Goal: Task Accomplishment & Management: Use online tool/utility

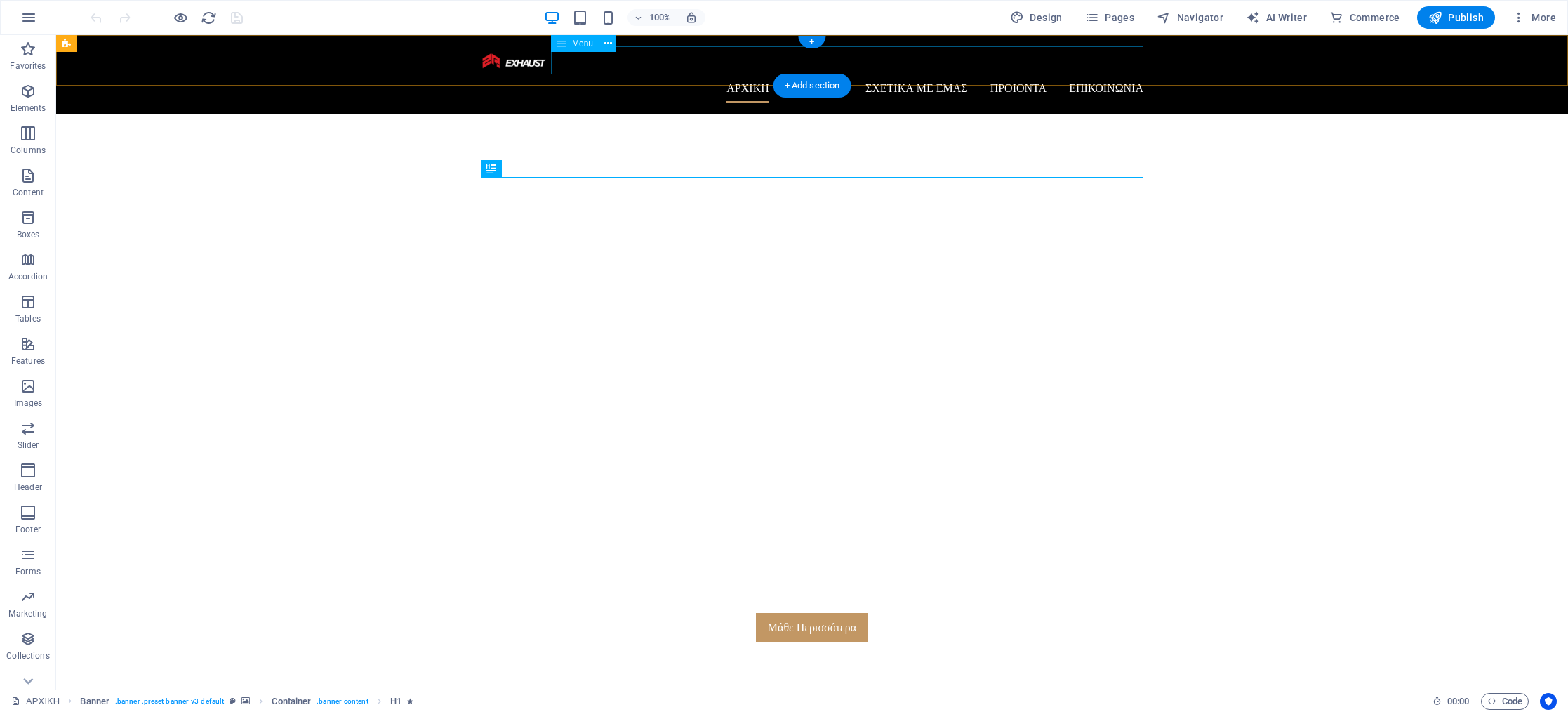
click at [829, 74] on nav "ΑΡΧΙΚΗ ΣΥΛΛΟΓΗ OXHMA ΠΡΟΤΑΣΕΙΣ ΣΧΕΤΙΚΑ ΜΕ ΕΜΑΣ ΠΡΟΙΟΝΤΑ ΧΕΙΡΟΠΟΙΗΤΕΣ ΕΞΑΤΜΙΣΕΙΣ…" at bounding box center [812, 88] width 663 height 28
click at [1114, 12] on span "Pages" at bounding box center [1109, 17] width 49 height 14
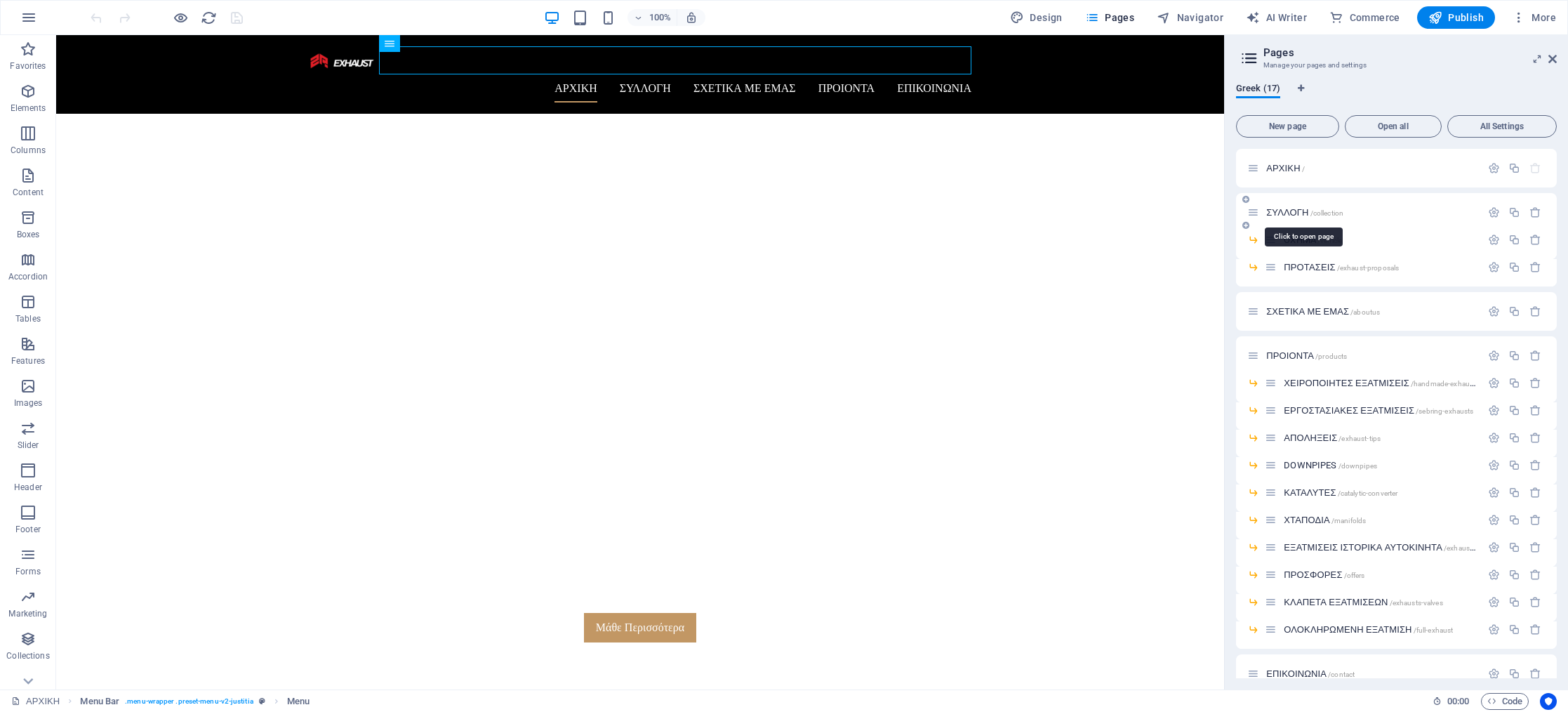
click at [1286, 211] on span "ΣΥΛΛΟΓΗ /collection" at bounding box center [1305, 212] width 77 height 10
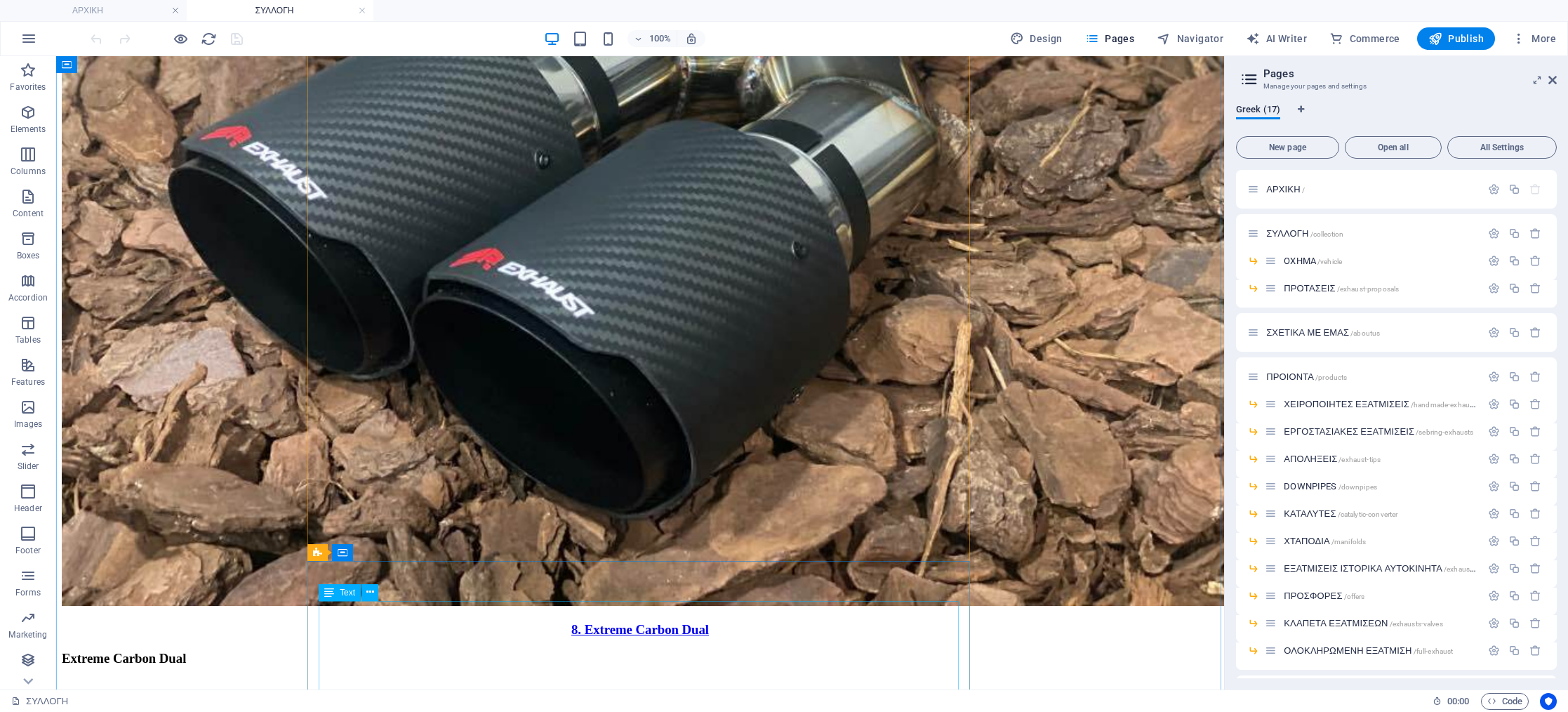
scroll to position [10792, 0]
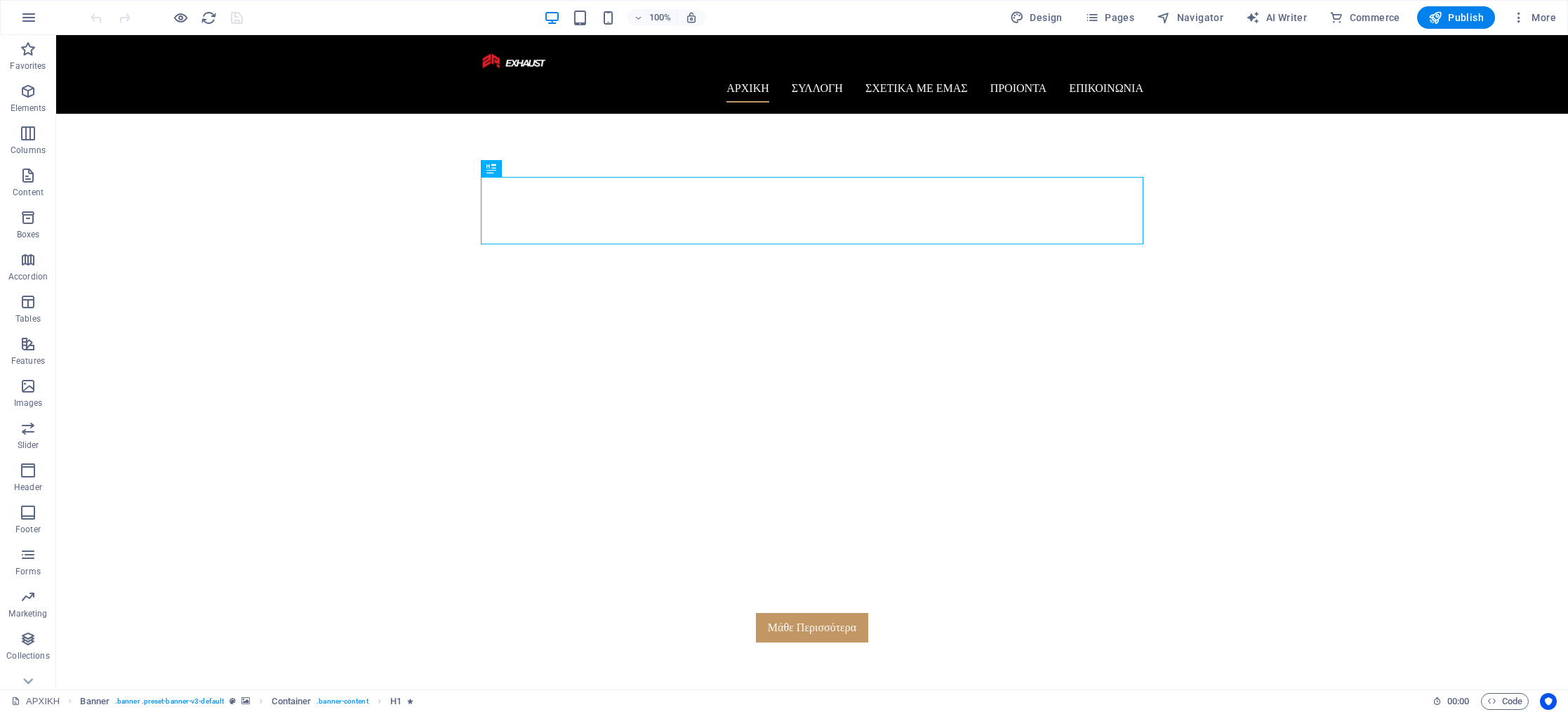
click at [1526, 23] on span "More" at bounding box center [1534, 17] width 44 height 14
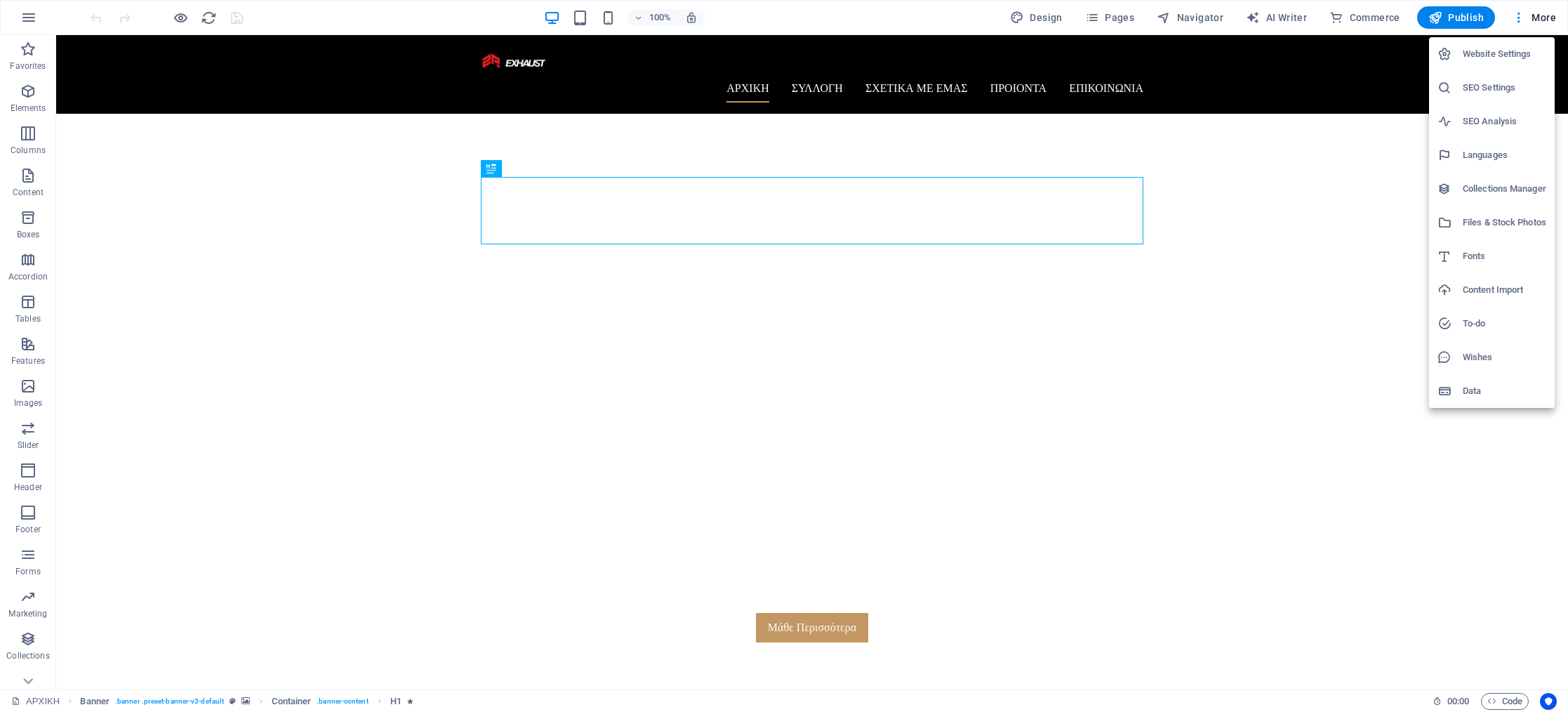
click at [1090, 16] on div at bounding box center [784, 356] width 1568 height 712
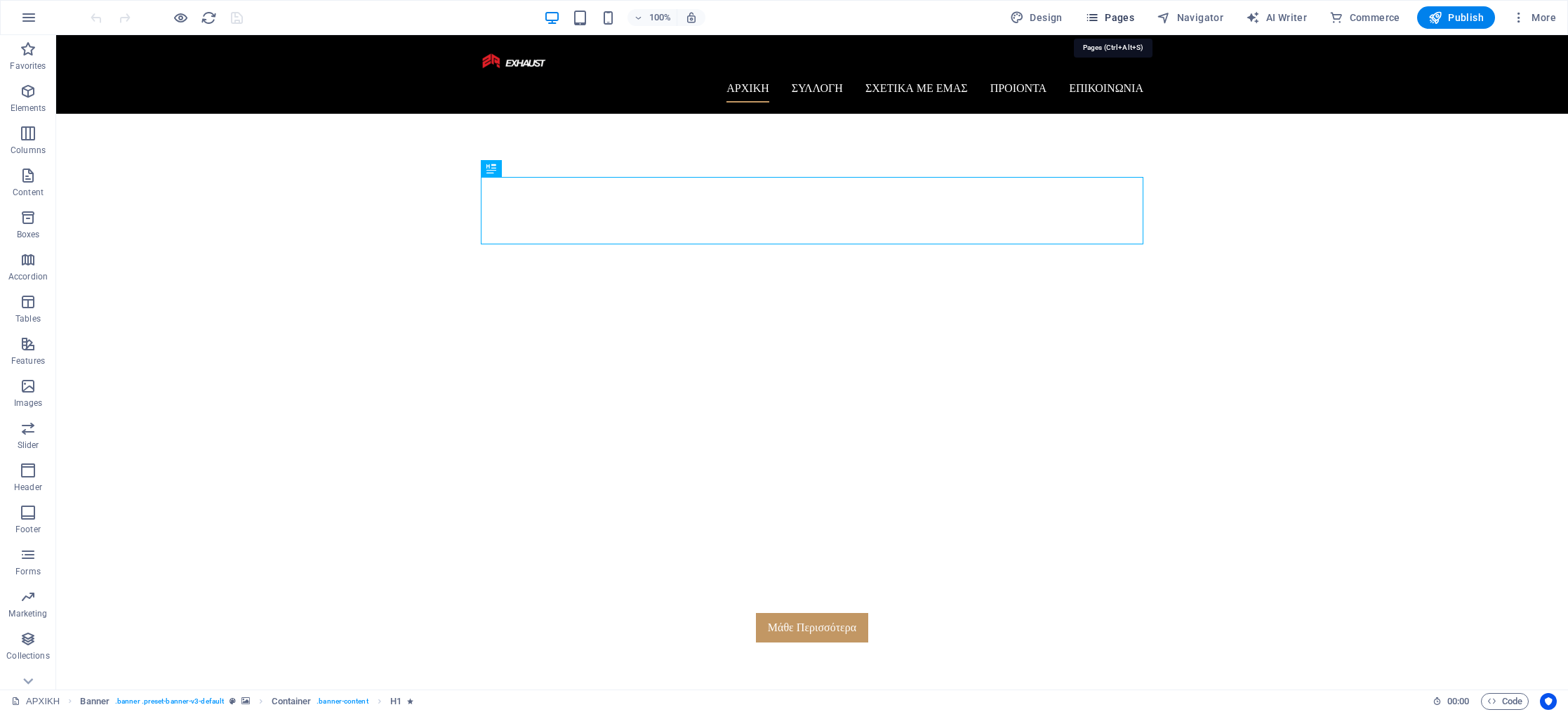
click at [1110, 19] on span "Pages" at bounding box center [1109, 17] width 49 height 14
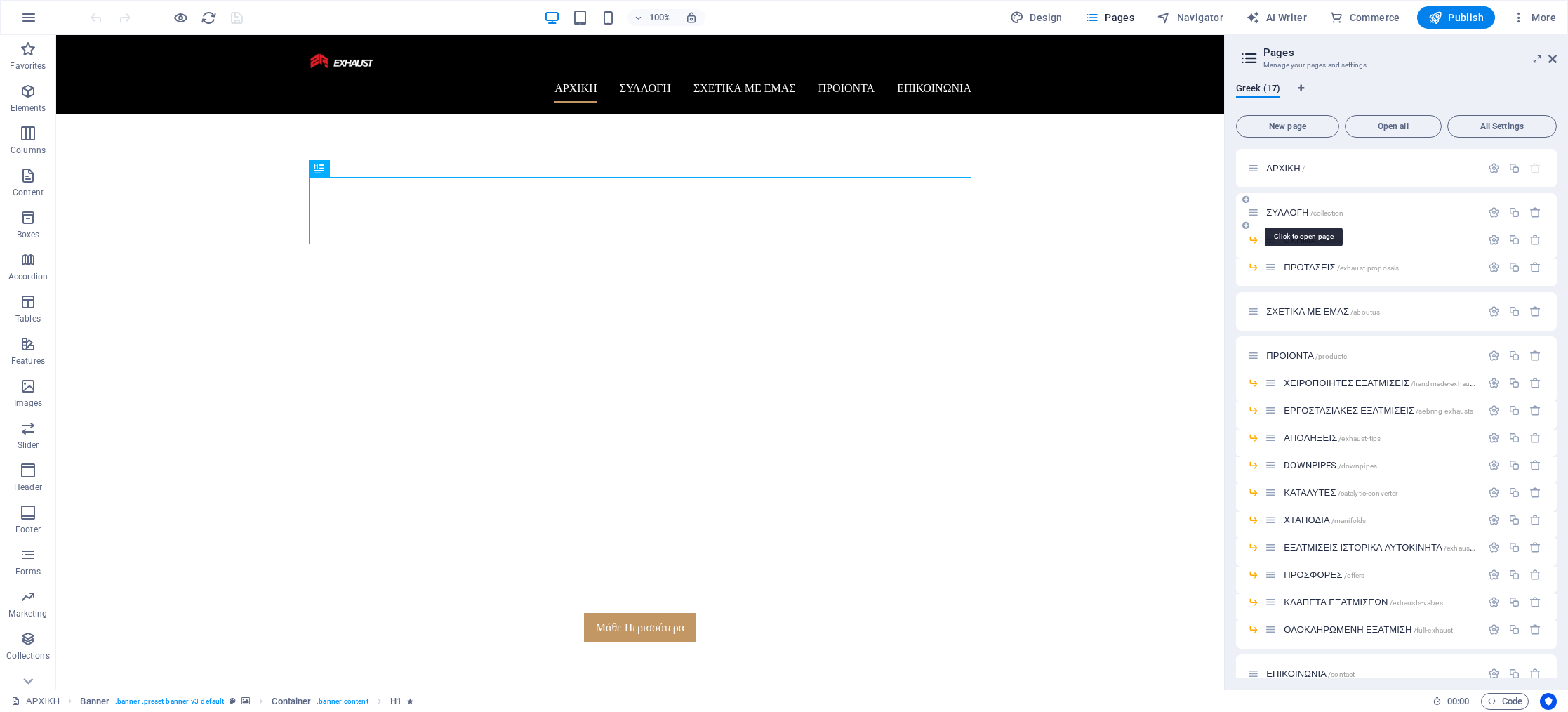
click at [1273, 212] on span "ΣΥΛΛΟΓΗ /collection" at bounding box center [1305, 212] width 77 height 10
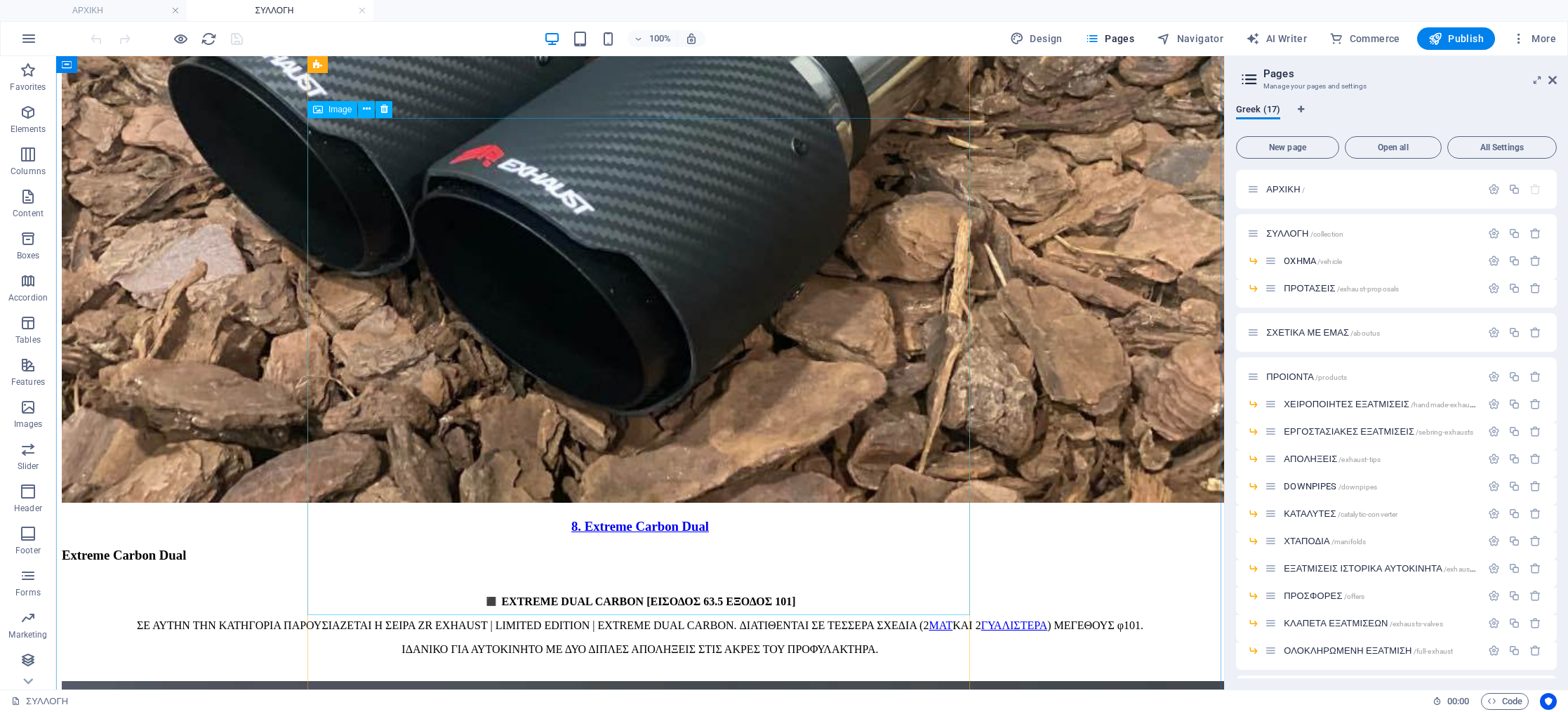
scroll to position [10999, 0]
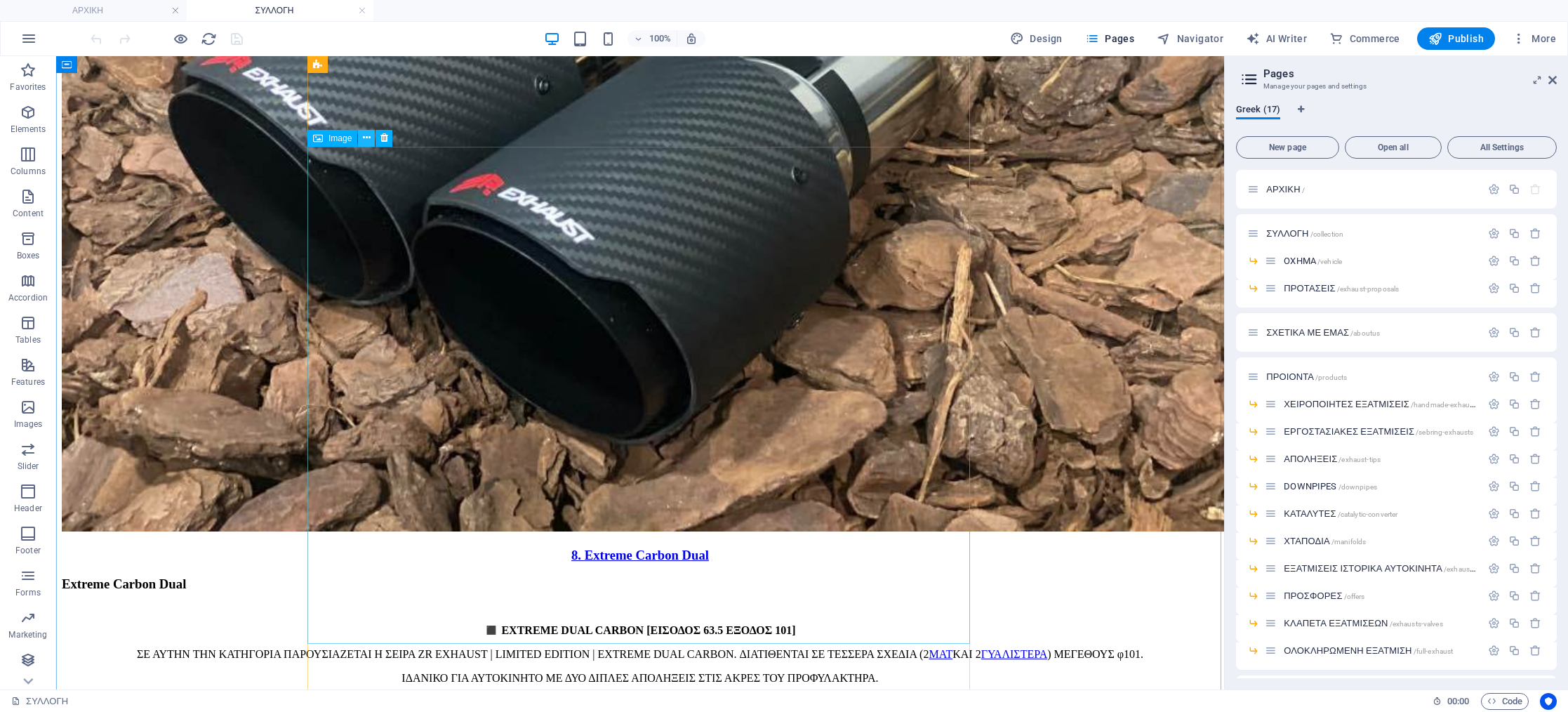
click at [363, 138] on icon at bounding box center [367, 138] width 8 height 15
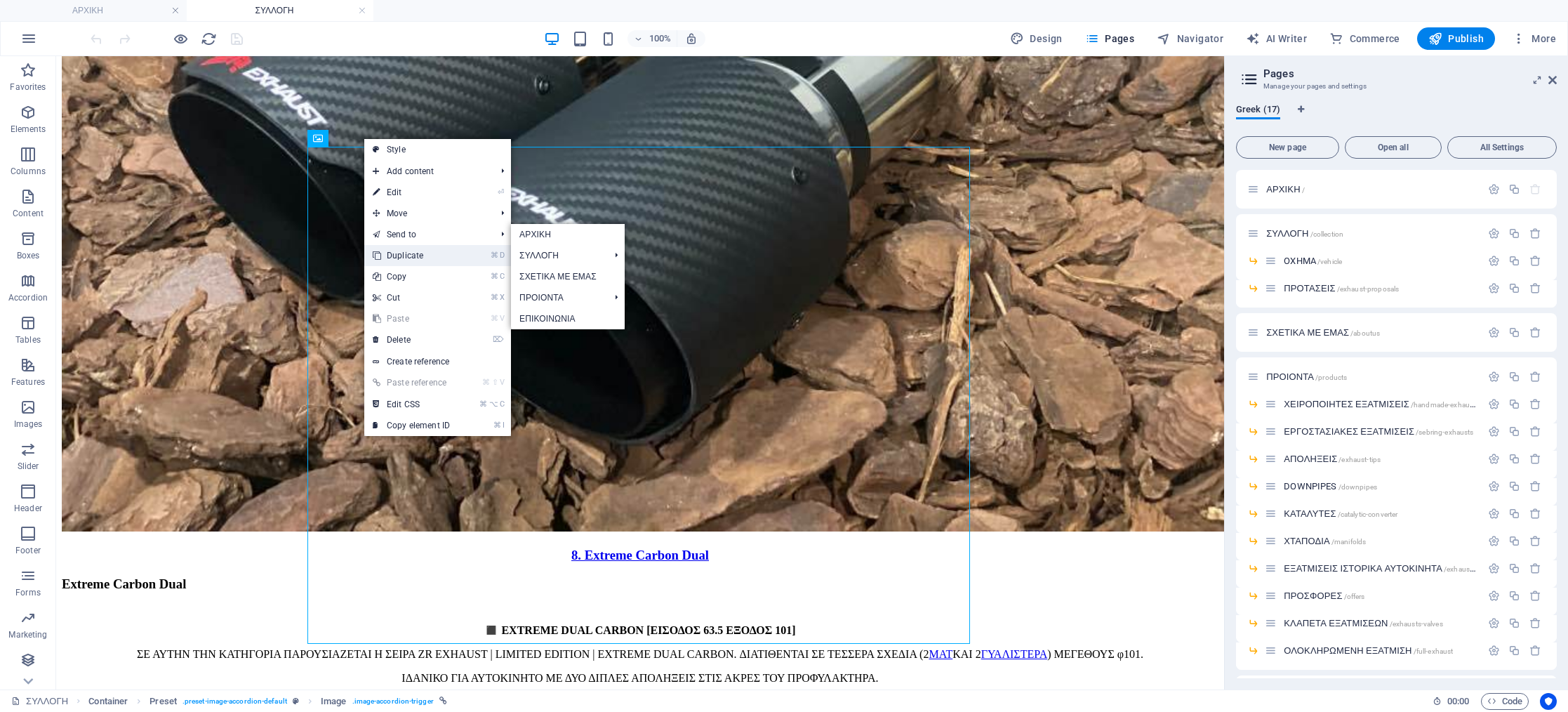
click at [405, 253] on link "⌘ D Duplicate" at bounding box center [411, 255] width 94 height 21
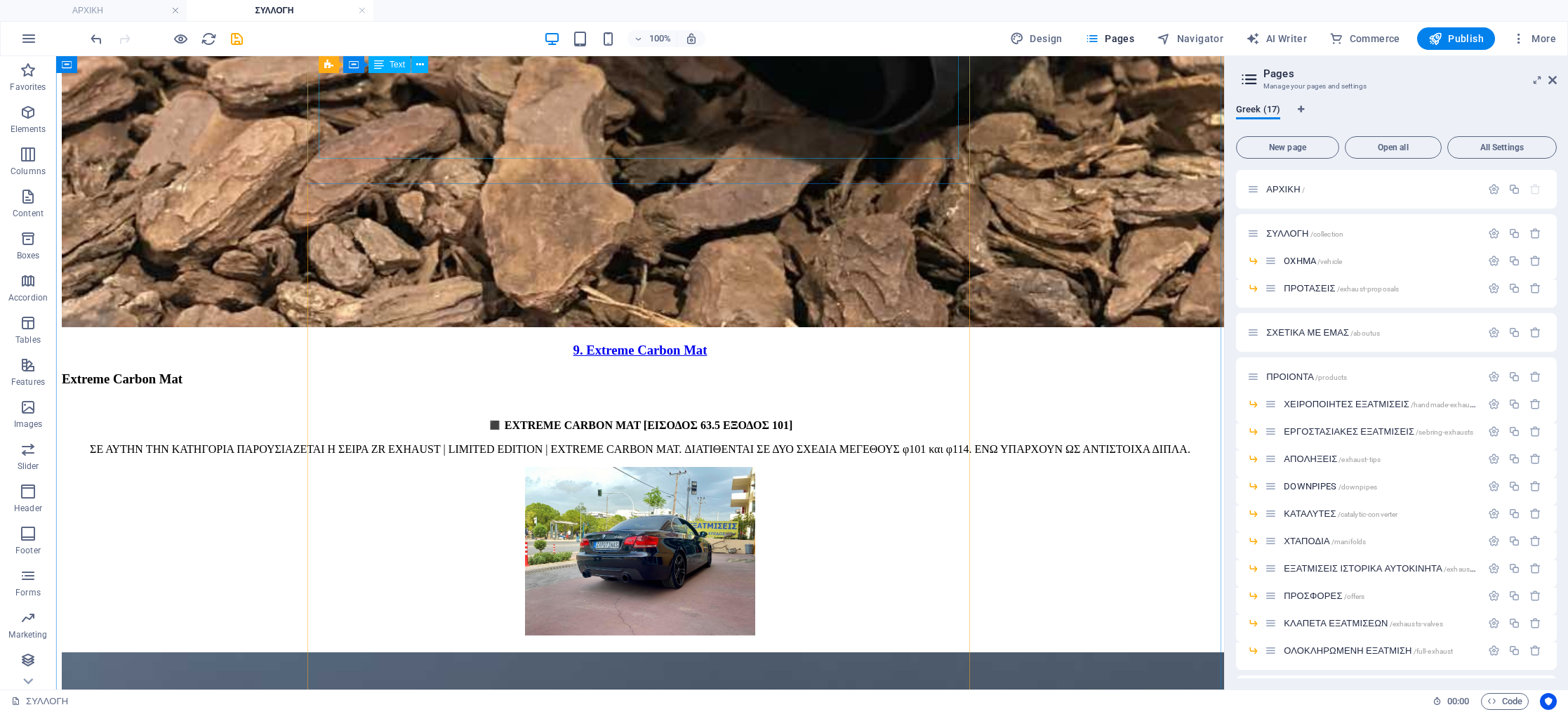
scroll to position [12116, 0]
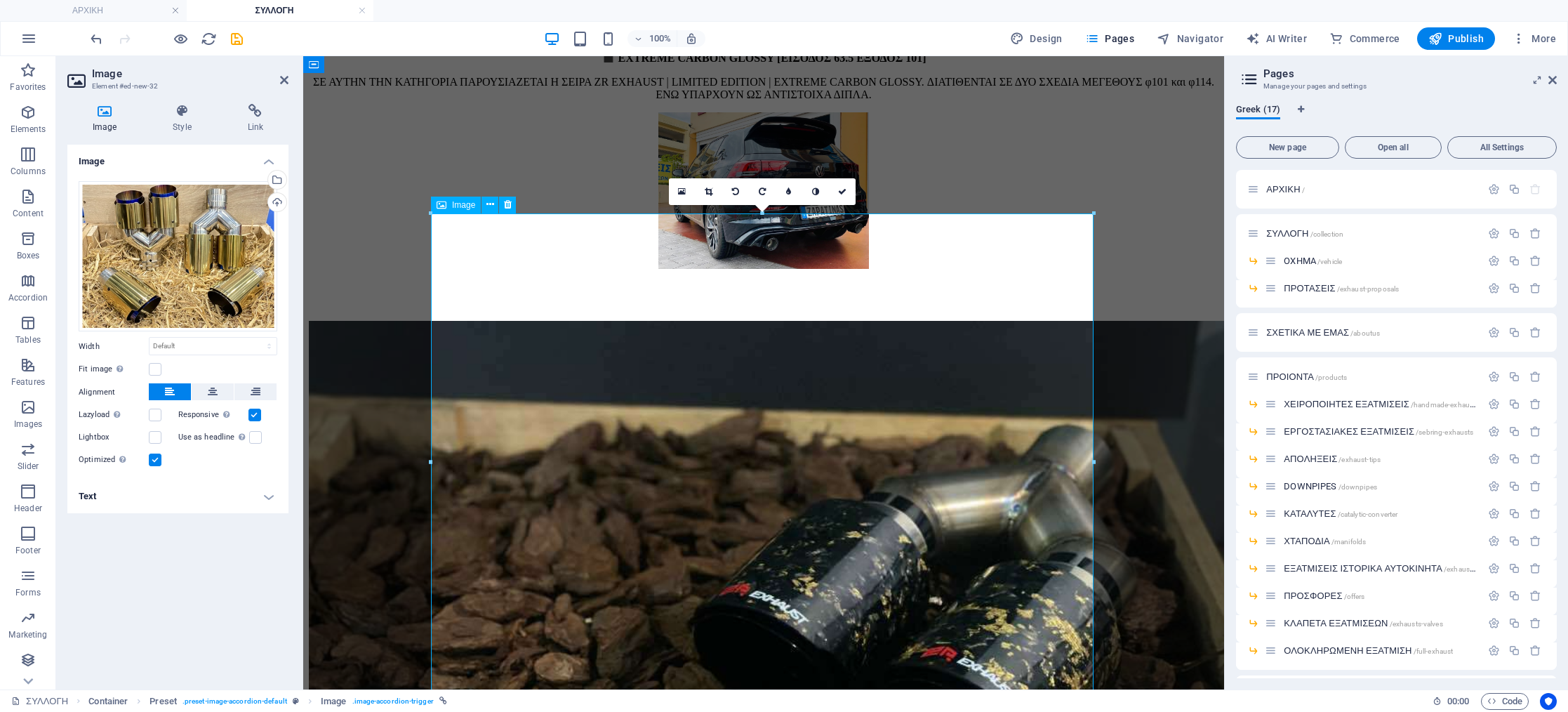
click at [247, 493] on h4 "Text" at bounding box center [177, 496] width 221 height 34
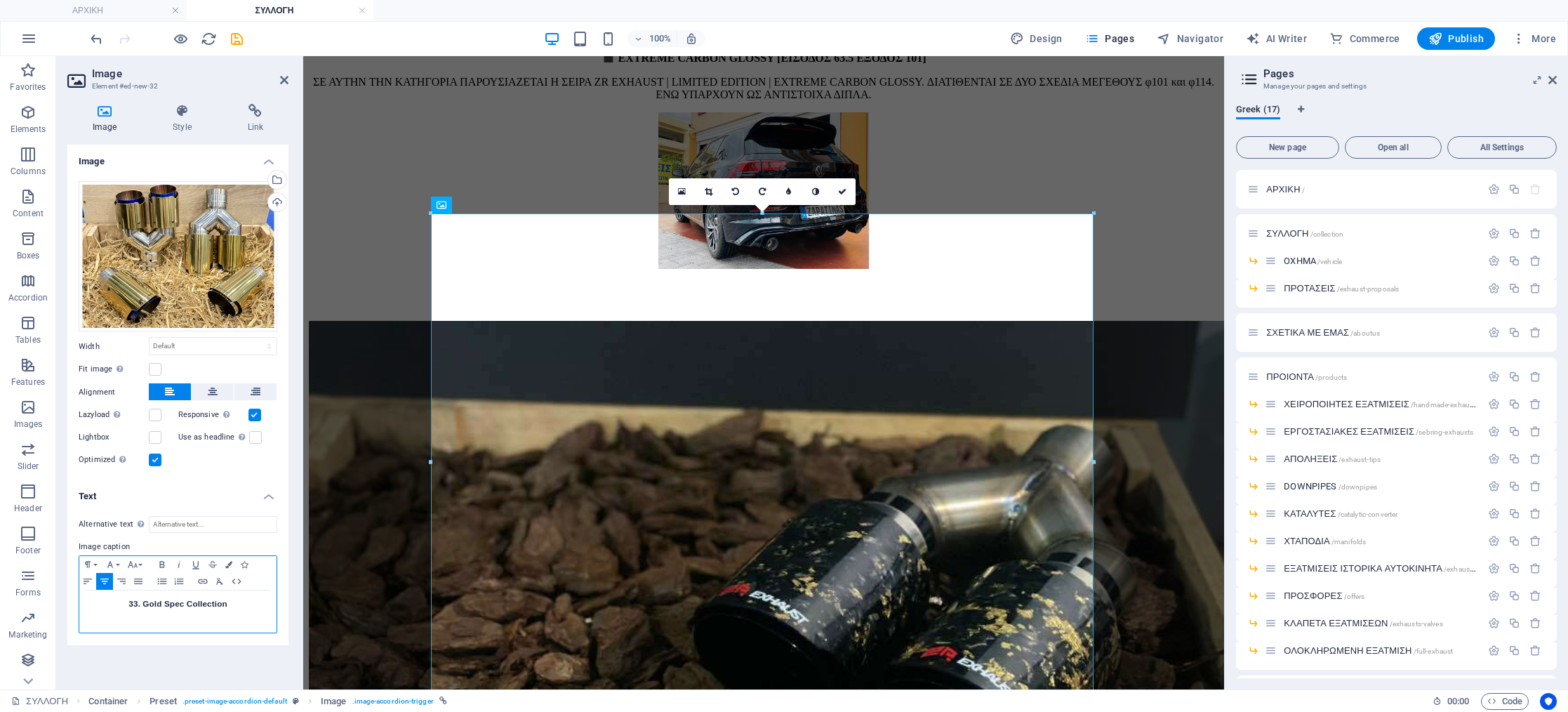
click at [136, 604] on h3 "33. Gold Spec Collection" at bounding box center [177, 603] width 183 height 12
drag, startPoint x: 162, startPoint y: 603, endPoint x: 253, endPoint y: 608, distance: 91.1
click at [253, 608] on h3 "34. Gold Spec Collection" at bounding box center [177, 603] width 183 height 12
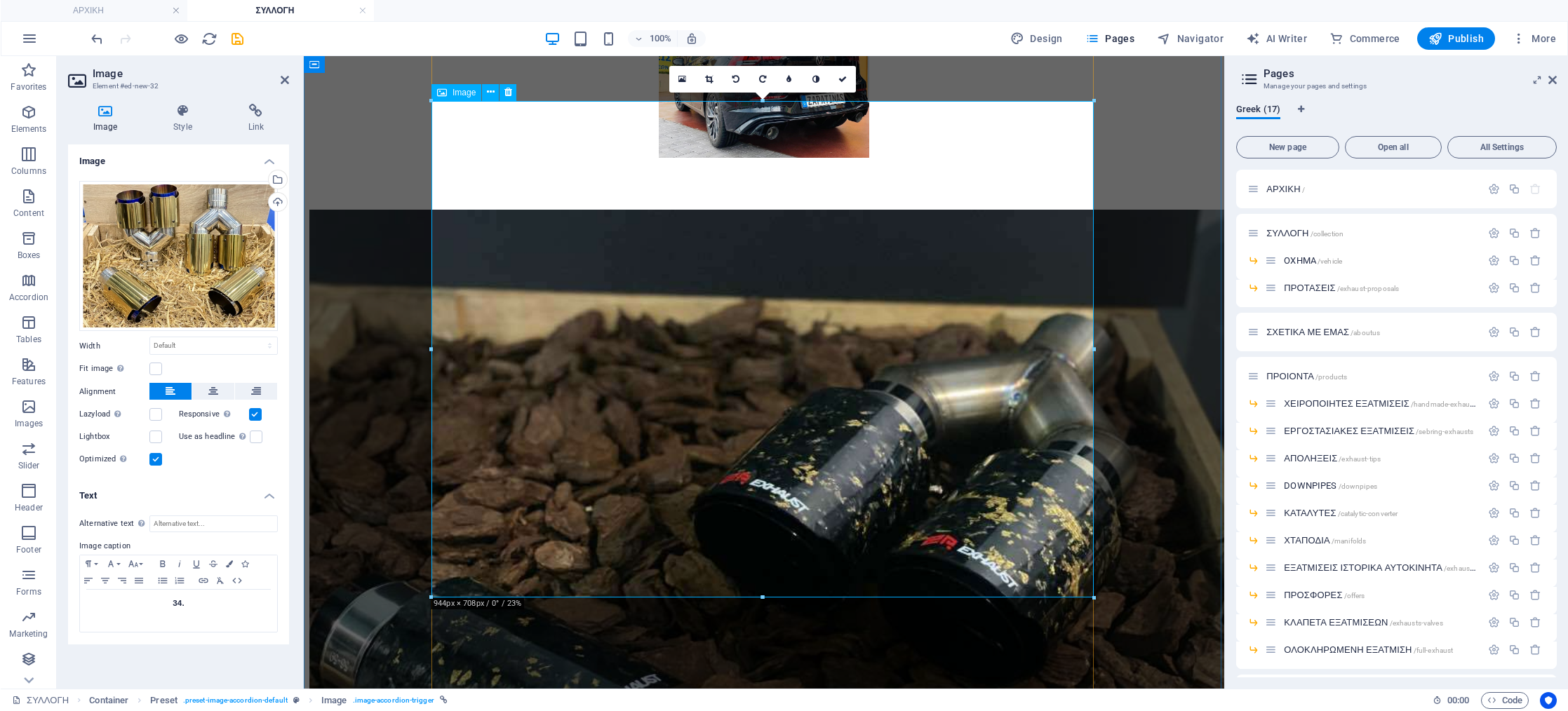
scroll to position [12211, 0]
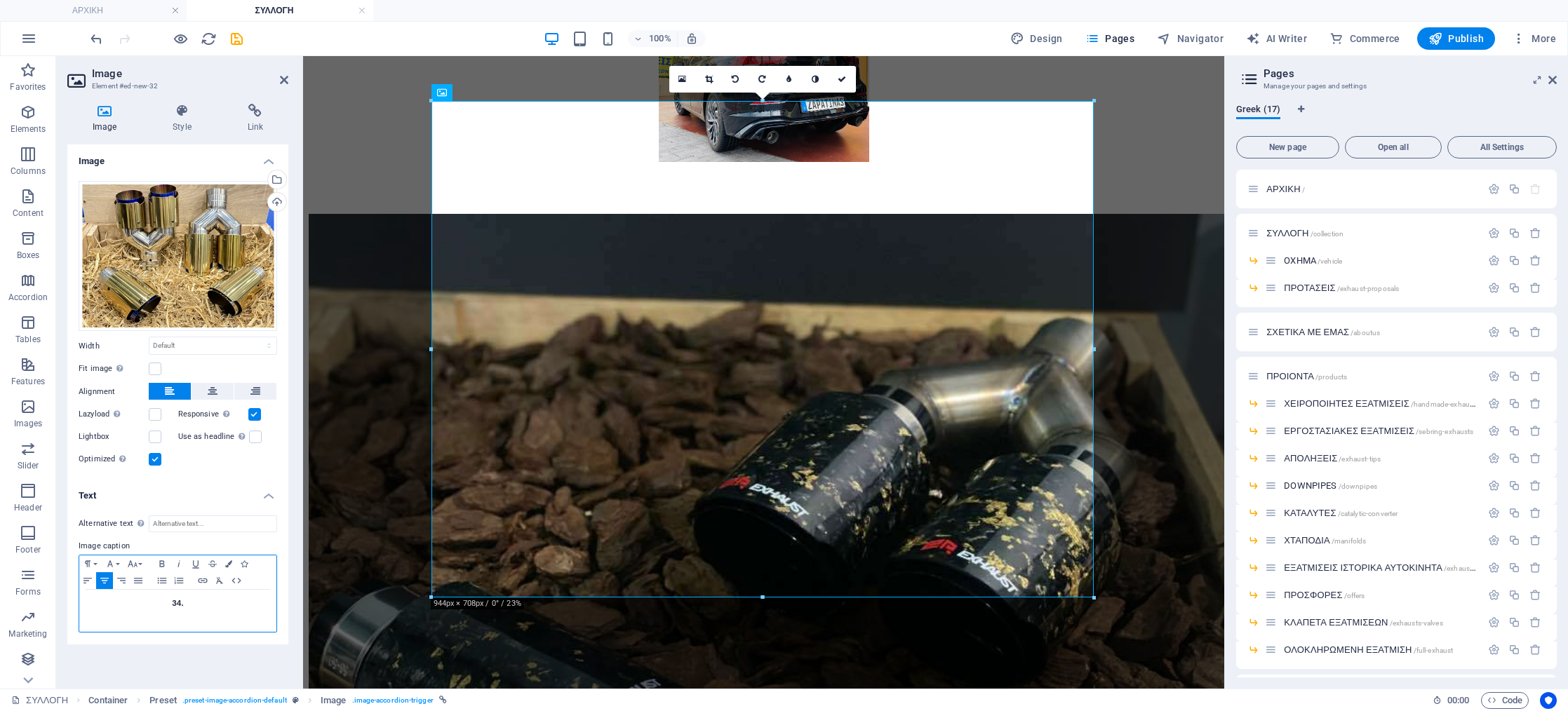
click at [219, 600] on h3 "34." at bounding box center [177, 602] width 183 height 12
click at [846, 84] on link at bounding box center [843, 79] width 27 height 27
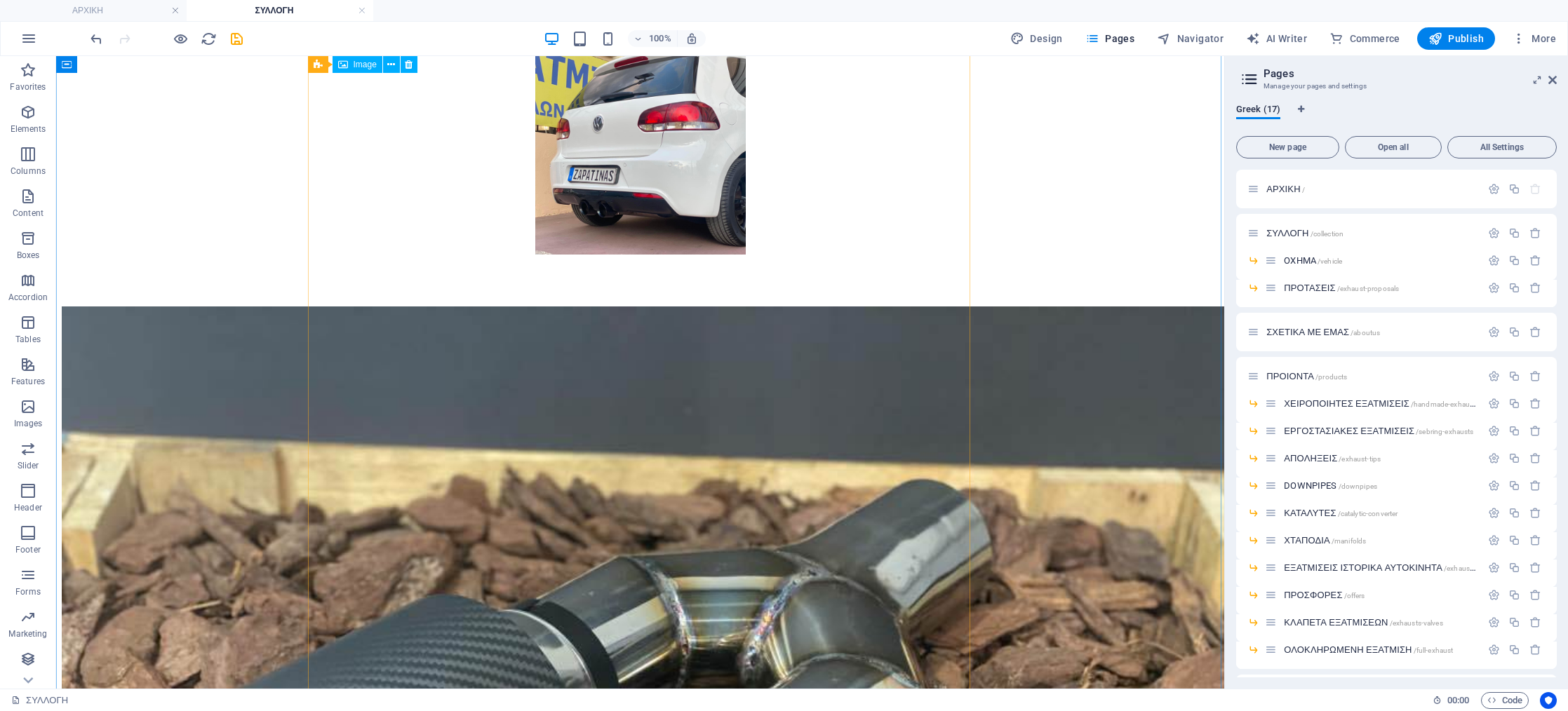
scroll to position [10785, 0]
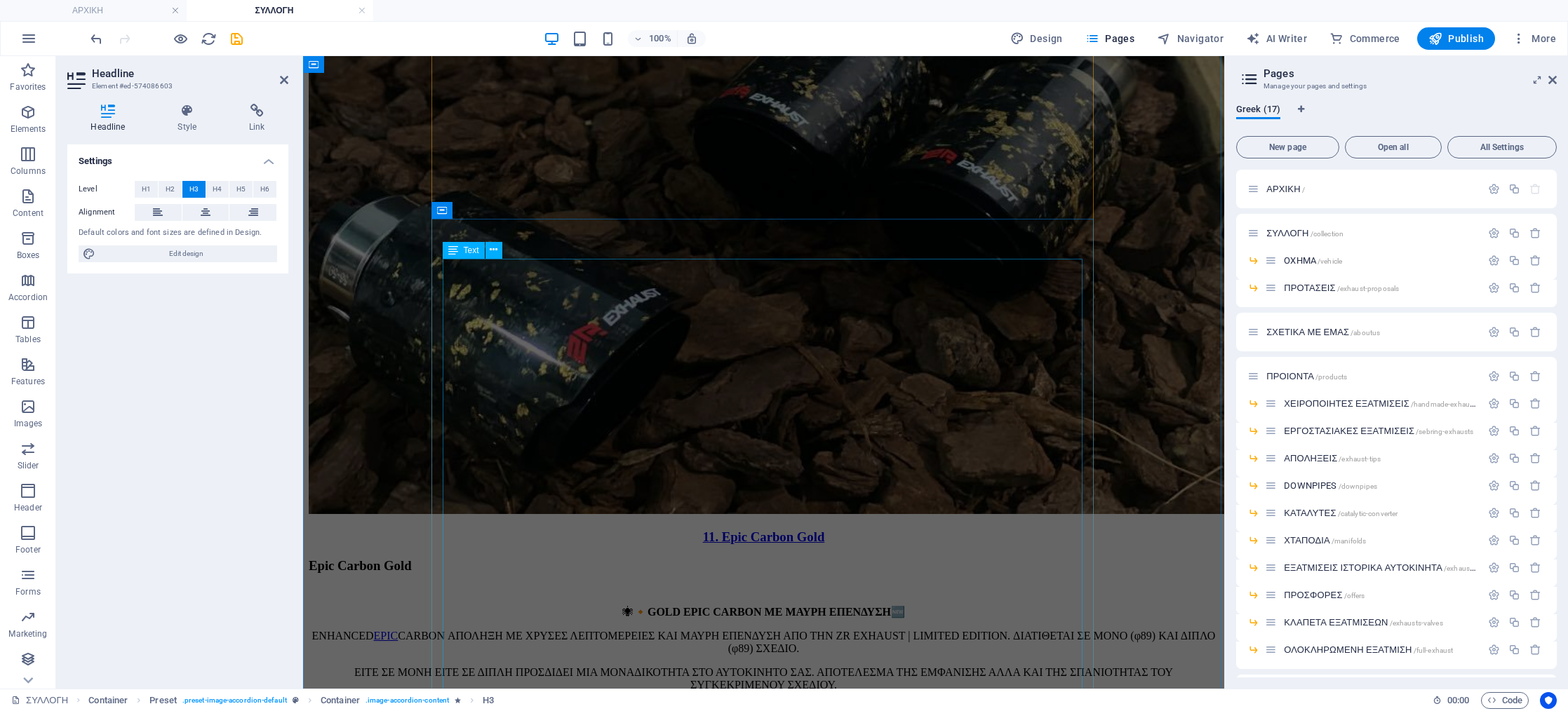
scroll to position [12602, 0]
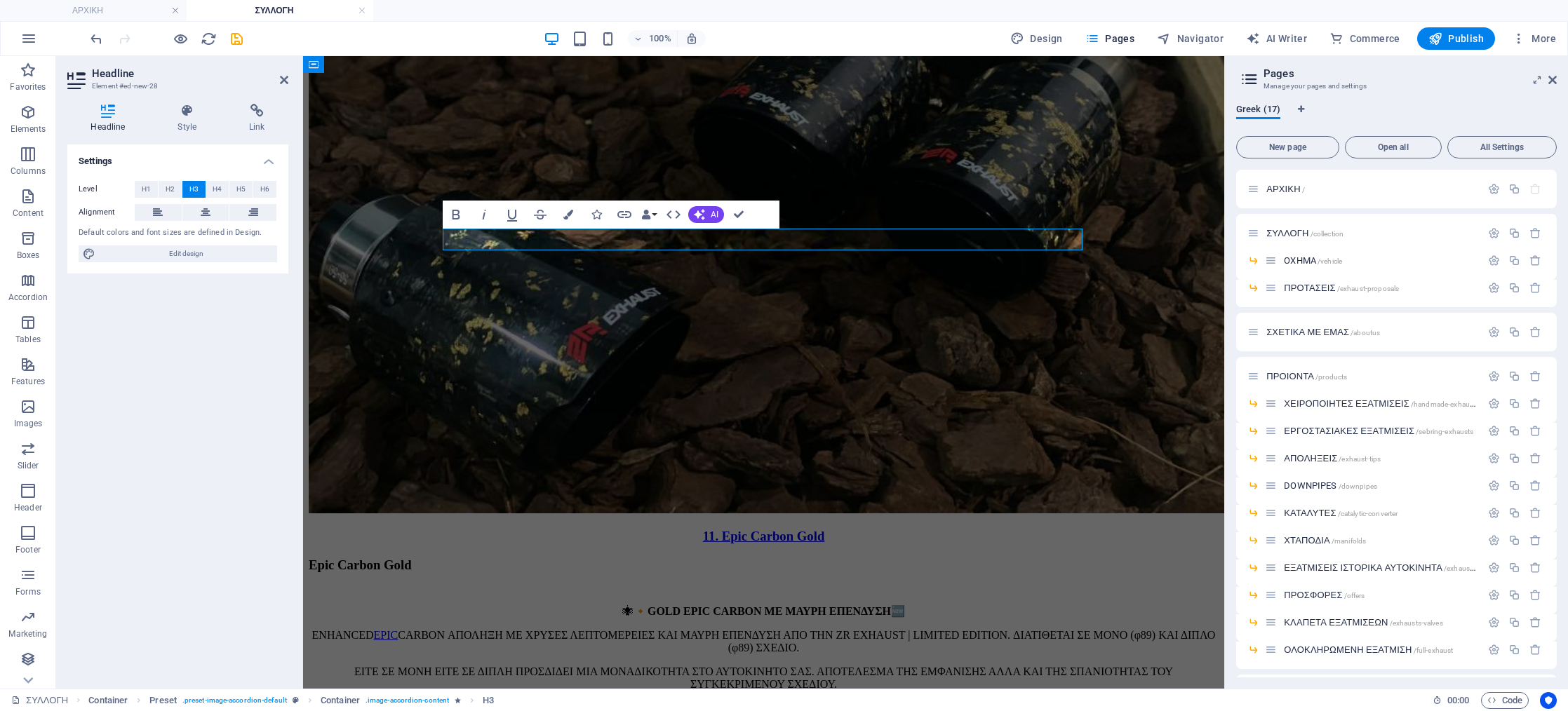
drag, startPoint x: 473, startPoint y: 243, endPoint x: 504, endPoint y: 246, distance: 31.1
drag, startPoint x: 737, startPoint y: 216, endPoint x: 638, endPoint y: 186, distance: 103.4
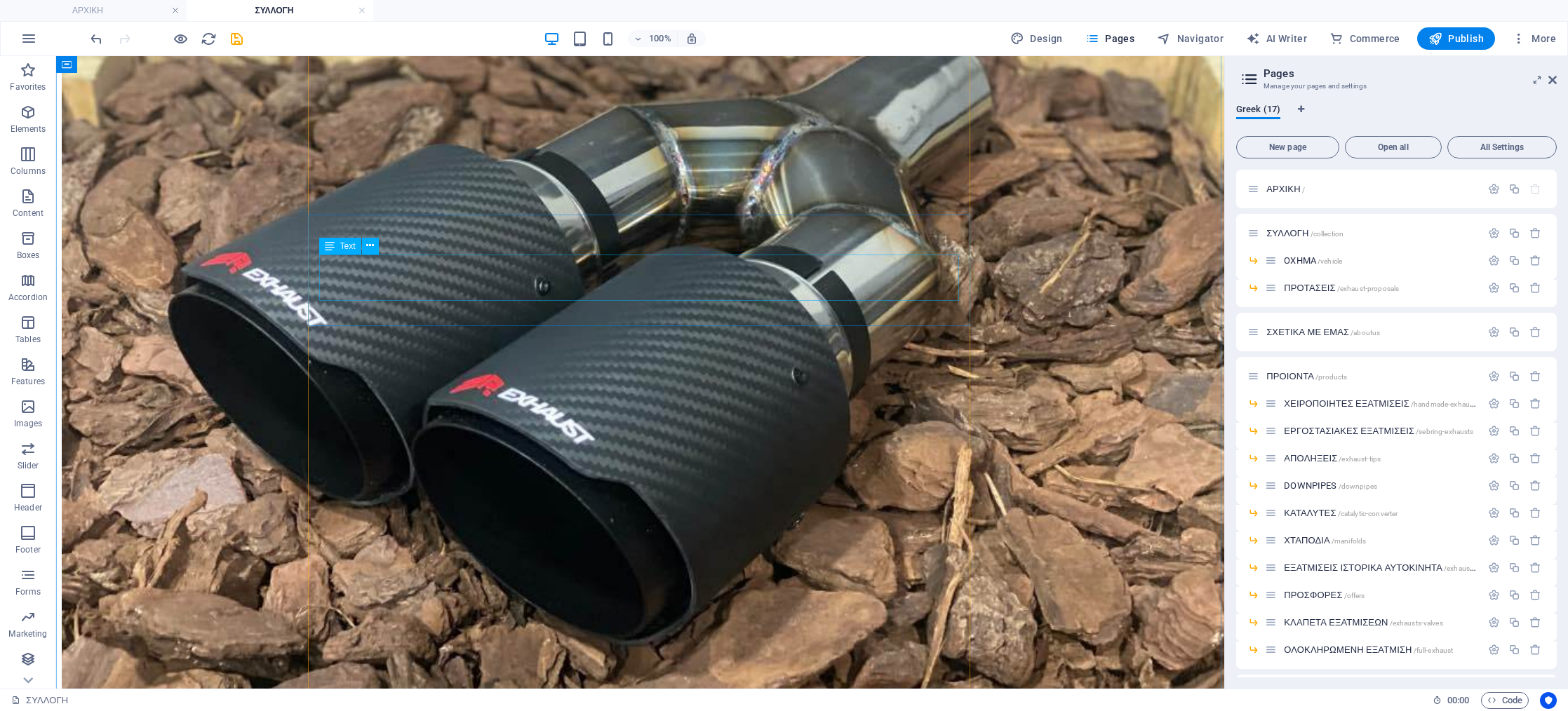
scroll to position [10792, 0]
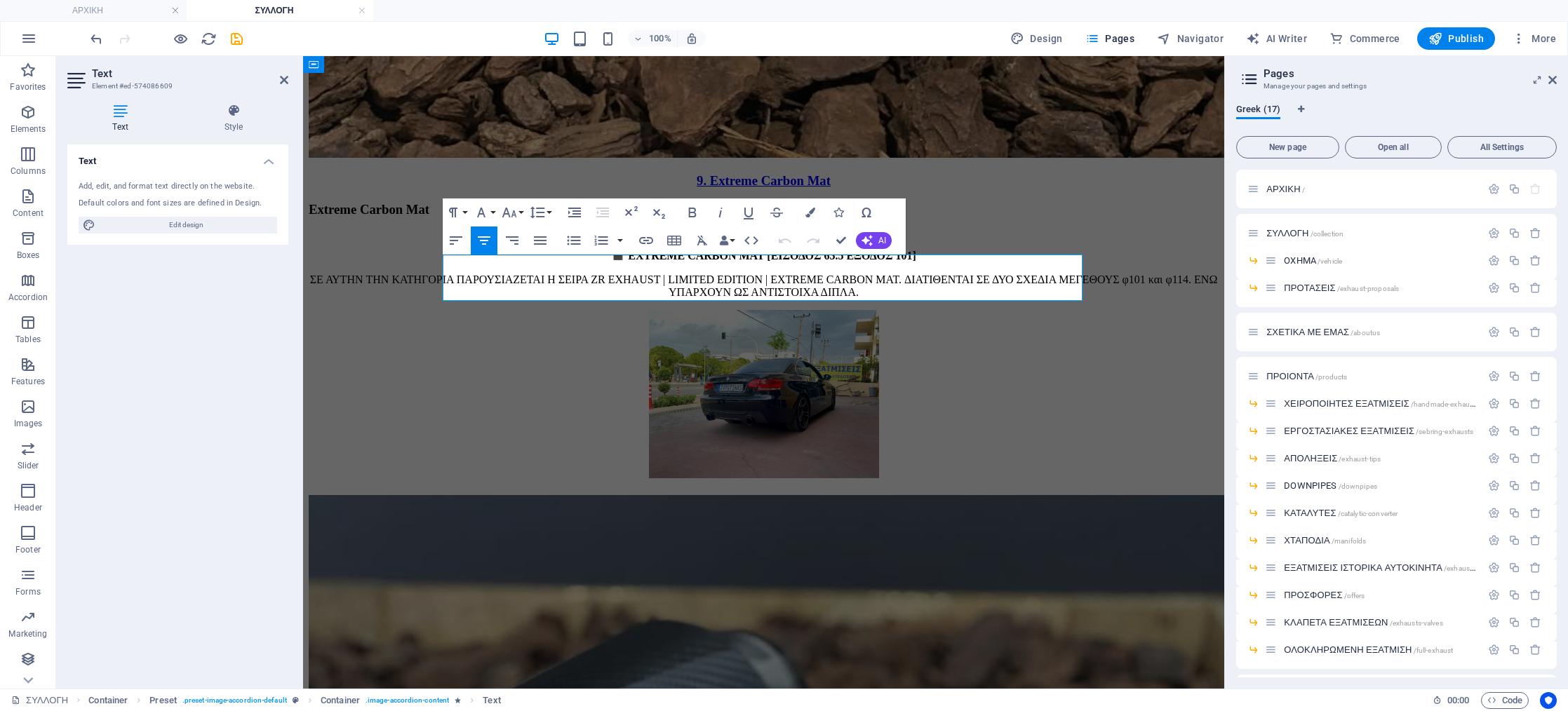
drag, startPoint x: 595, startPoint y: 262, endPoint x: 871, endPoint y: 294, distance: 277.8
copy div "OVAL BLACK DIAMOND ΚΑΙ OVAL CLASSIC [ΕΙΣΟΔΟΣ 54 ΕΞΟΔΟΣ 86 x 67] 🆕 ΟΒΑΛ ΑΠΟΛΗΞΗ …"
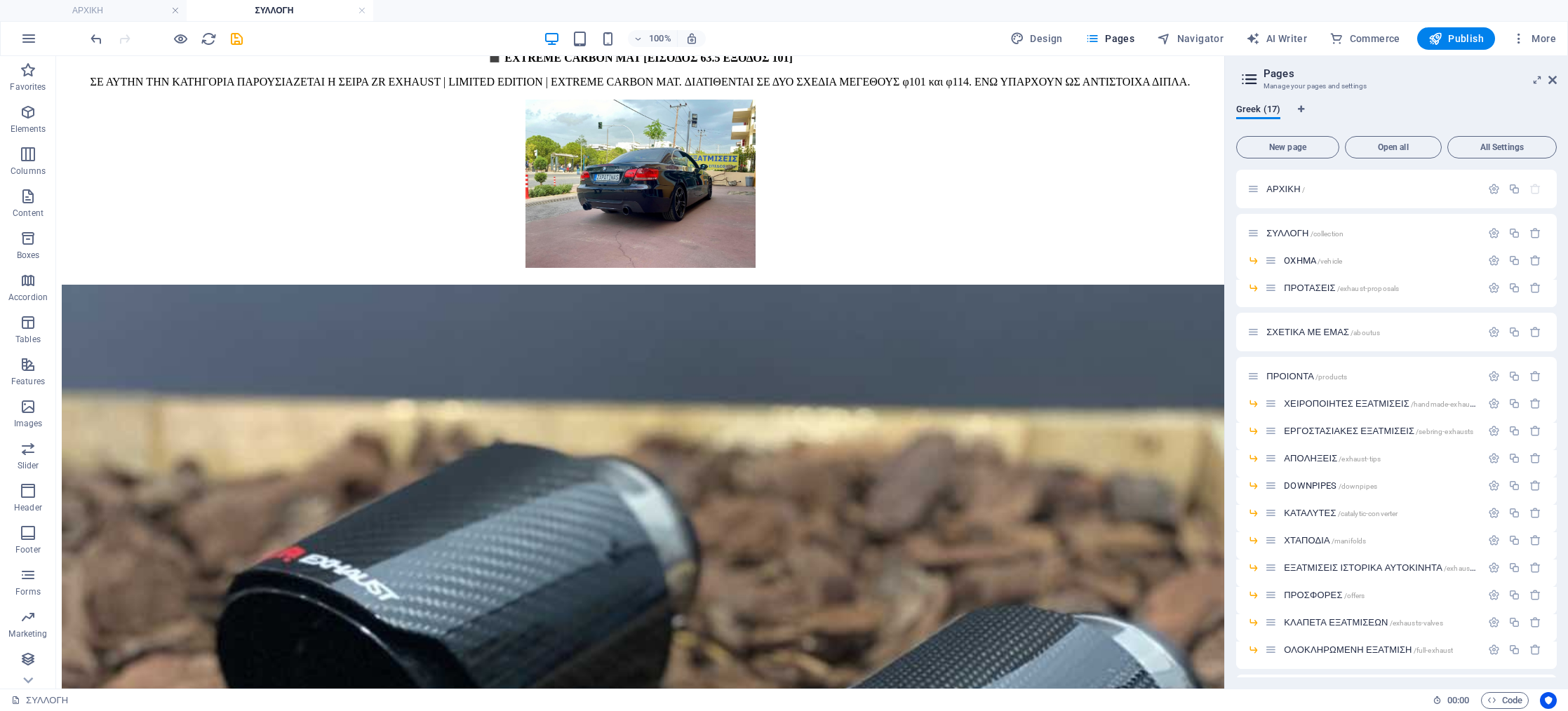
scroll to position [12564, 0]
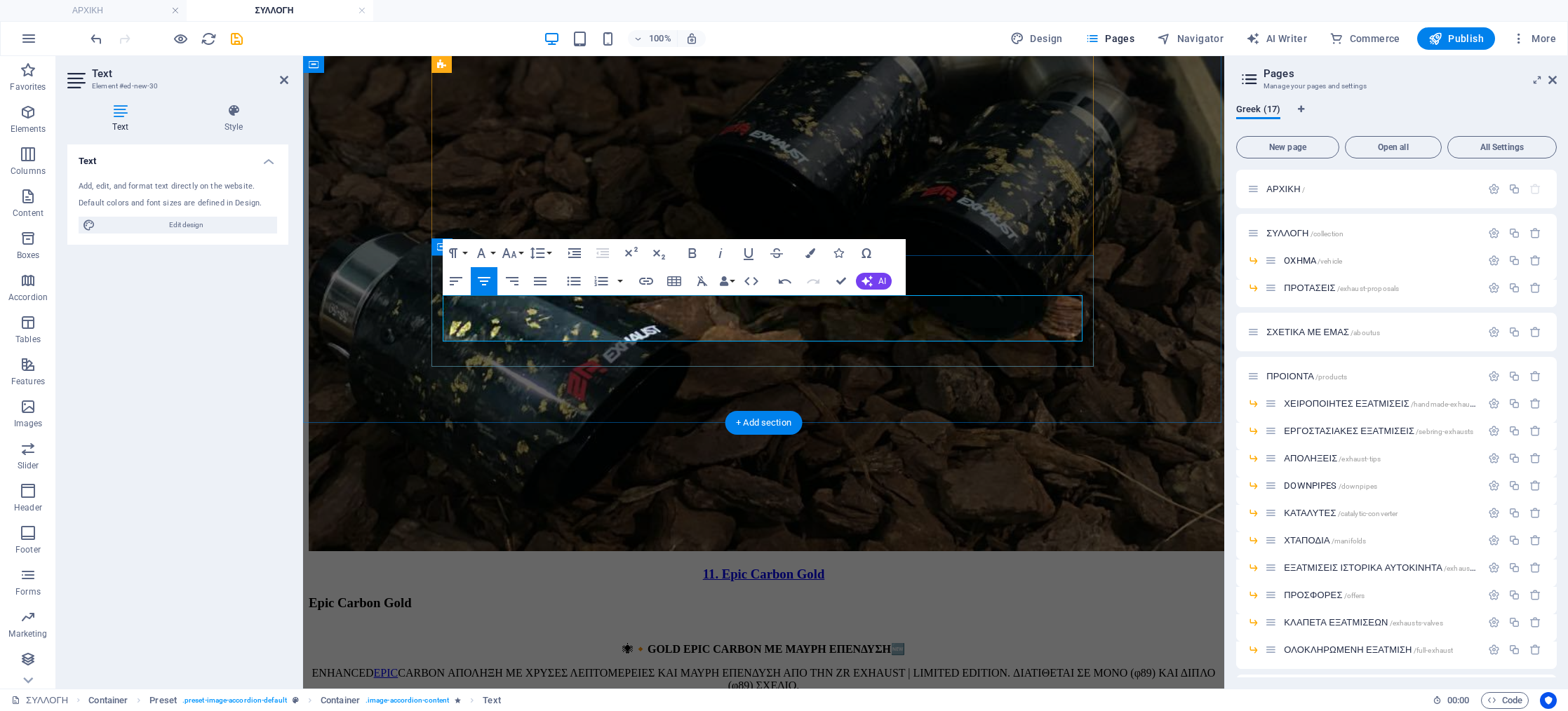
scroll to position [12544, 0]
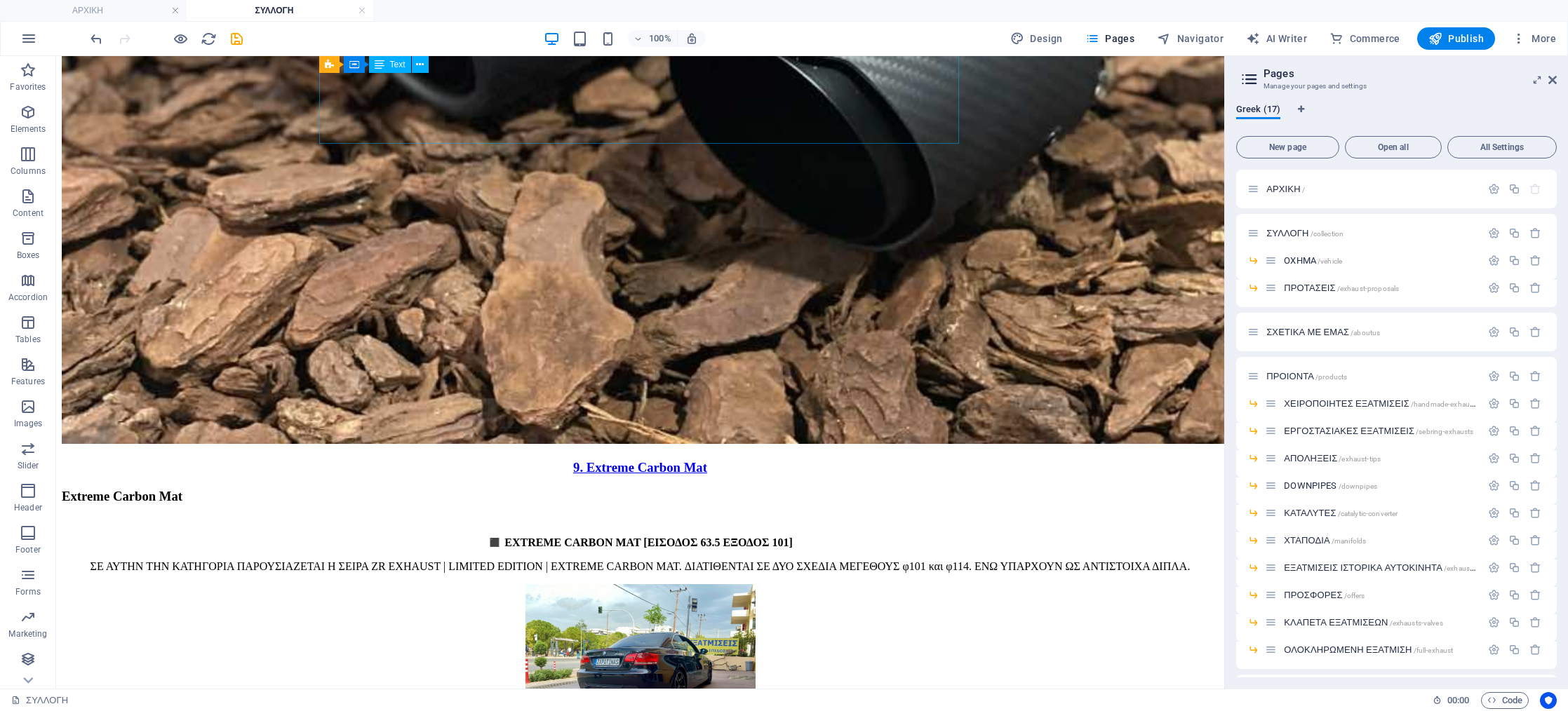
scroll to position [12133, 0]
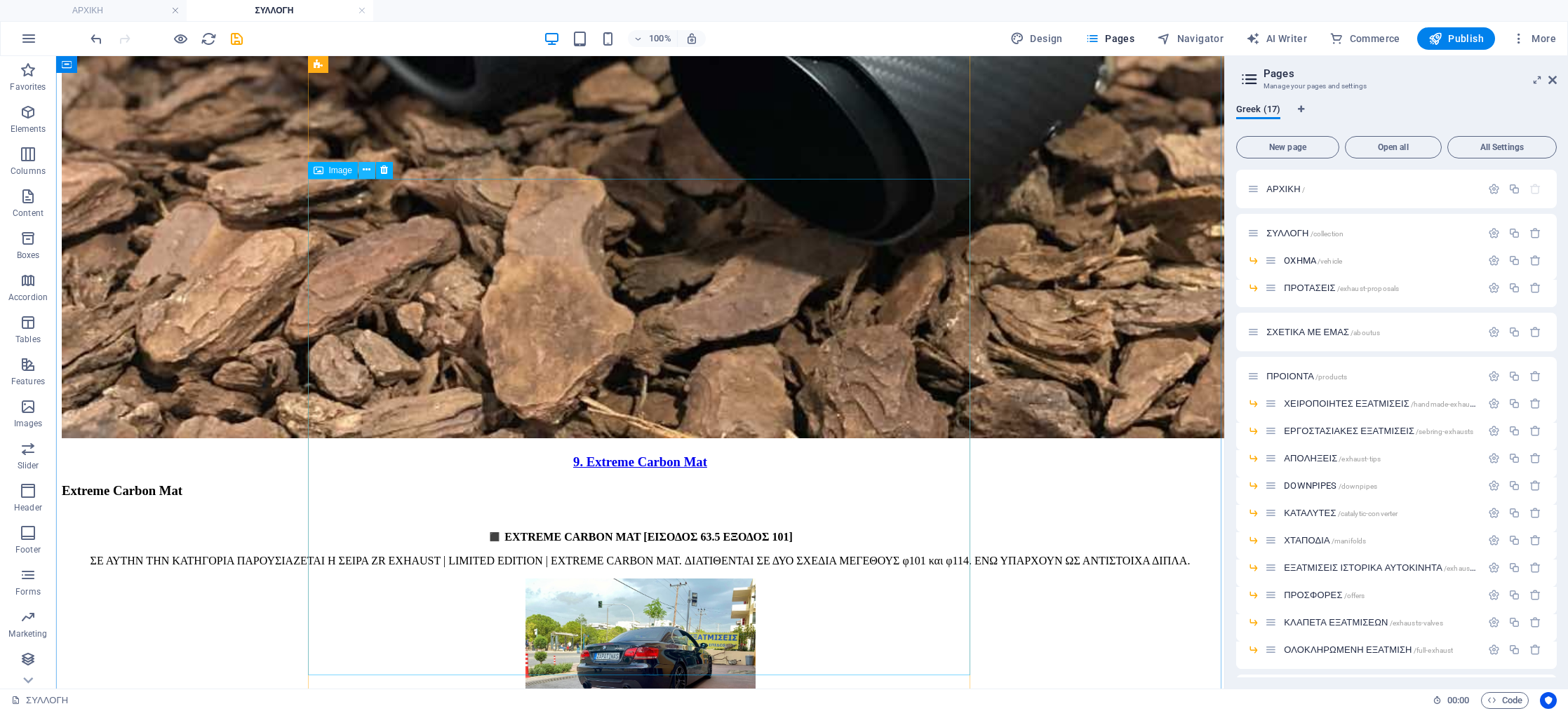
click at [369, 176] on icon at bounding box center [367, 170] width 8 height 15
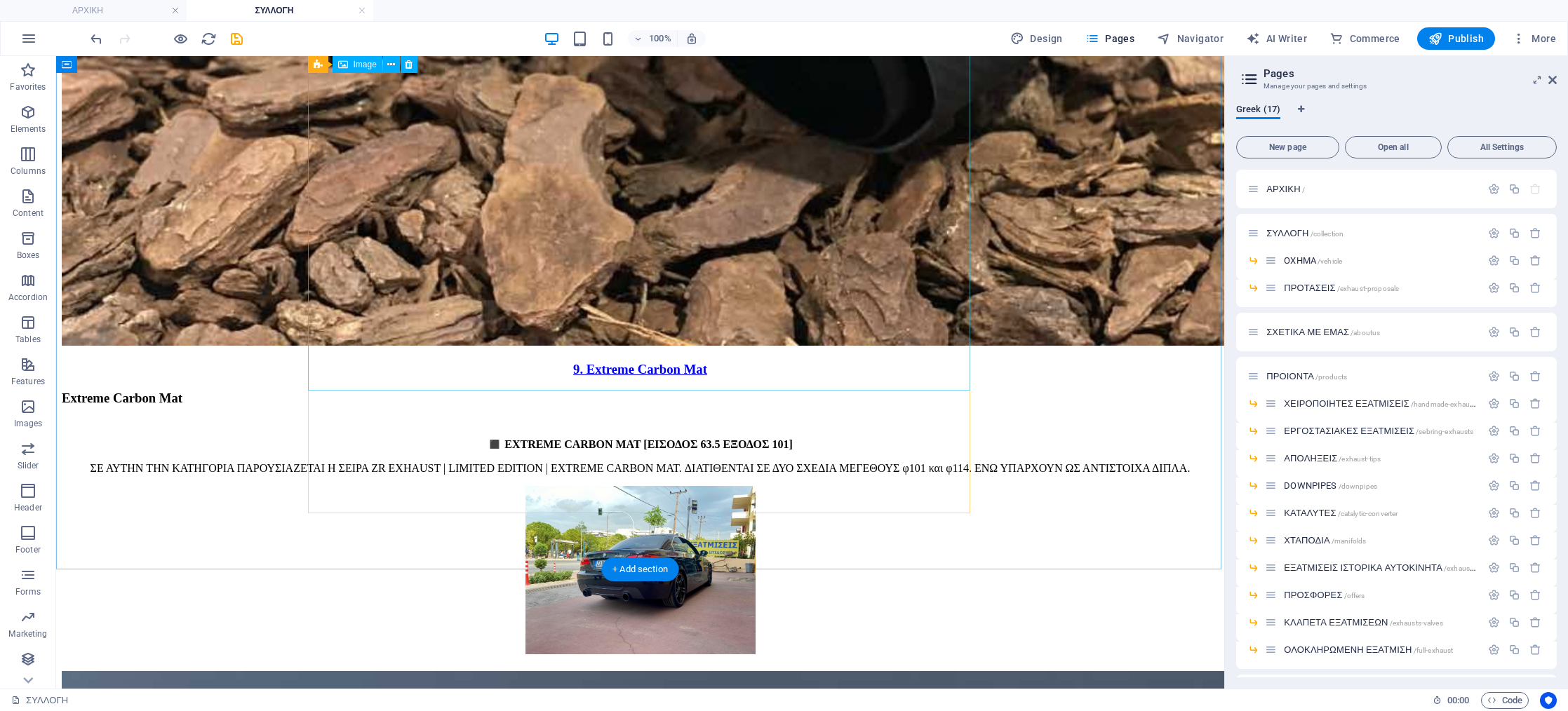
scroll to position [12094, 0]
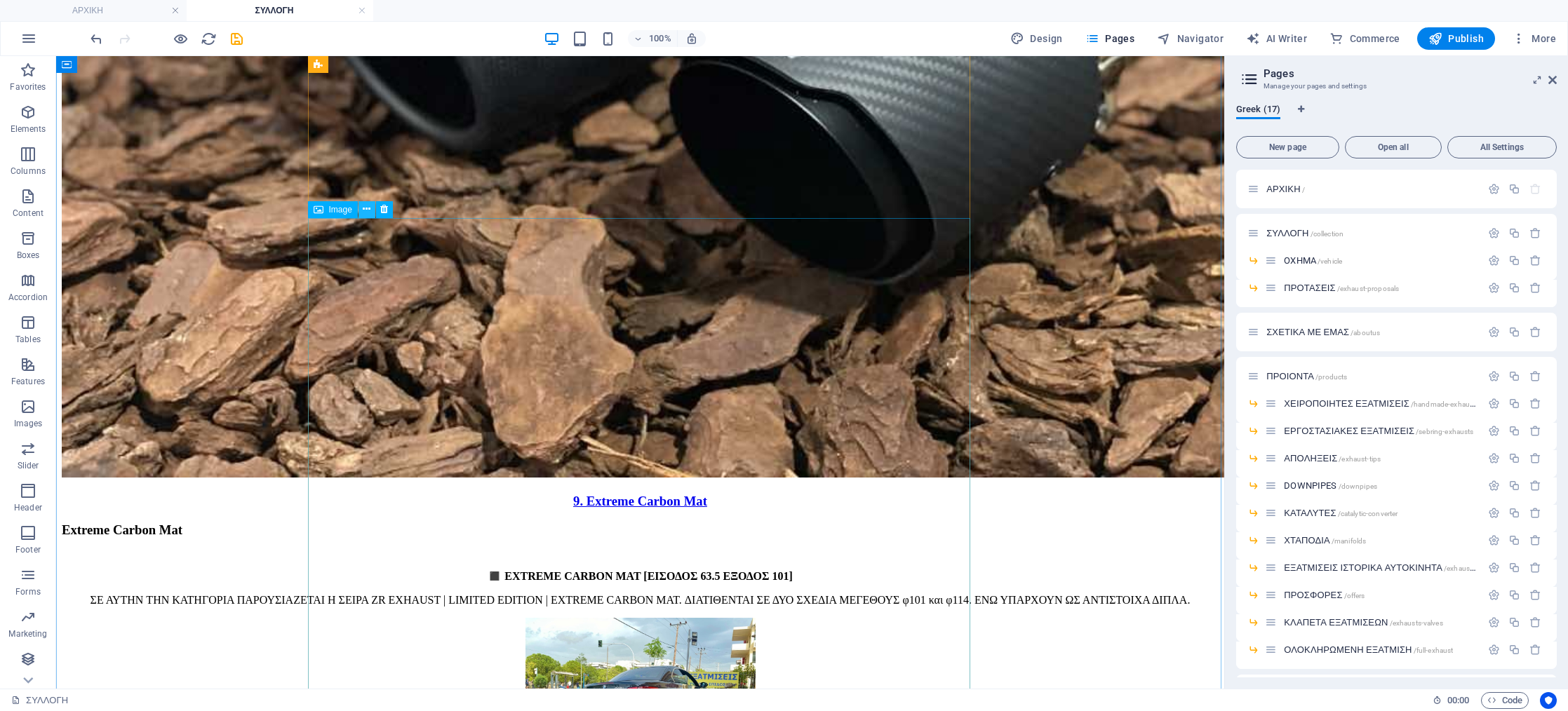
click at [371, 212] on button at bounding box center [367, 209] width 17 height 17
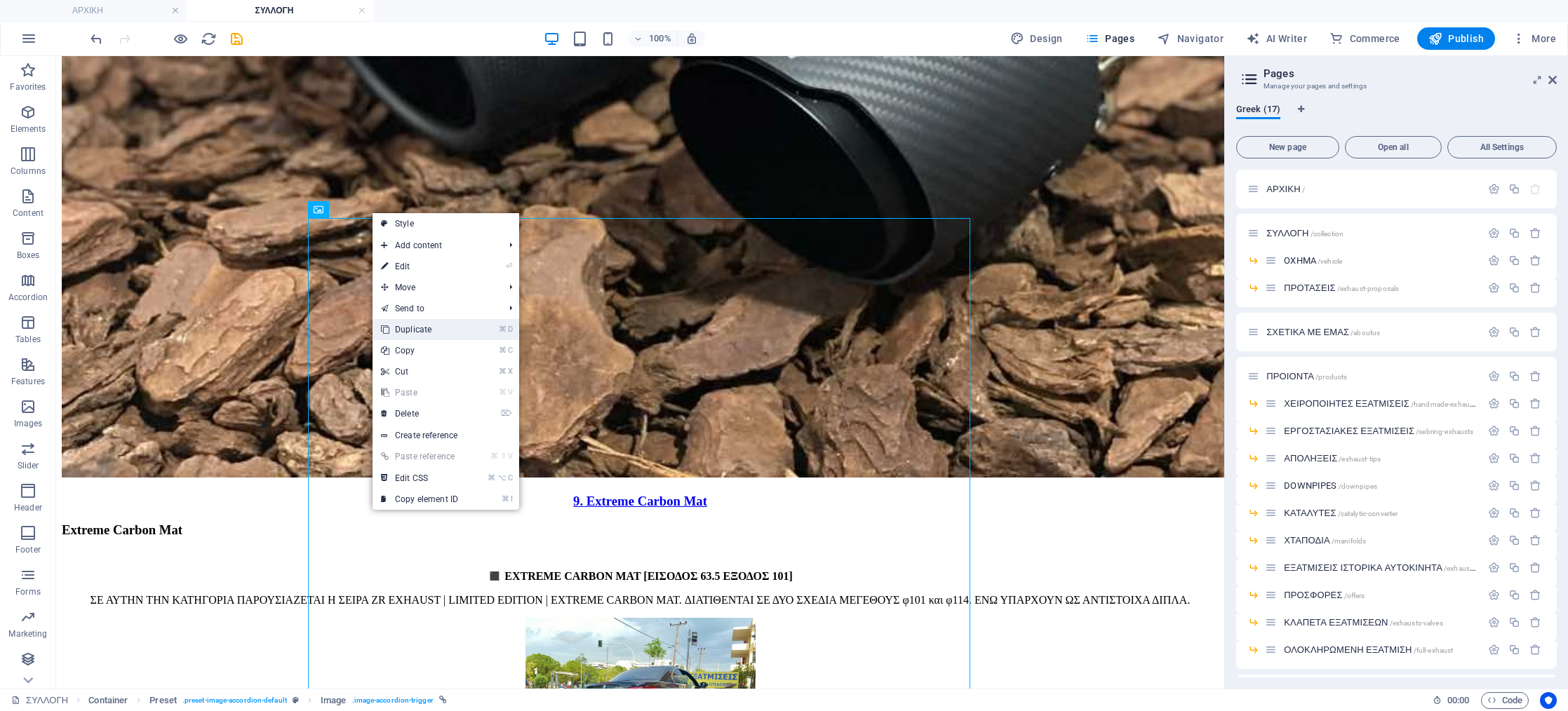
click at [428, 333] on link "⌘ D Duplicate" at bounding box center [419, 329] width 94 height 21
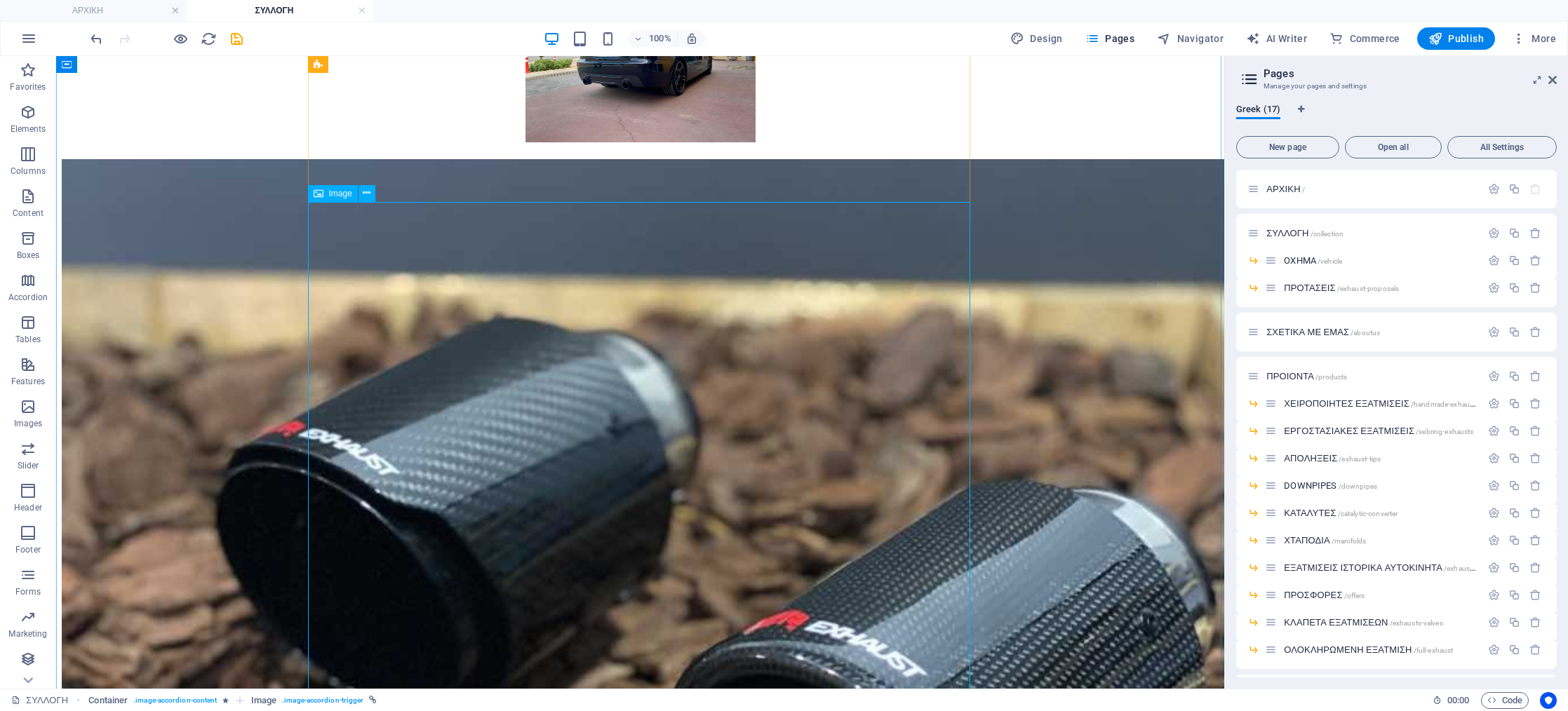
scroll to position [12802, 0]
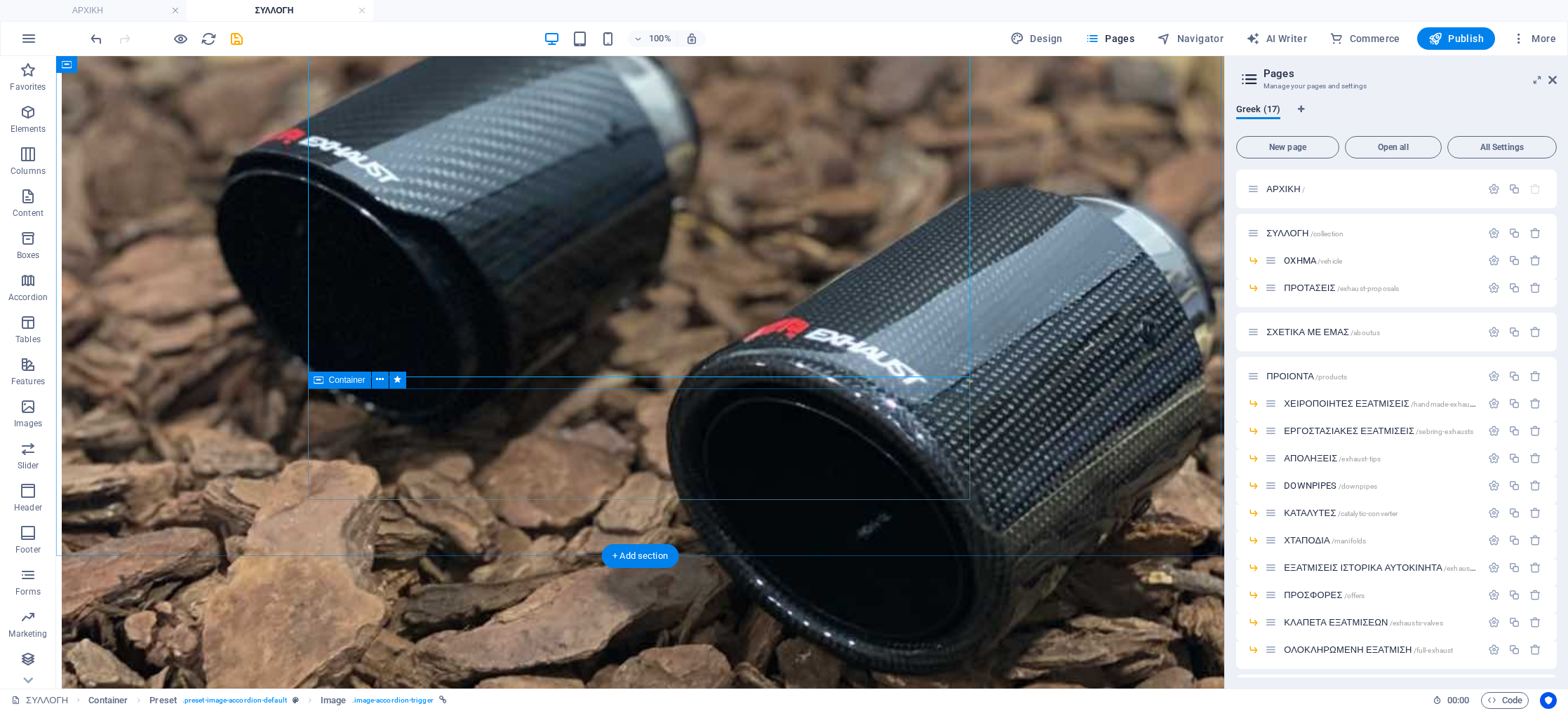
scroll to position [13018, 0]
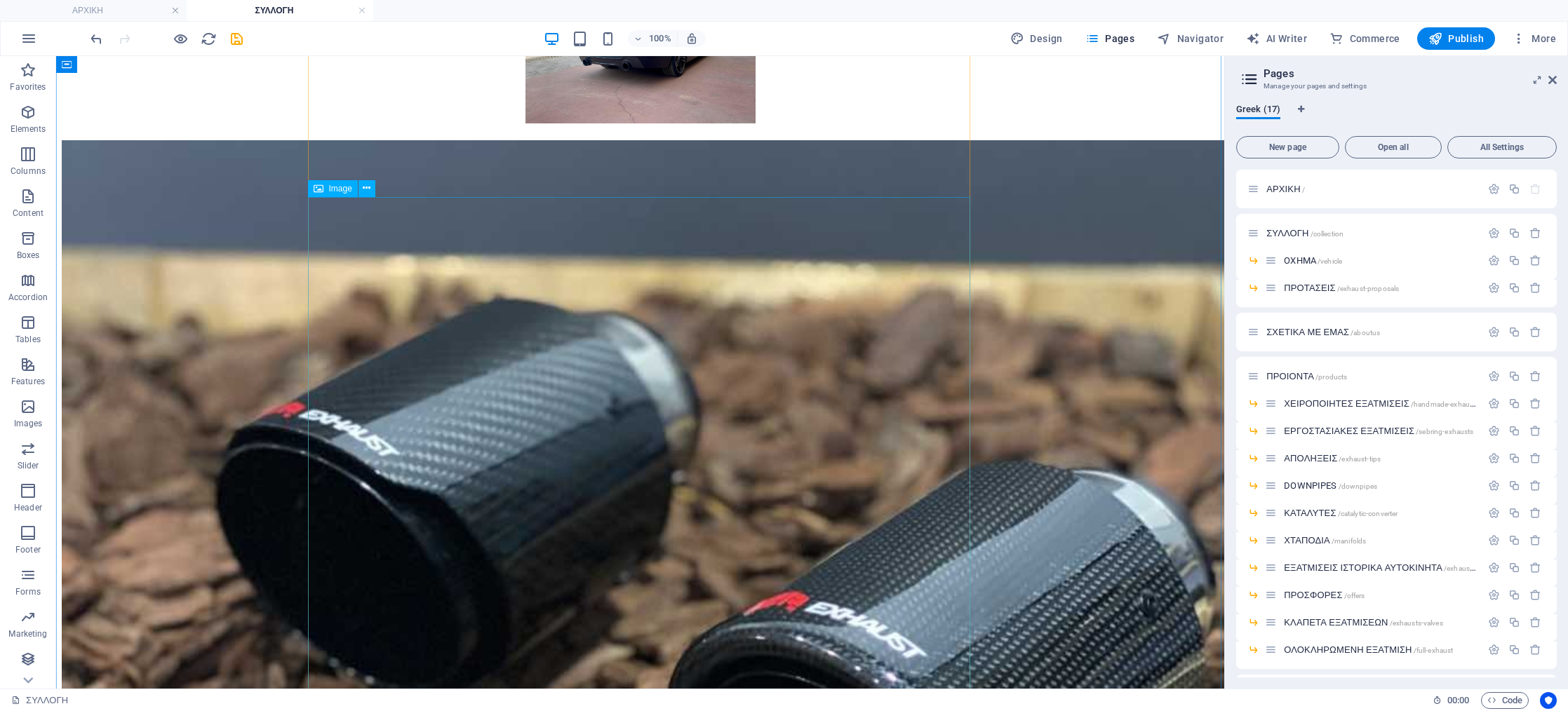
scroll to position [12767, 0]
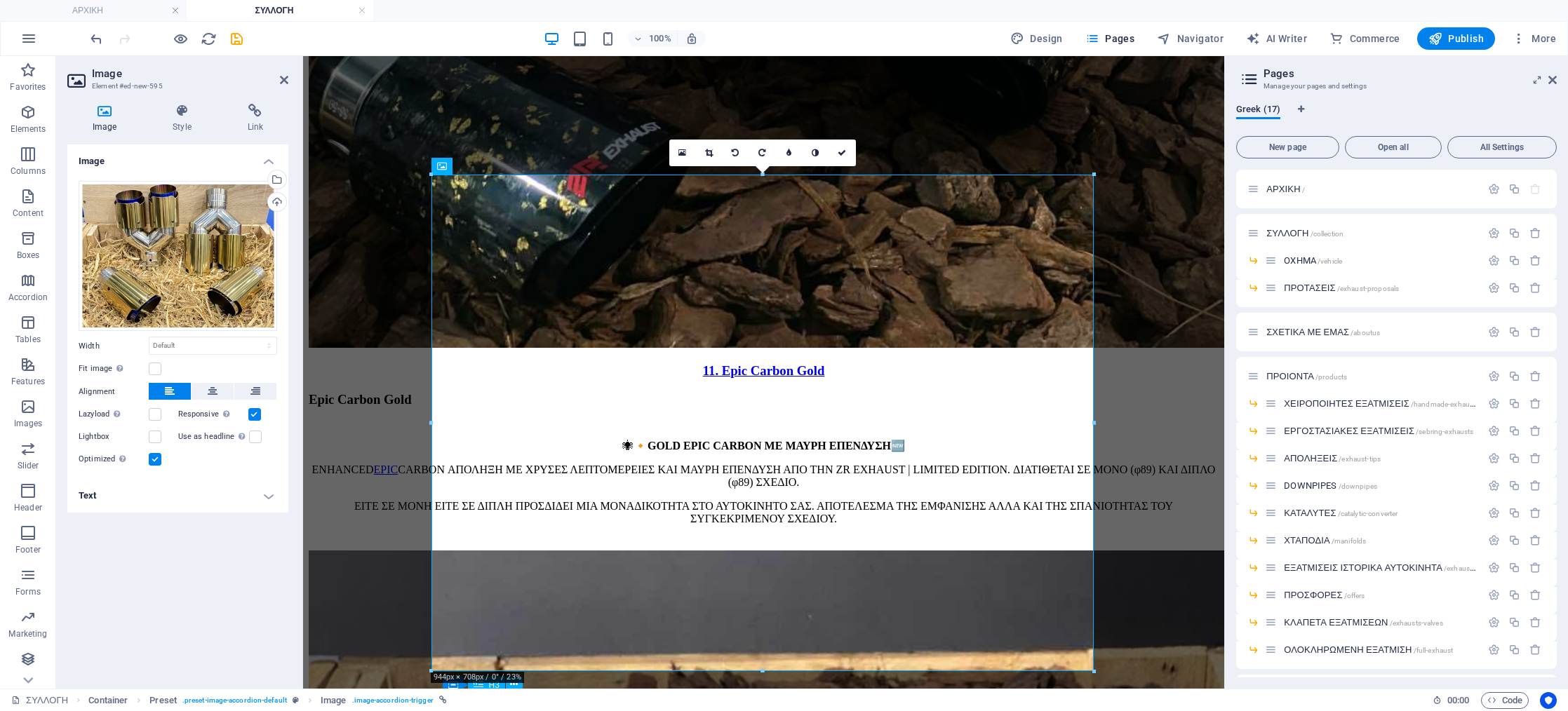
click at [218, 490] on h4 "Text" at bounding box center [177, 495] width 221 height 34
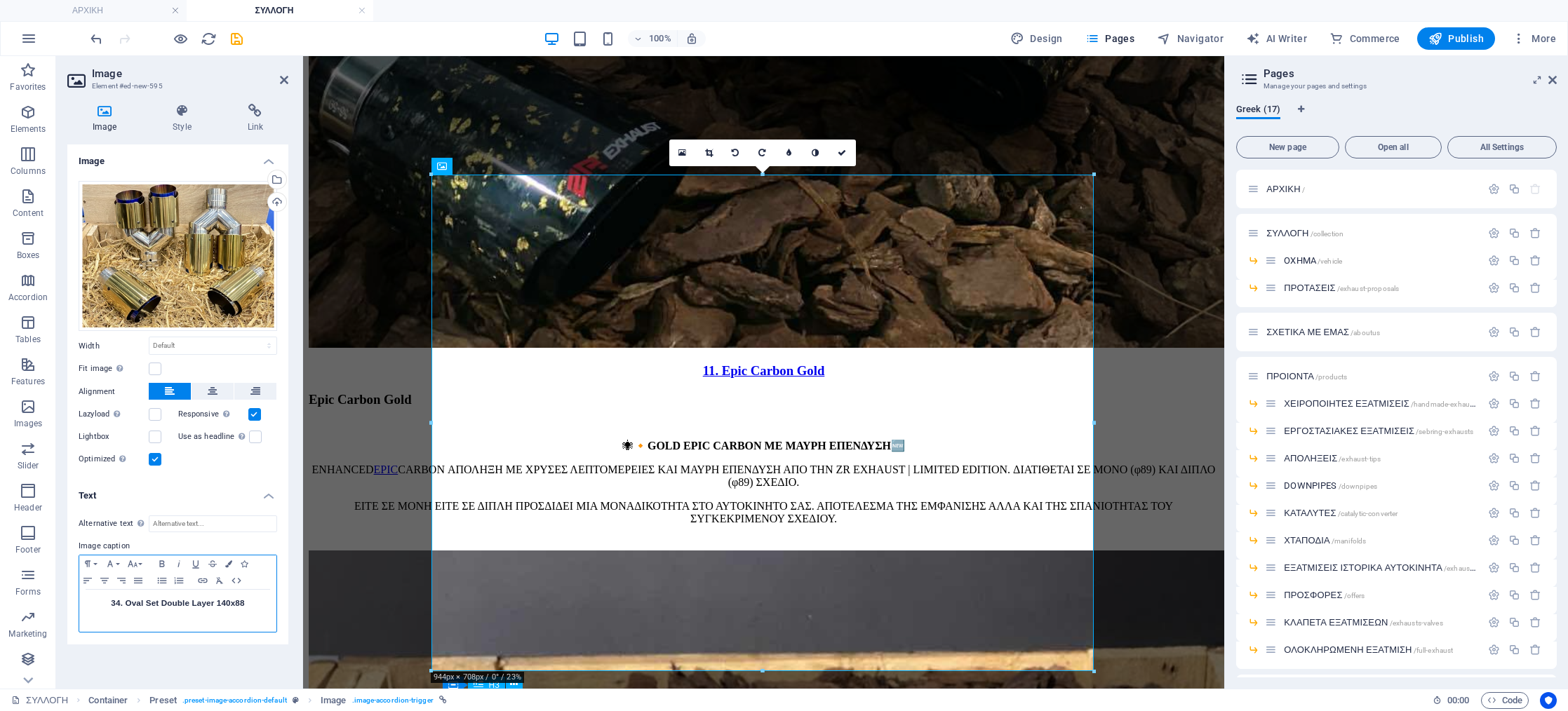
click at [120, 606] on h3 "34. Oval Set Double Layer 140x88" at bounding box center [177, 602] width 183 height 12
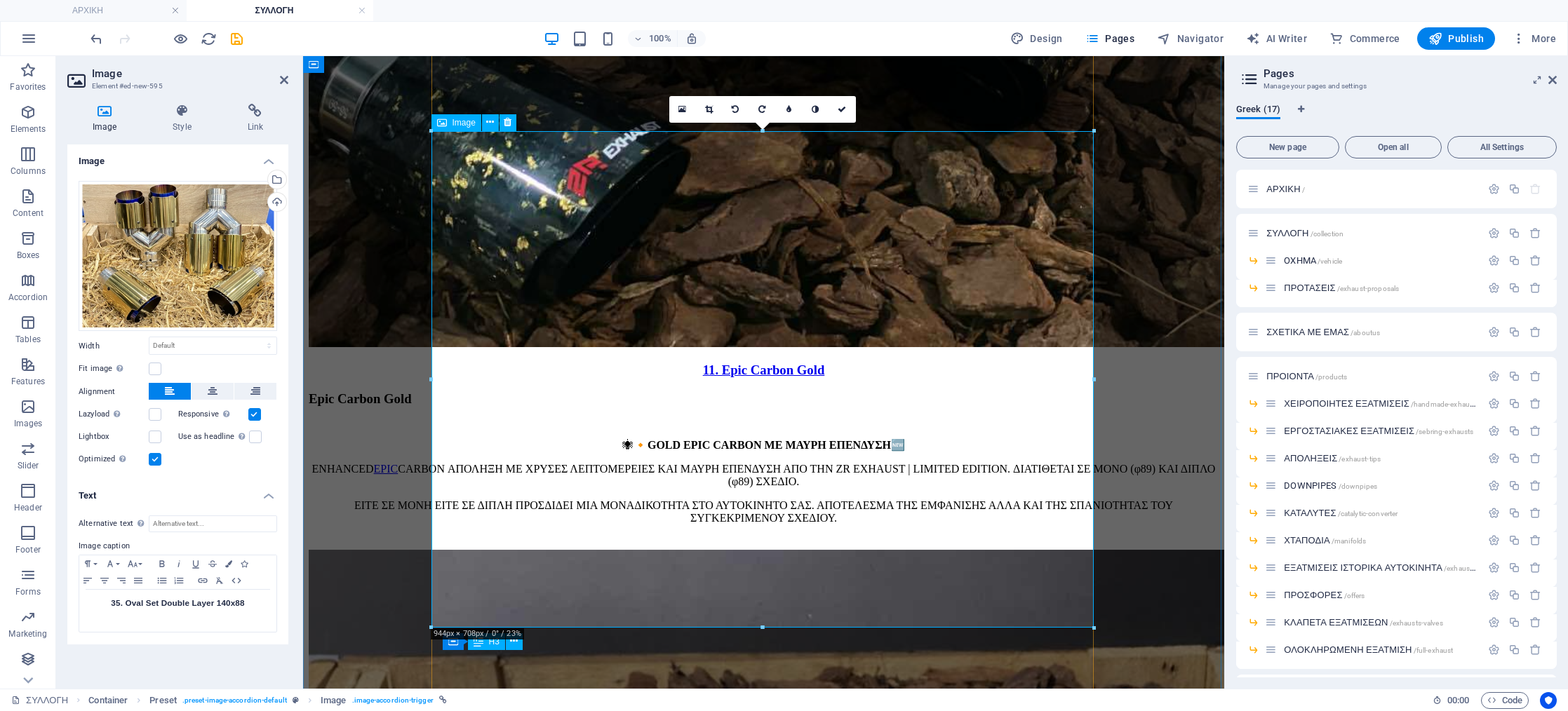
scroll to position [12811, 0]
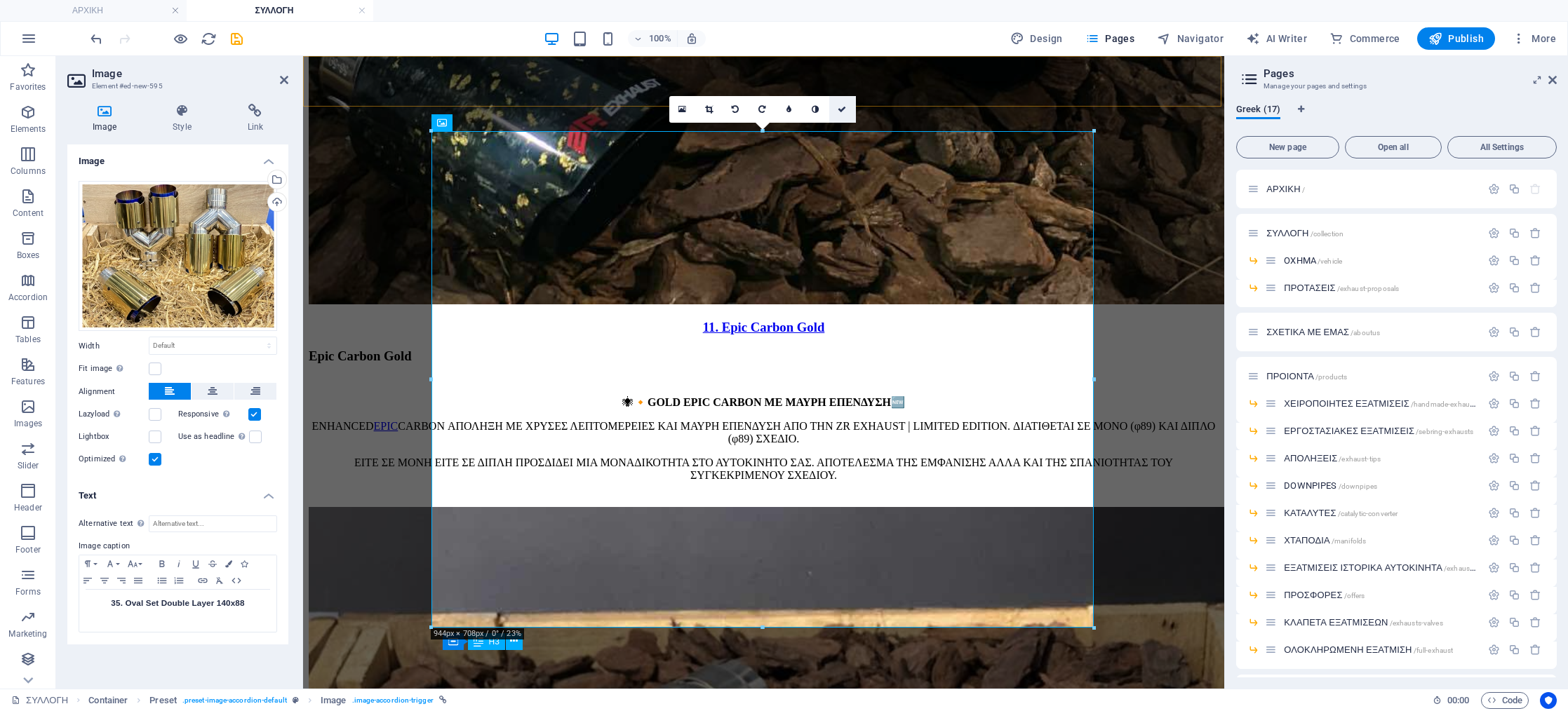
drag, startPoint x: 839, startPoint y: 106, endPoint x: 781, endPoint y: 50, distance: 80.6
click at [839, 106] on icon at bounding box center [842, 109] width 9 height 9
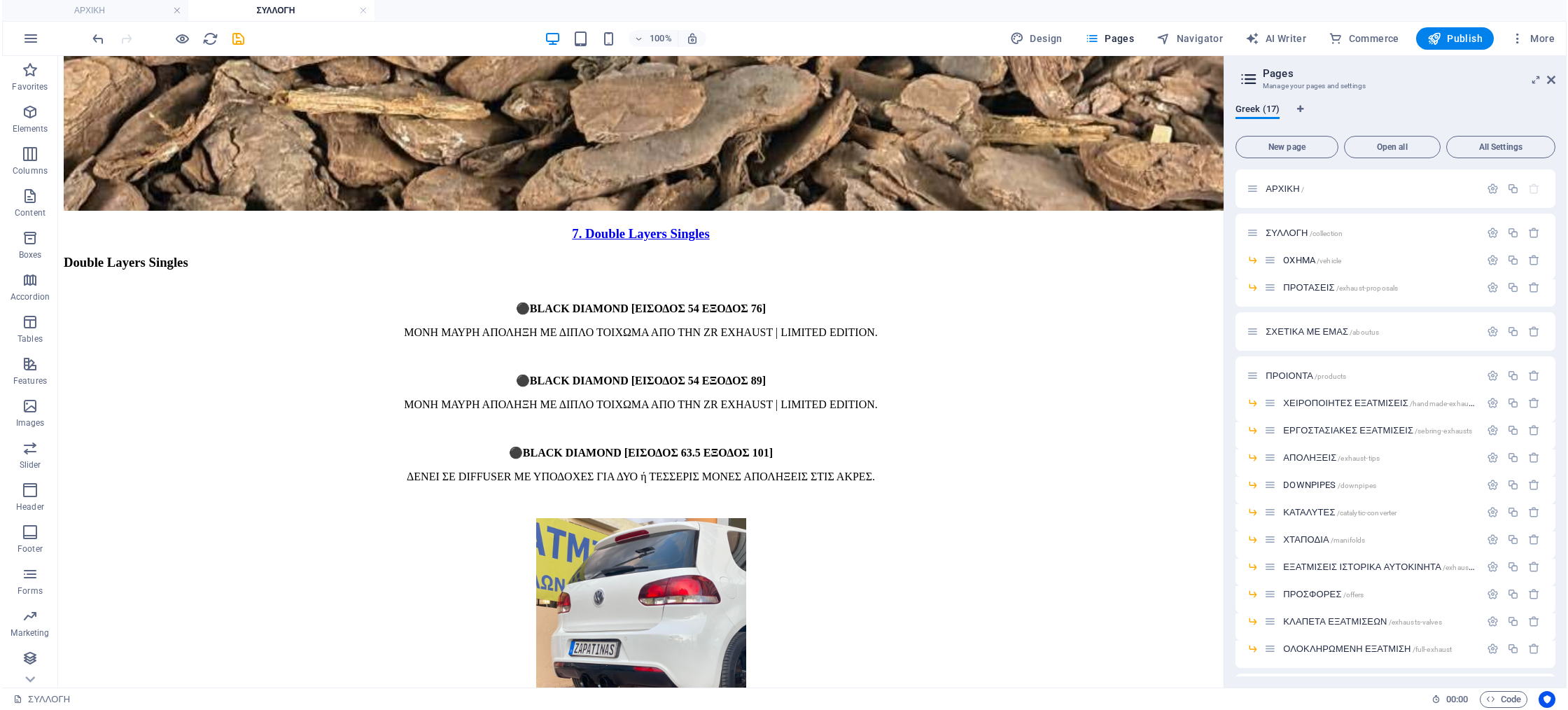
scroll to position [9800, 0]
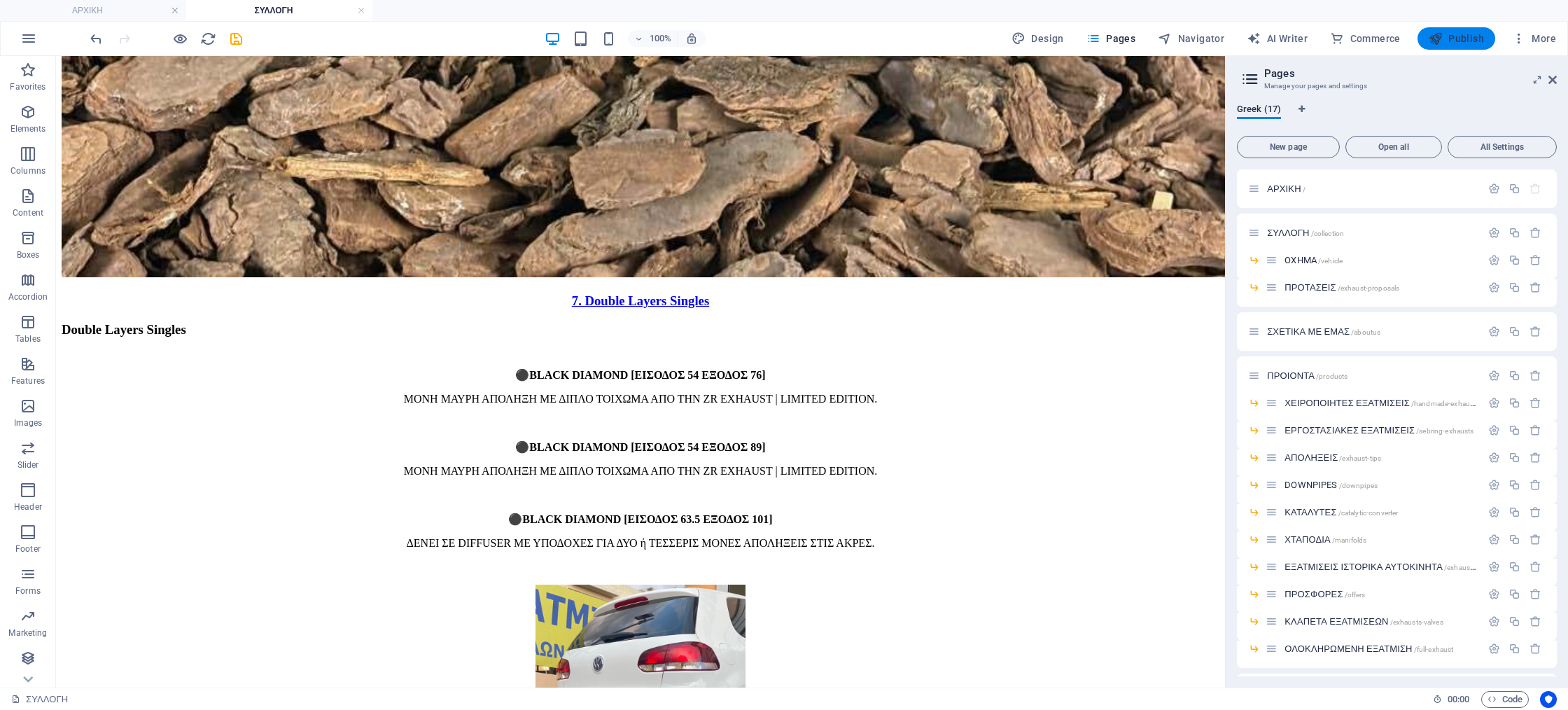
click at [1461, 36] on span "Publish" at bounding box center [1456, 38] width 55 height 14
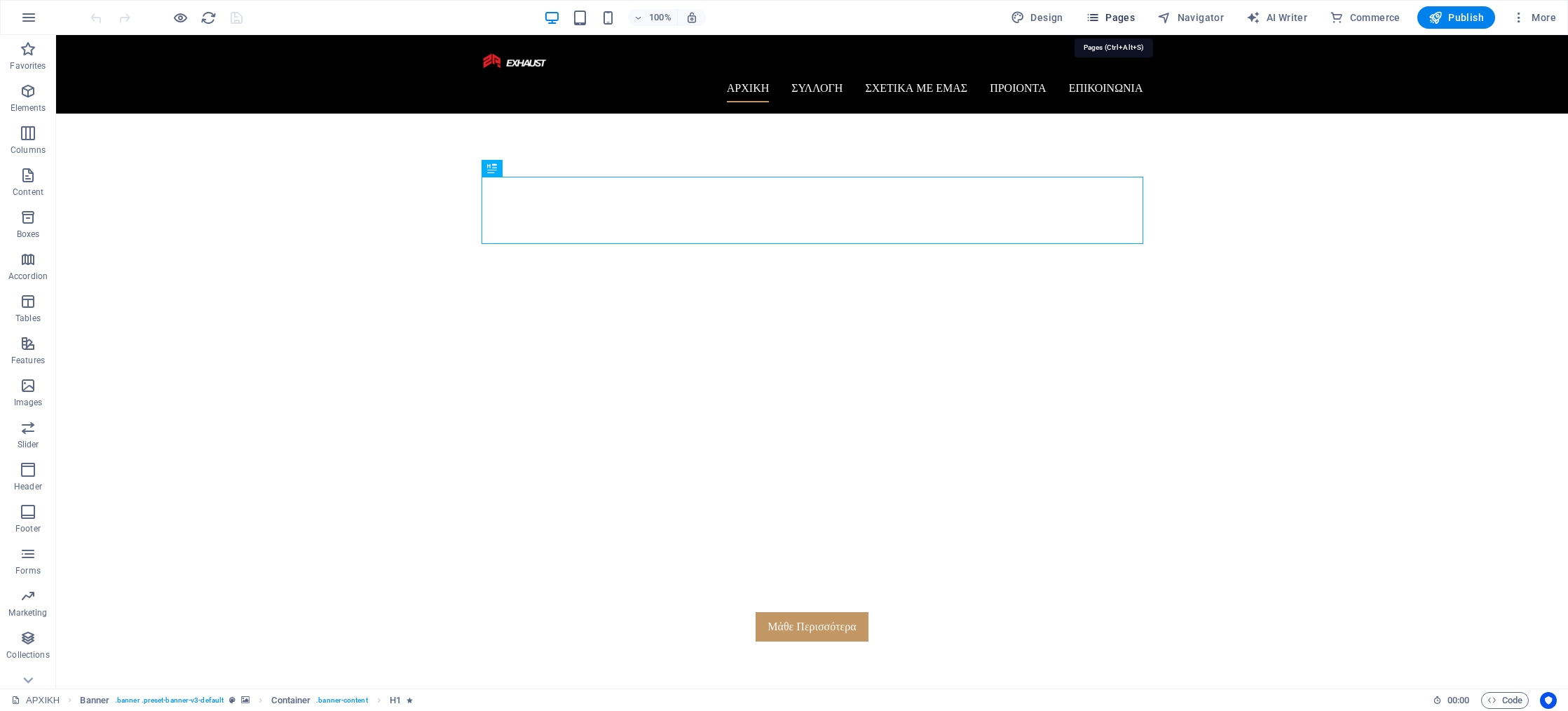
click at [1135, 17] on span "Pages" at bounding box center [1110, 17] width 49 height 14
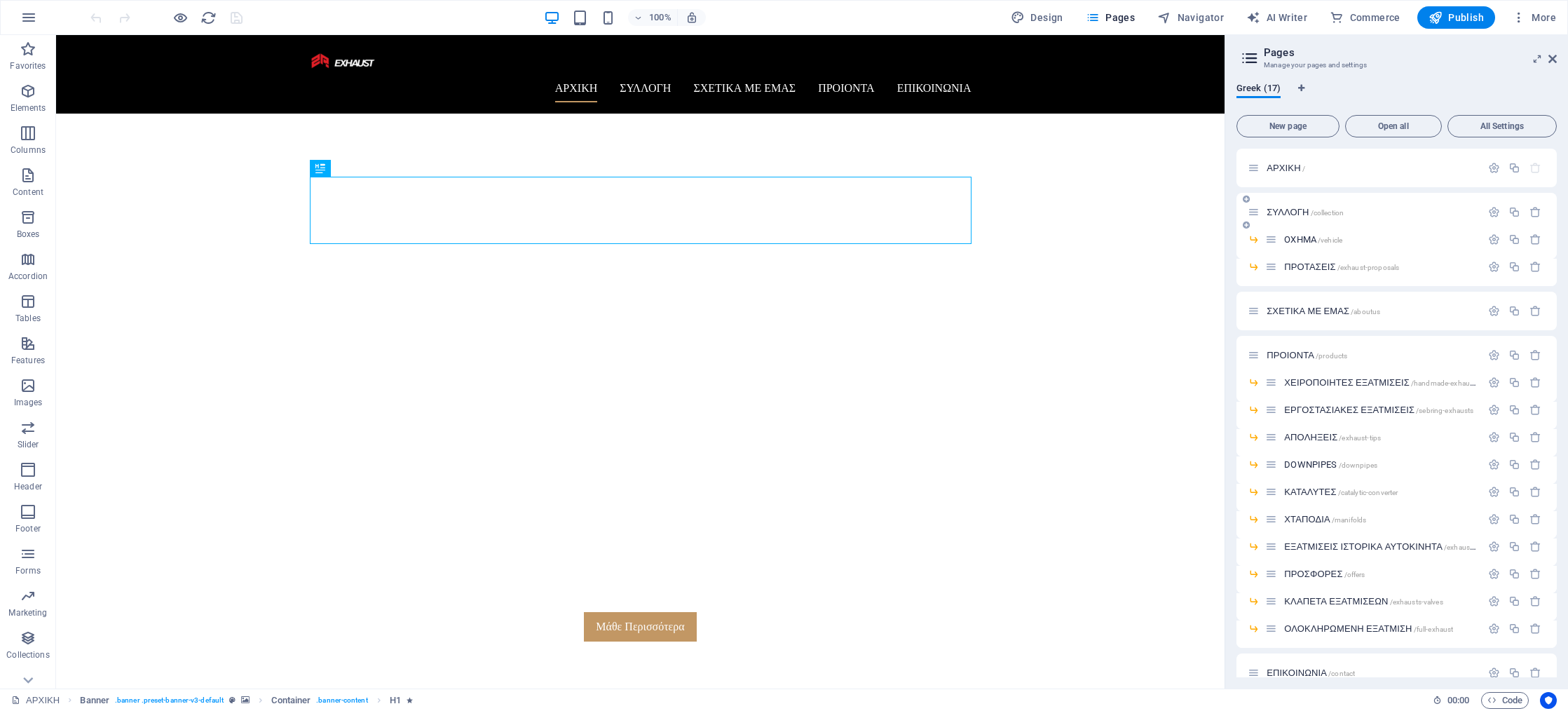
click at [1295, 218] on div "ΣΥΛΛΟΓΗ /collection" at bounding box center [1364, 212] width 233 height 16
click at [1289, 208] on span "ΣΥΛΛΟΓΗ /collection" at bounding box center [1305, 212] width 77 height 10
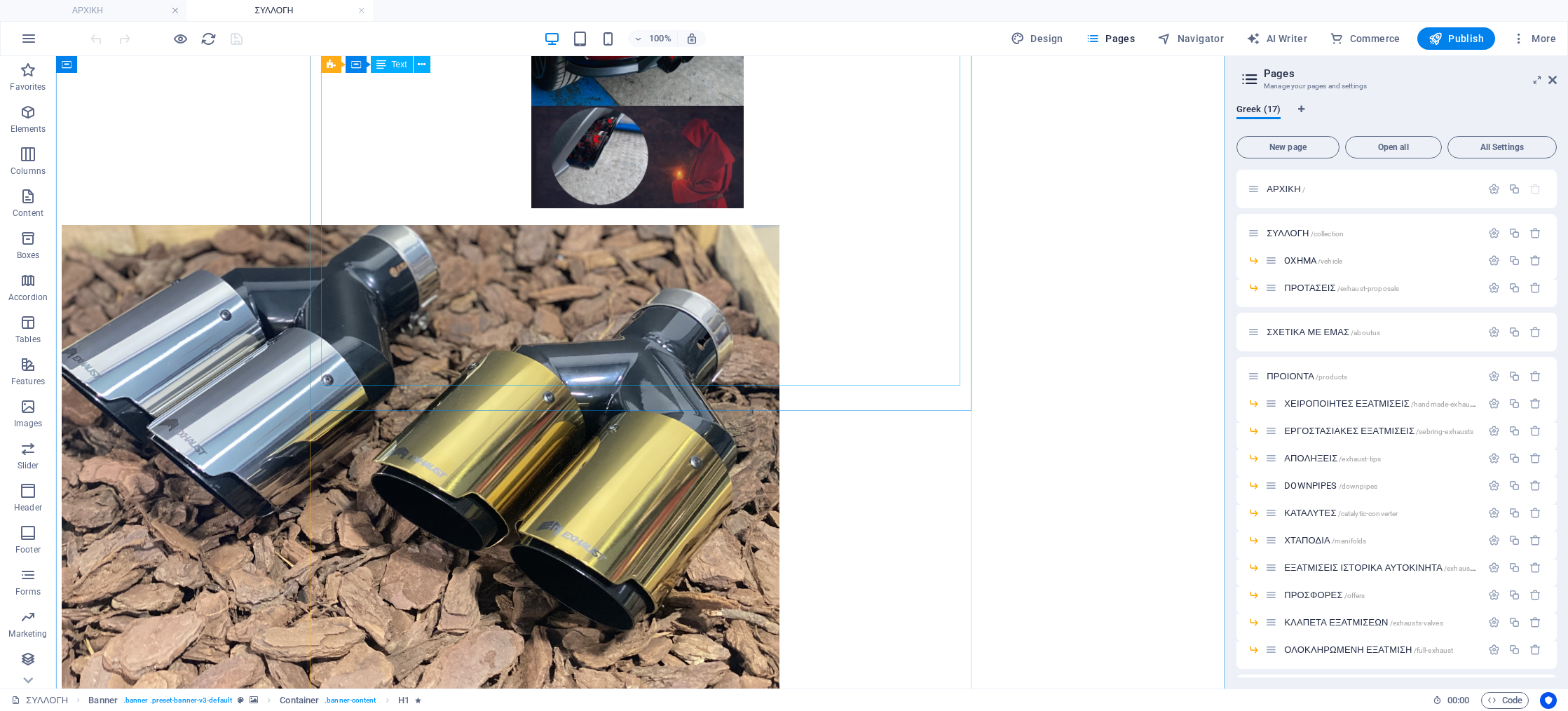
scroll to position [6796, 0]
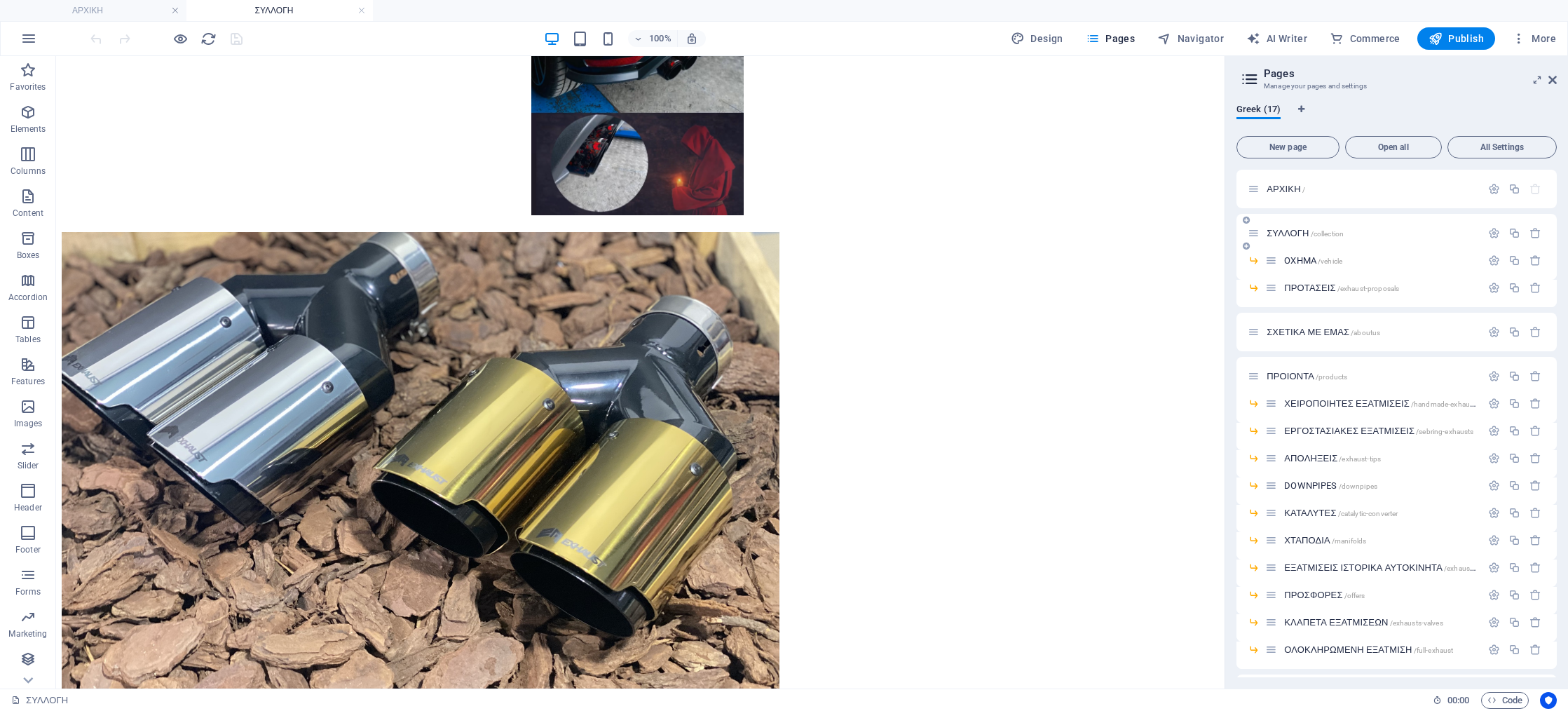
click at [1291, 233] on span "ΣΥΛΛΟΓΗ /collection" at bounding box center [1305, 233] width 77 height 10
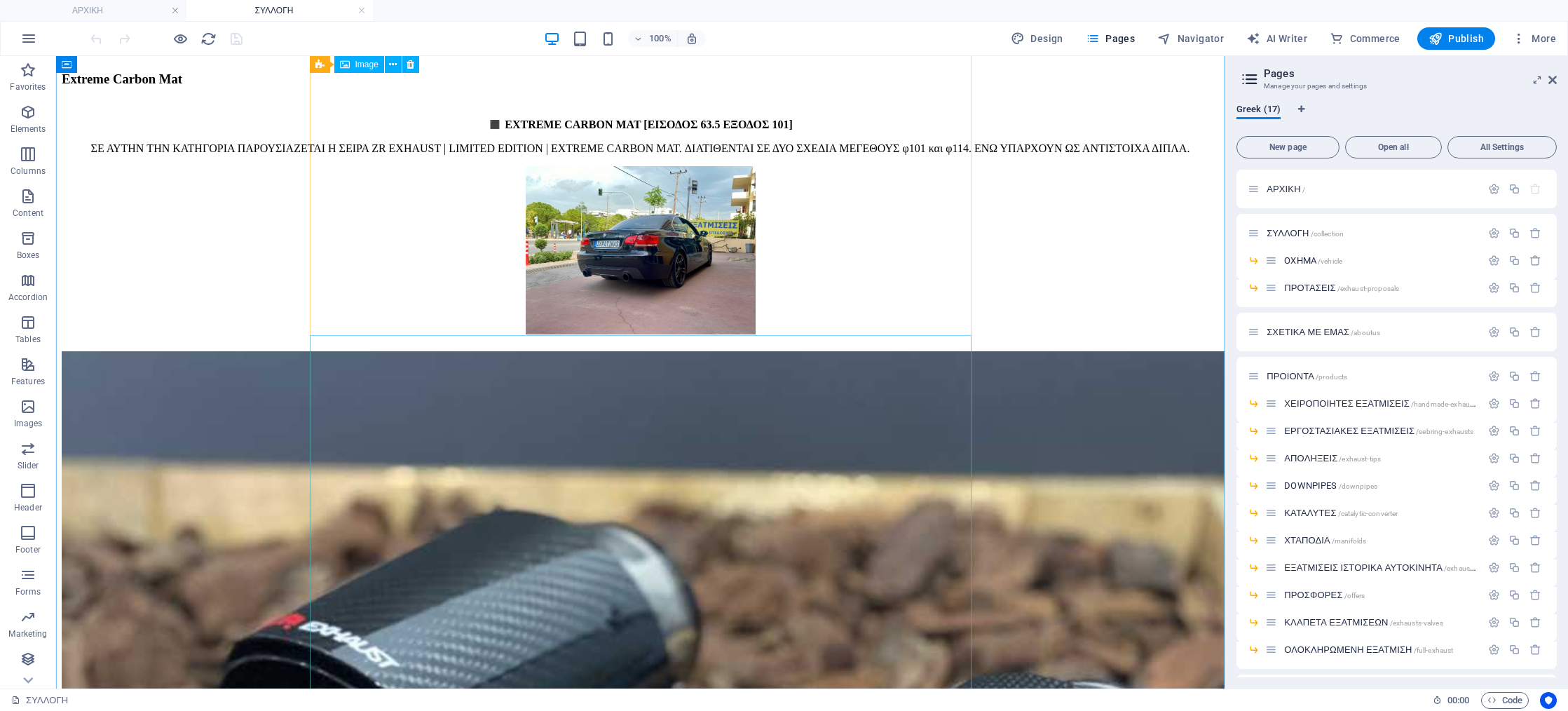
scroll to position [12384, 0]
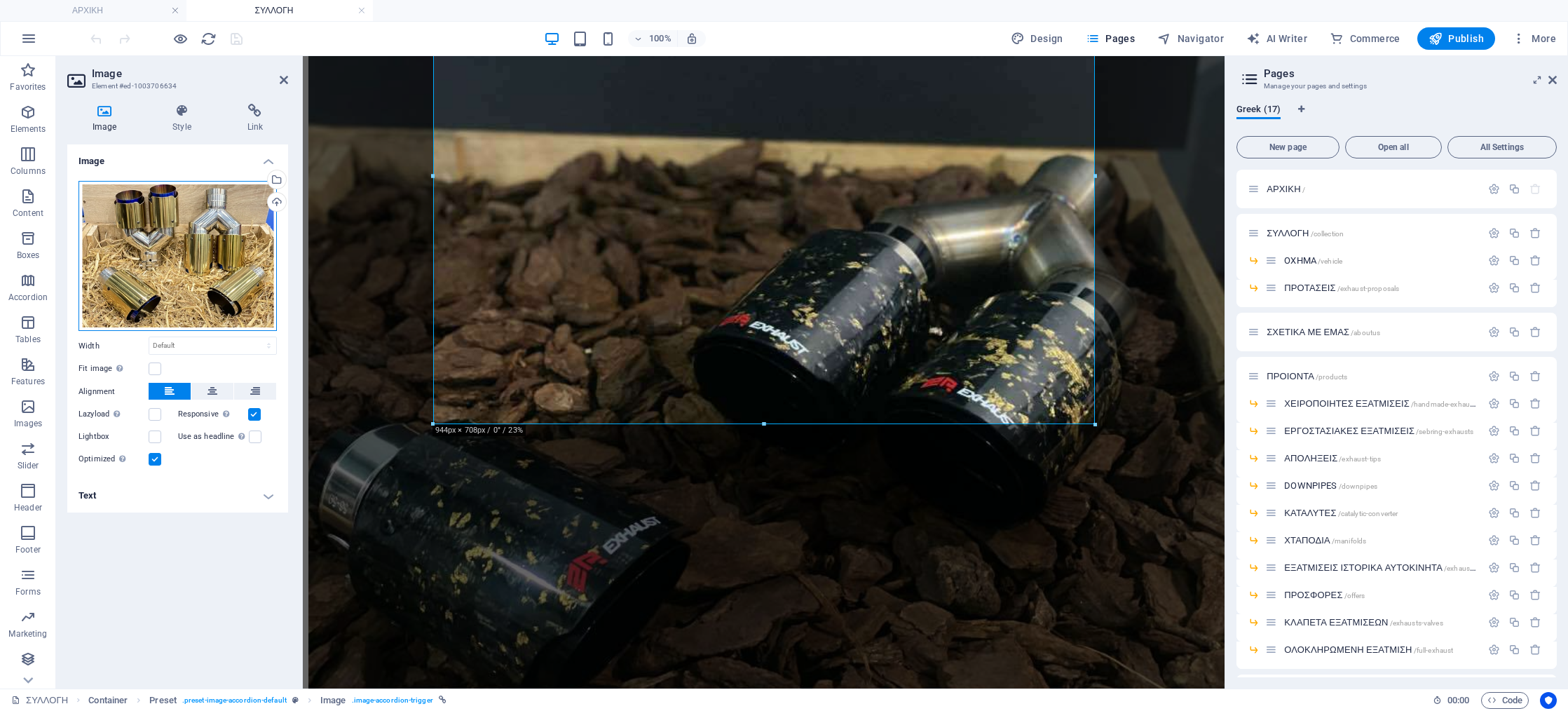
click at [229, 221] on div "Drag files here, click to choose files or select files from Files or our free s…" at bounding box center [178, 256] width 198 height 151
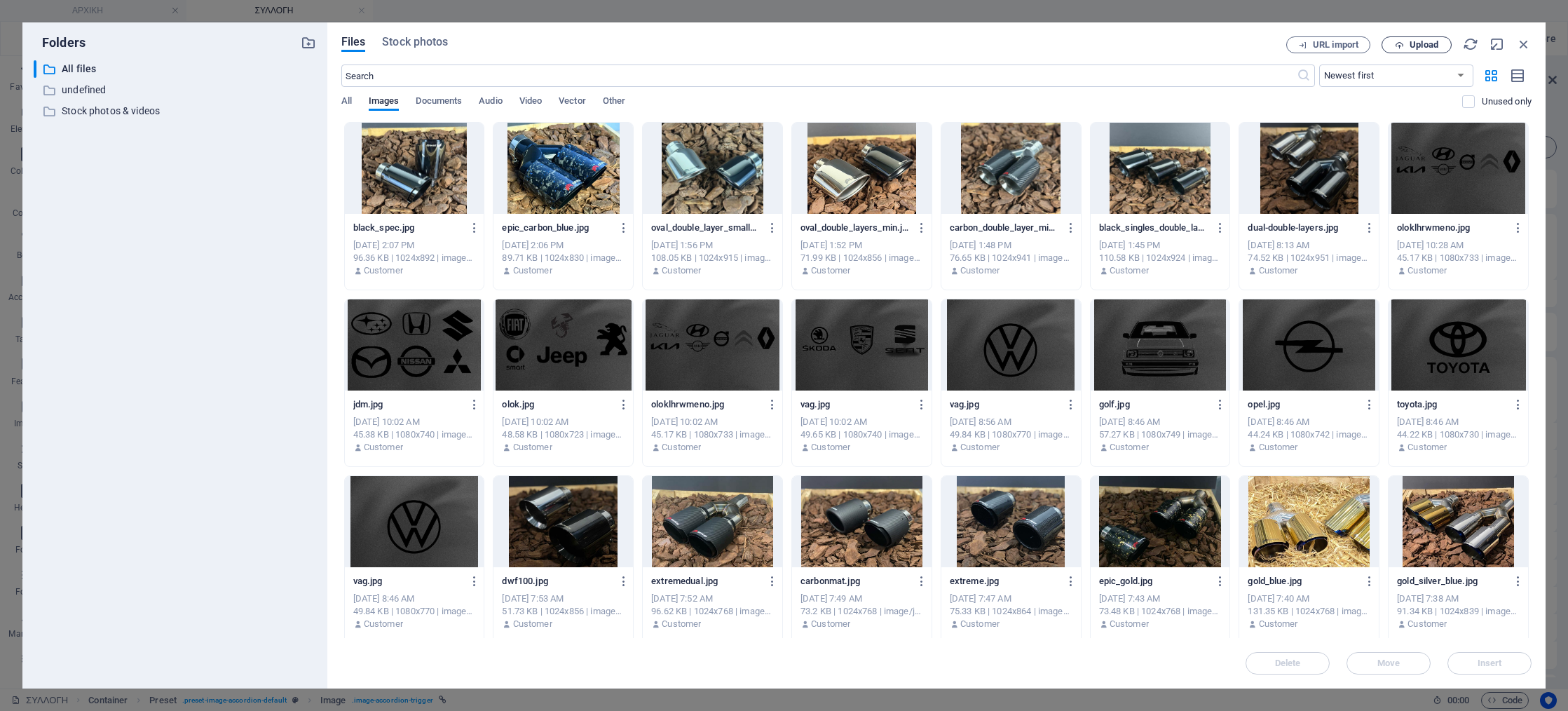
click at [1423, 44] on span "Upload" at bounding box center [1423, 45] width 28 height 9
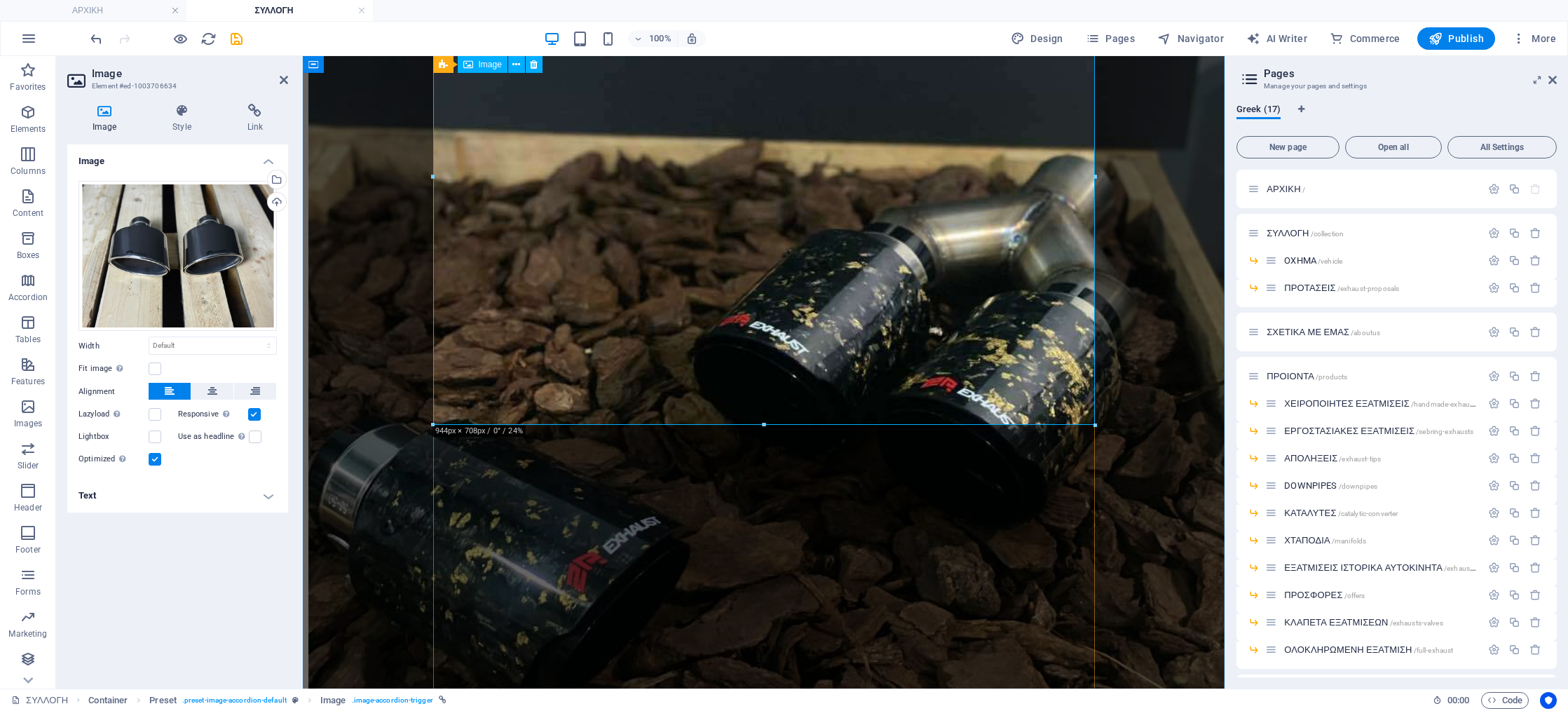
scroll to position [12150, 0]
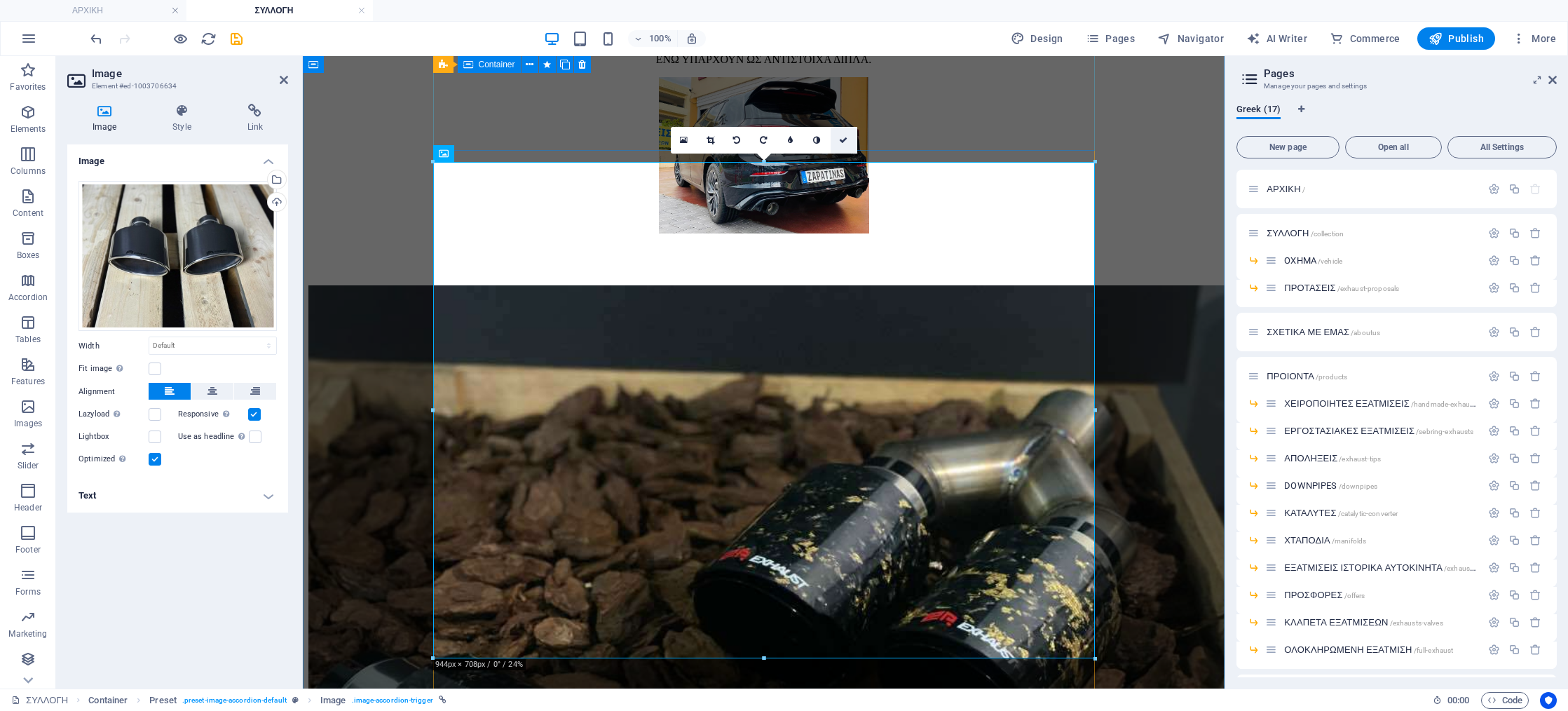
click at [845, 137] on icon at bounding box center [843, 141] width 9 height 9
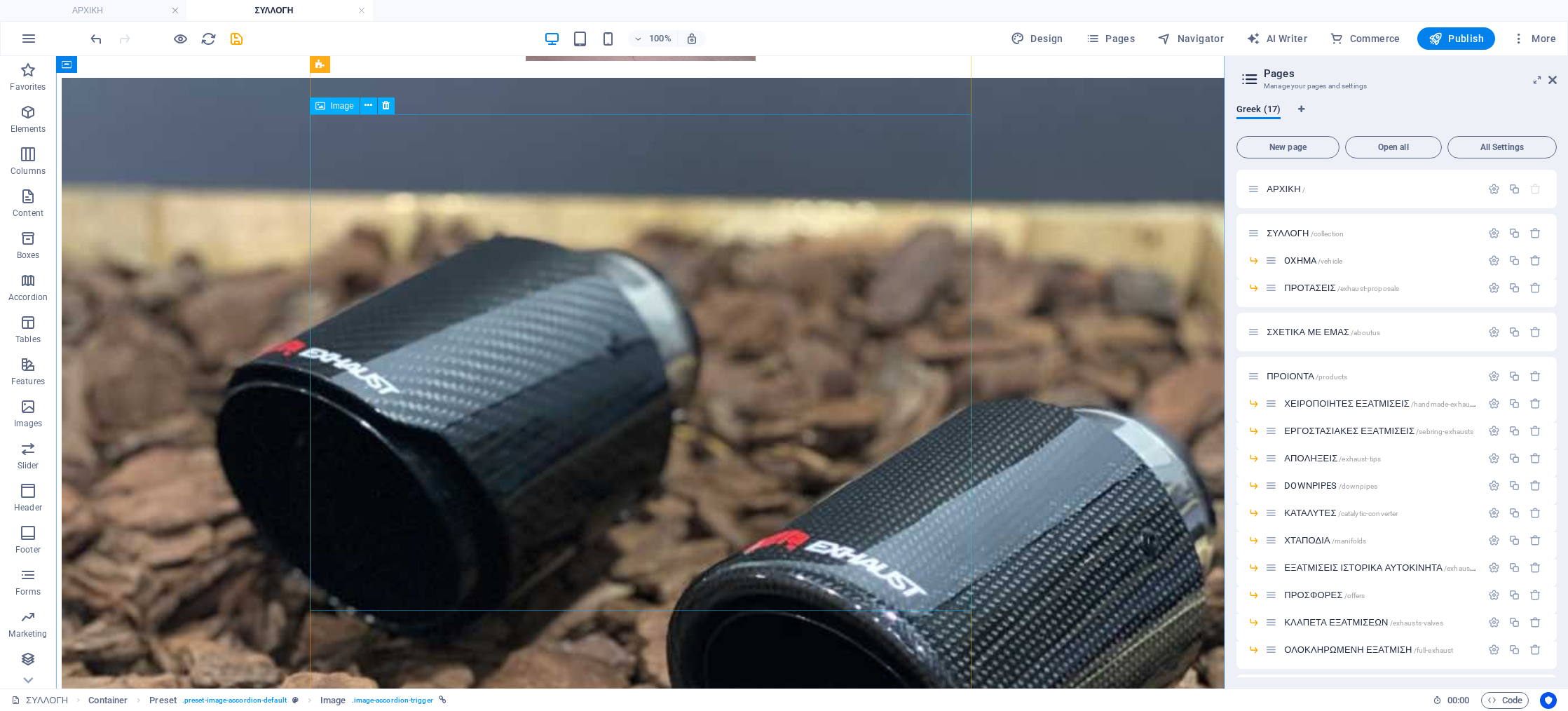
scroll to position [12832, 0]
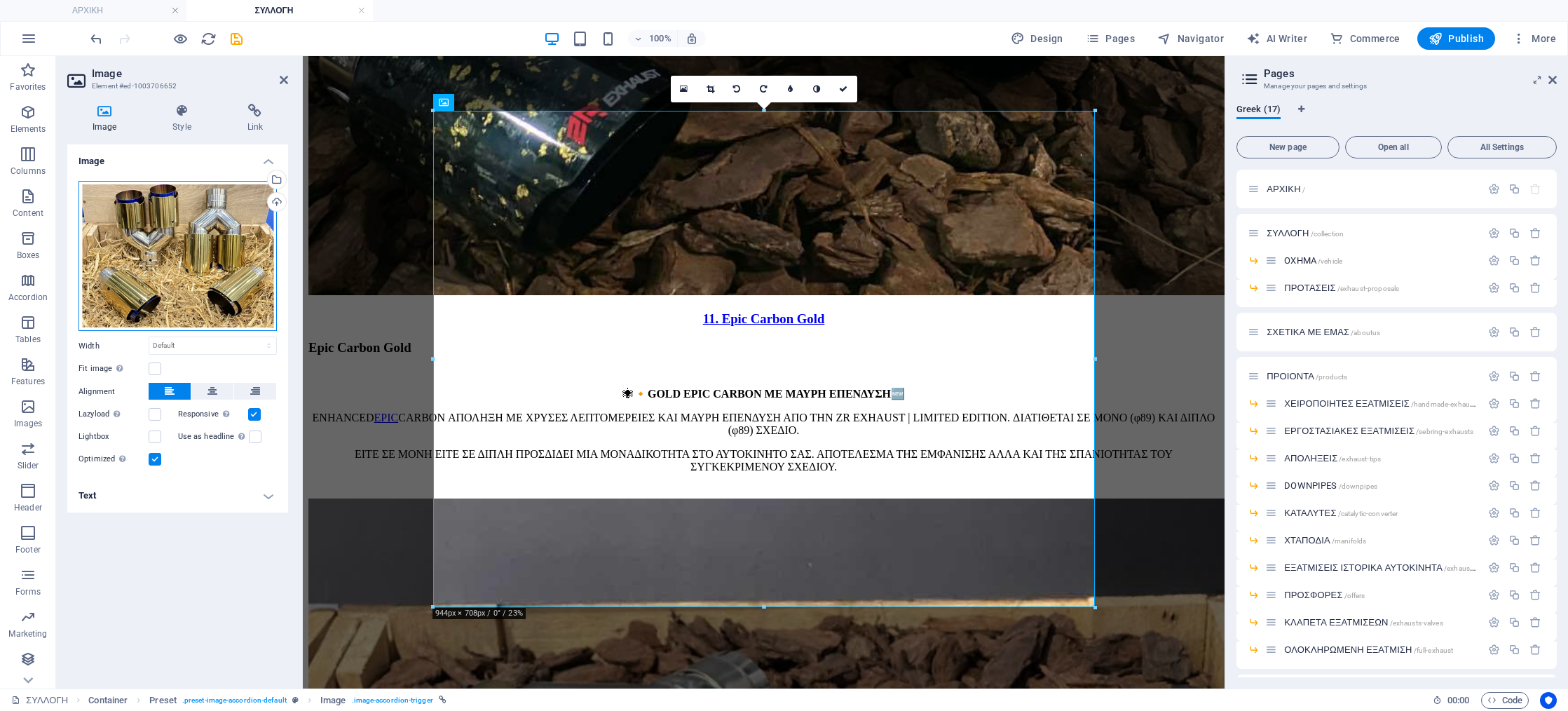
click at [229, 292] on div "Drag files here, click to choose files or select files from Files or our free s…" at bounding box center [178, 256] width 198 height 151
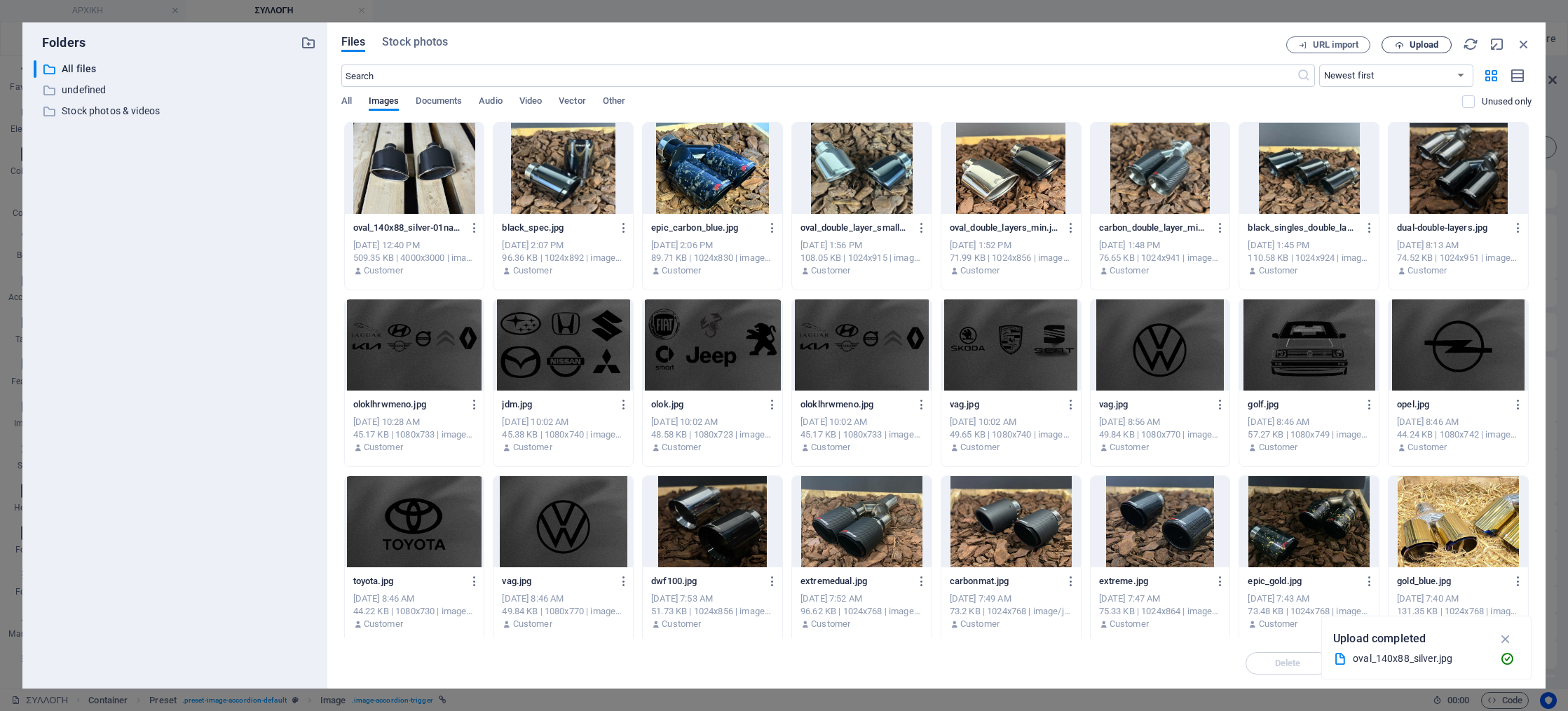
click at [1412, 47] on span "Upload" at bounding box center [1423, 45] width 28 height 9
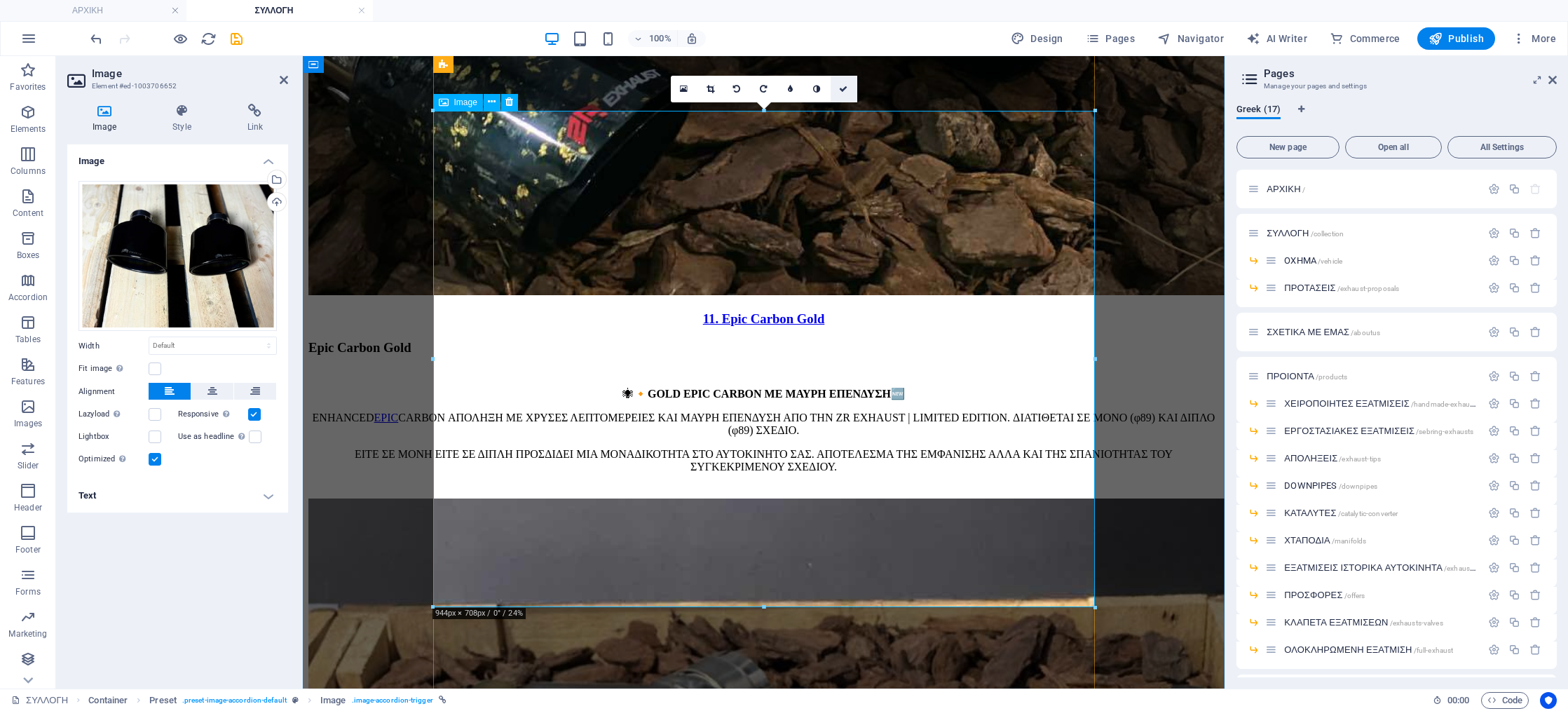
click at [840, 94] on link at bounding box center [843, 89] width 27 height 27
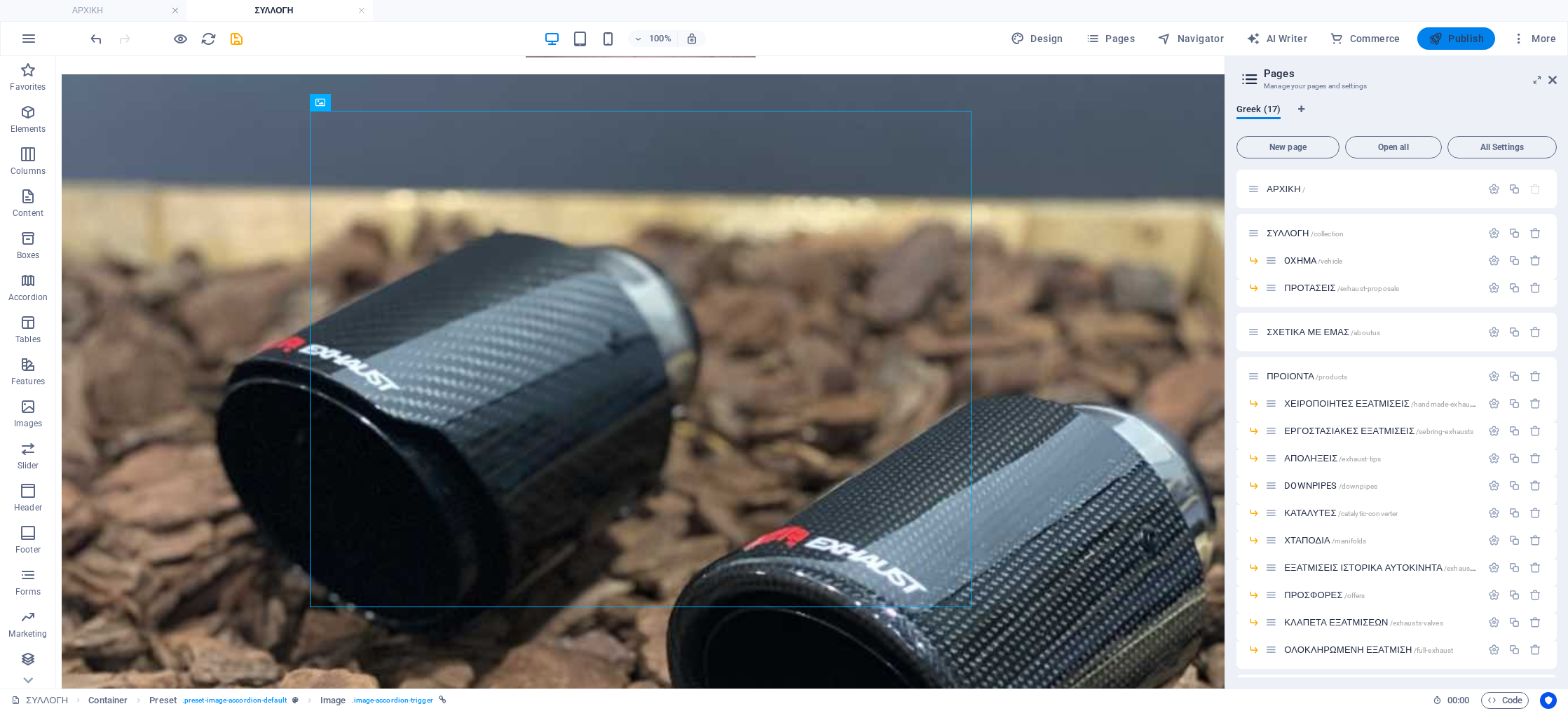
click at [1457, 44] on span "Publish" at bounding box center [1456, 38] width 55 height 14
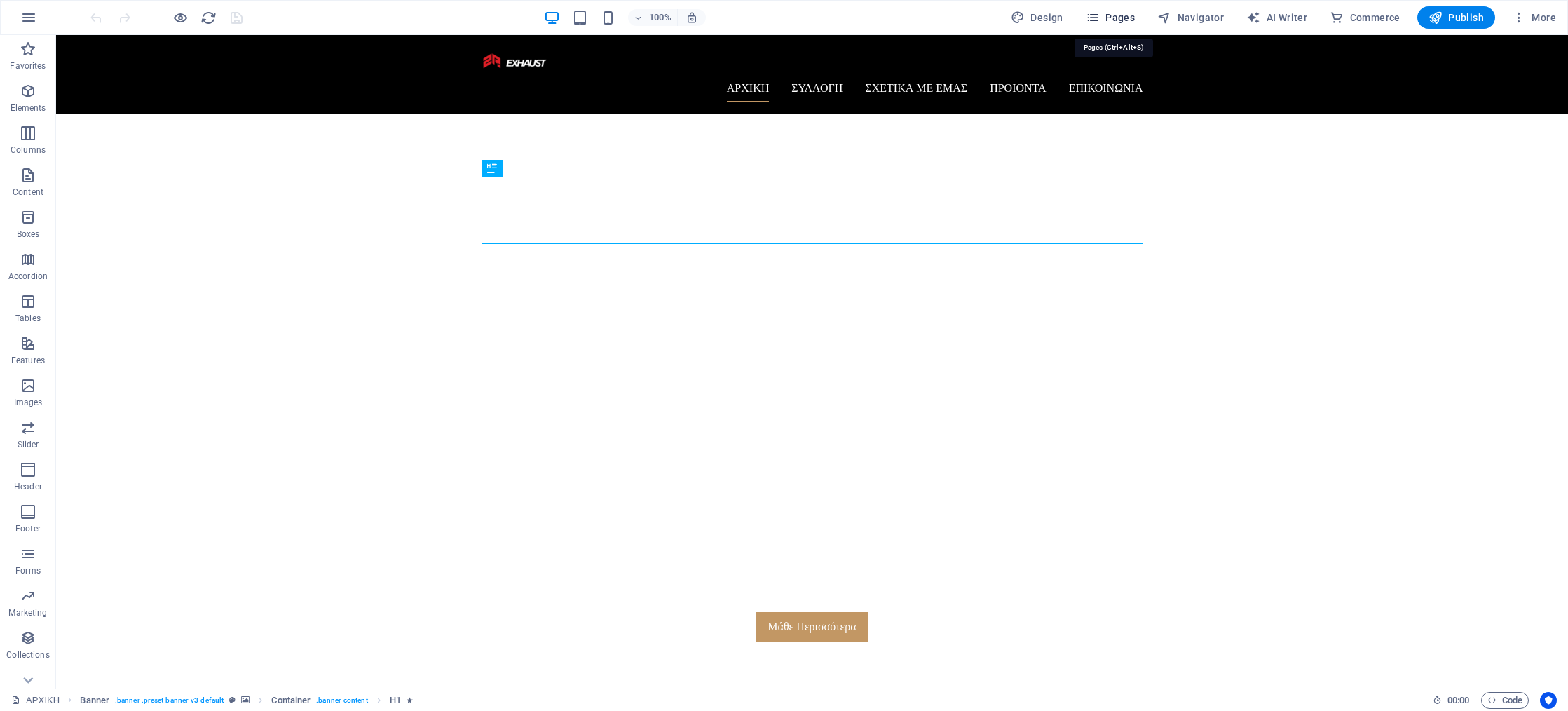
click at [1105, 15] on span "Pages" at bounding box center [1110, 17] width 49 height 14
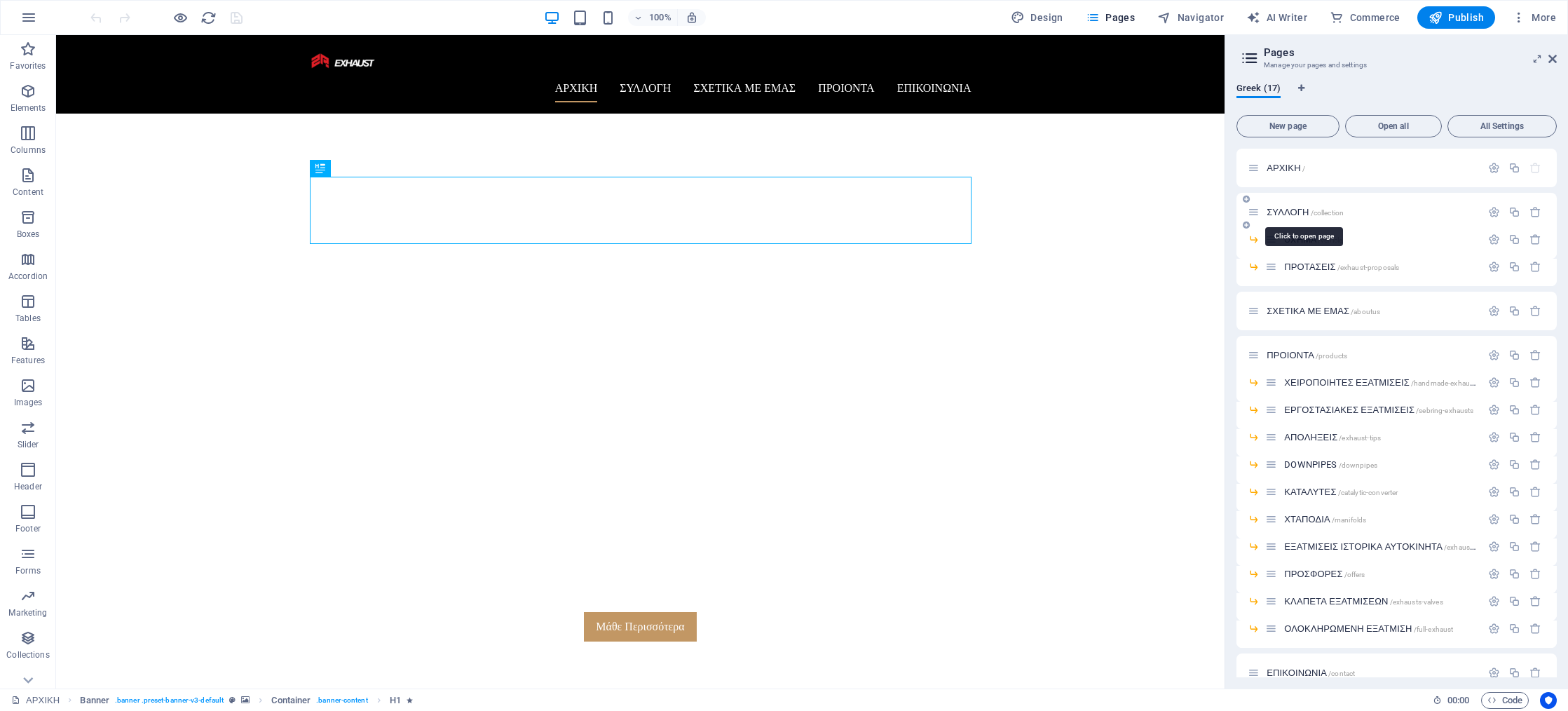
click at [1287, 214] on span "ΣΥΛΛΟΓΗ /collection" at bounding box center [1305, 212] width 77 height 10
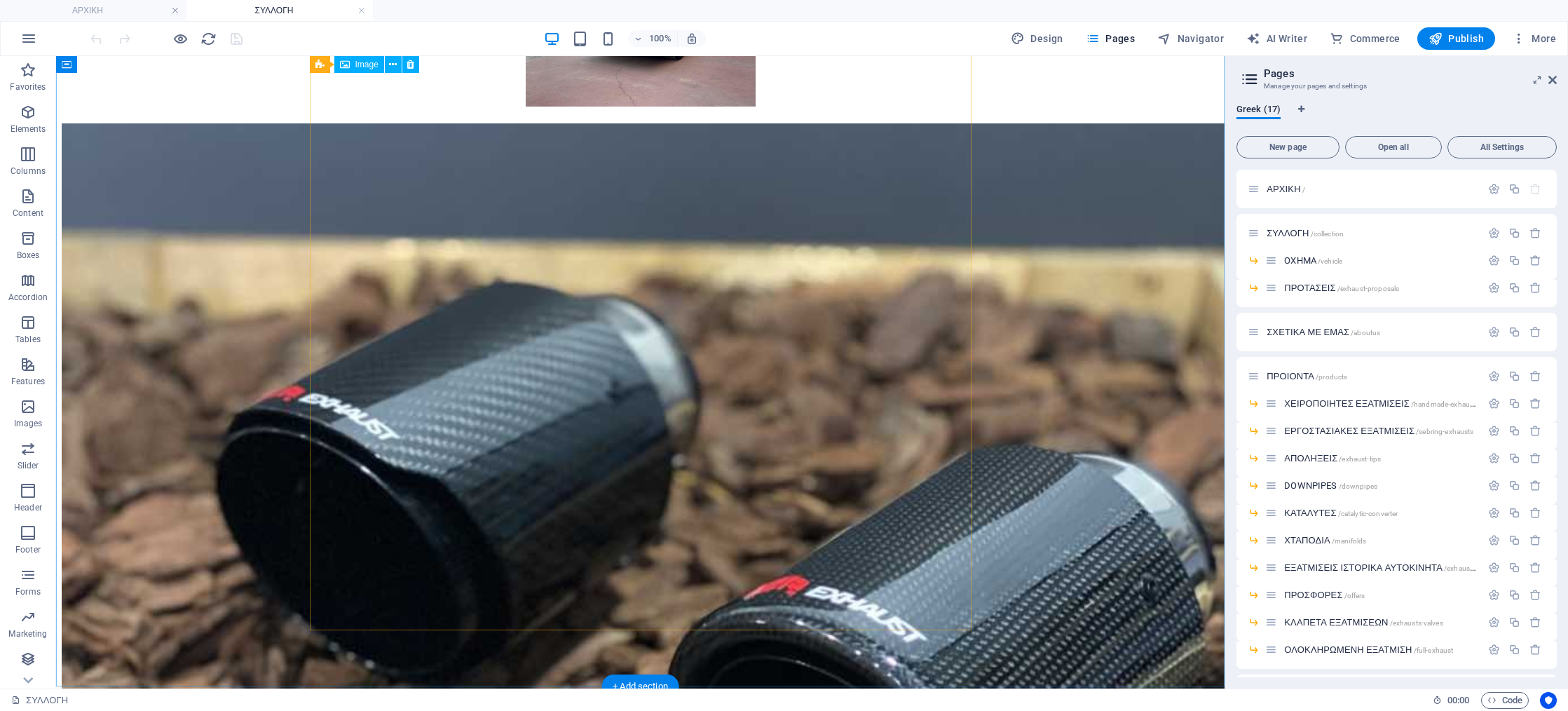
scroll to position [12931, 0]
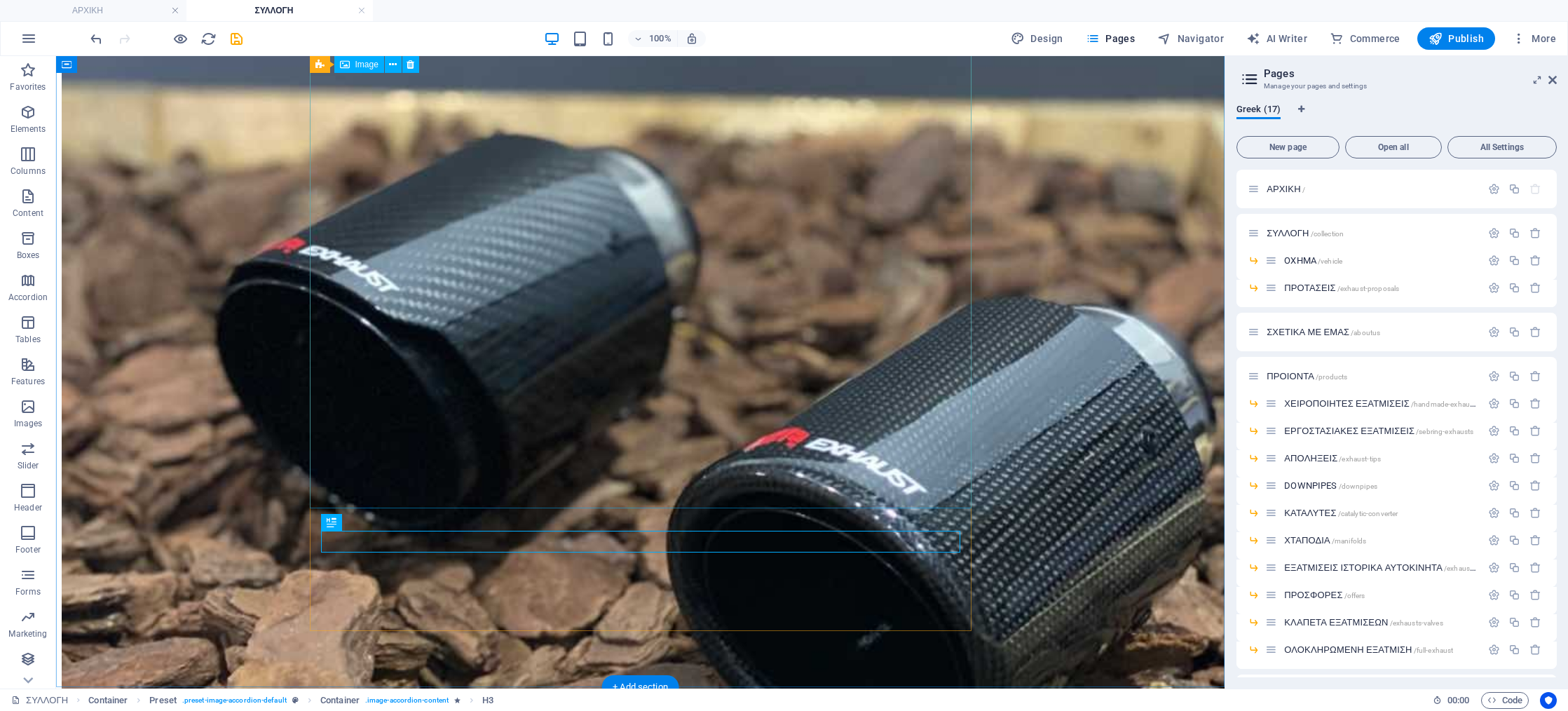
drag, startPoint x: 714, startPoint y: 246, endPoint x: 715, endPoint y: 256, distance: 10.0
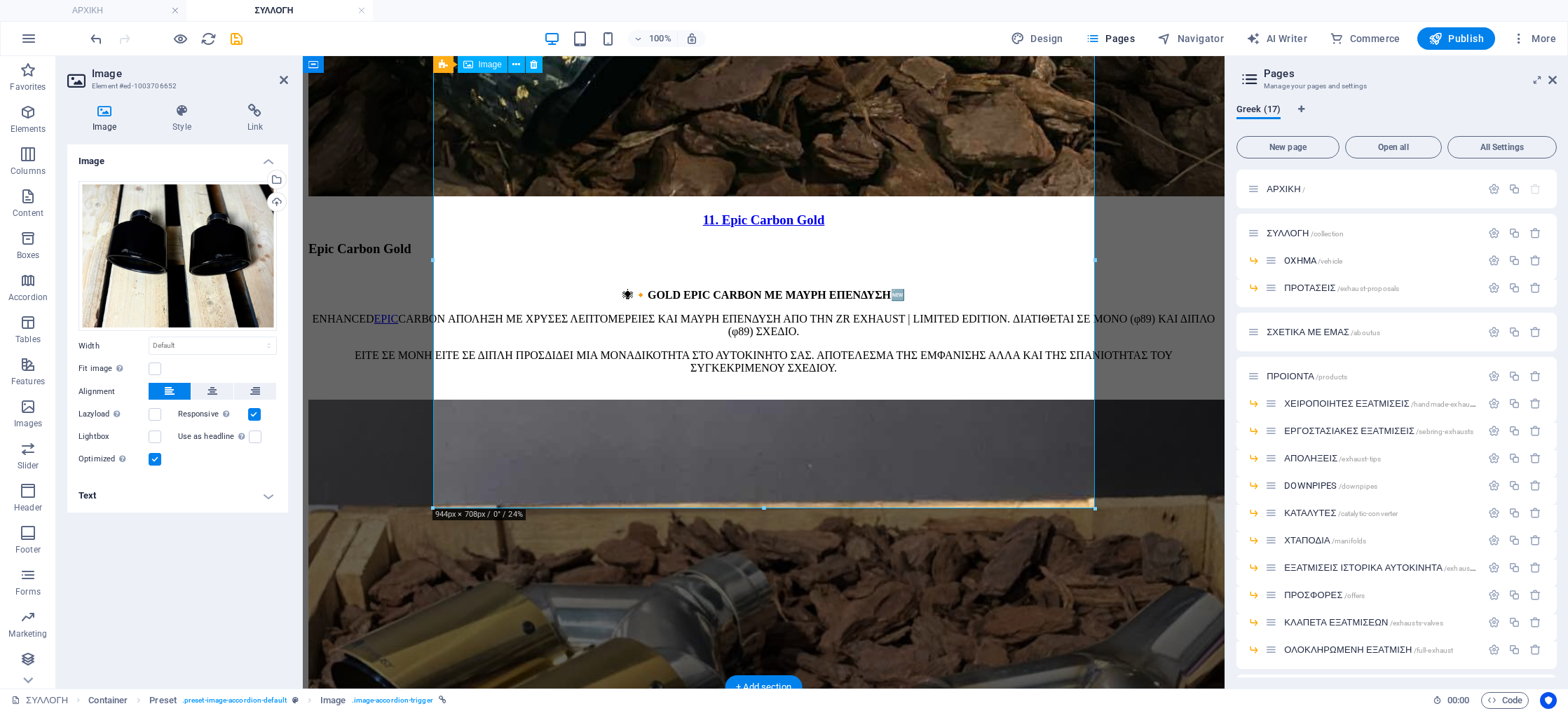
click at [259, 504] on h4 "Text" at bounding box center [177, 495] width 221 height 34
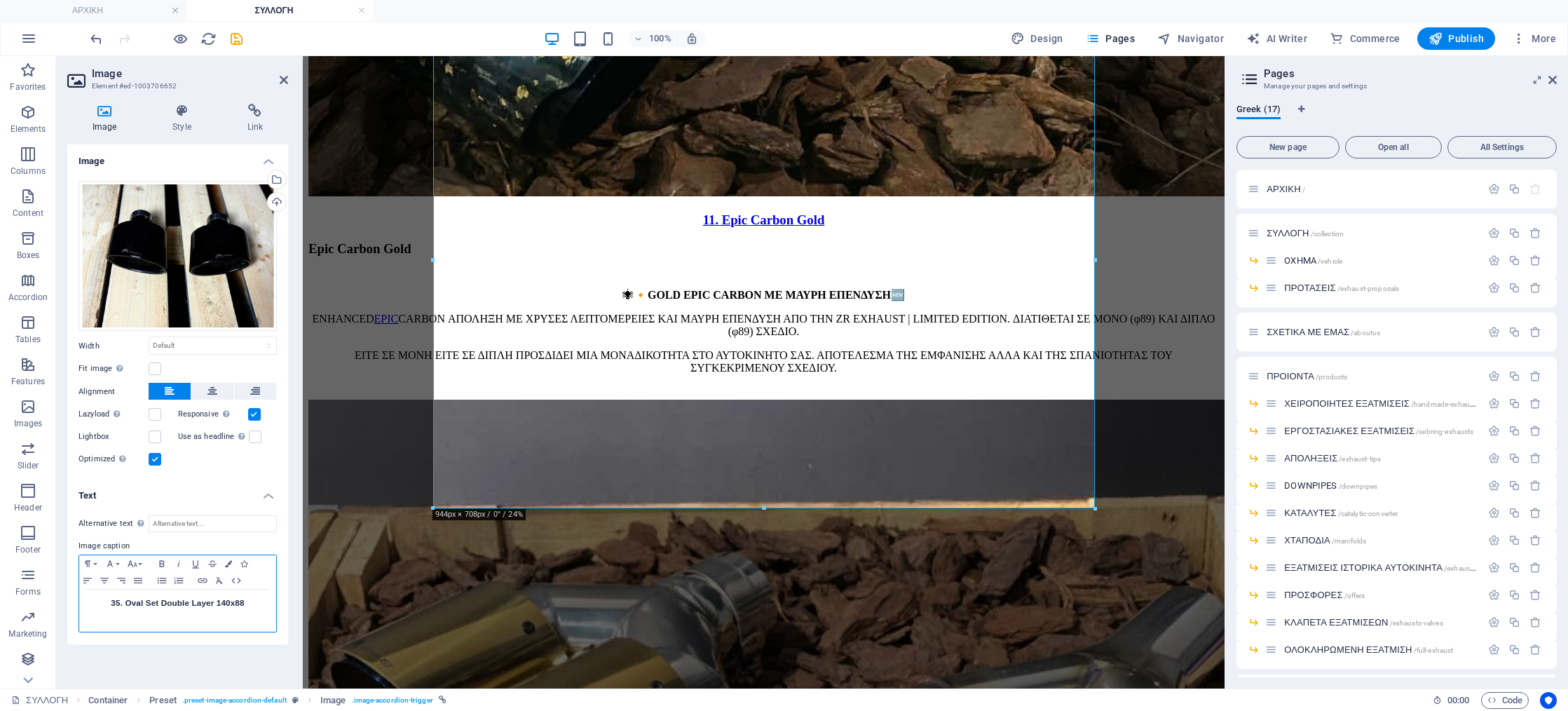
click at [256, 608] on h3 "35. Oval Set Double Layer 140x88" at bounding box center [177, 602] width 183 height 12
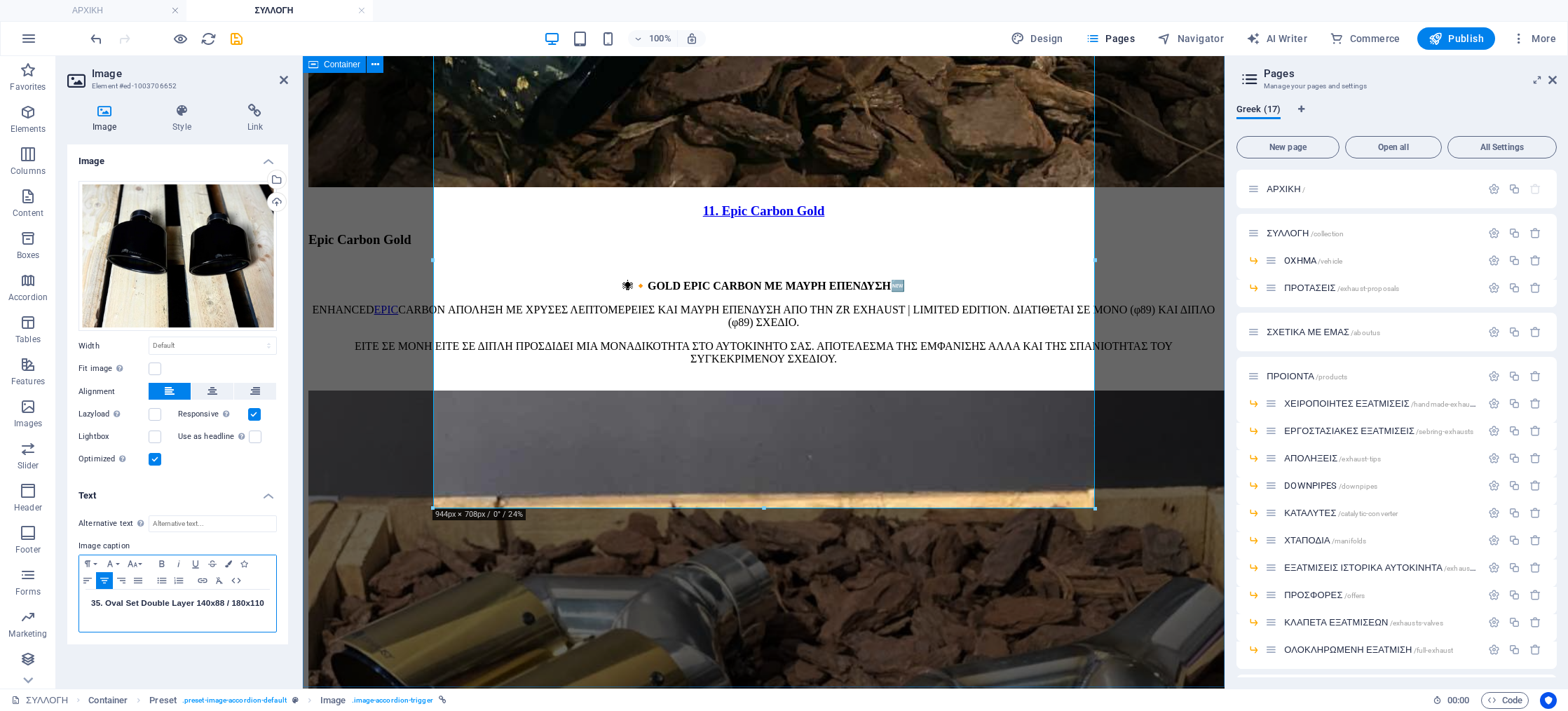
scroll to position [12943, 0]
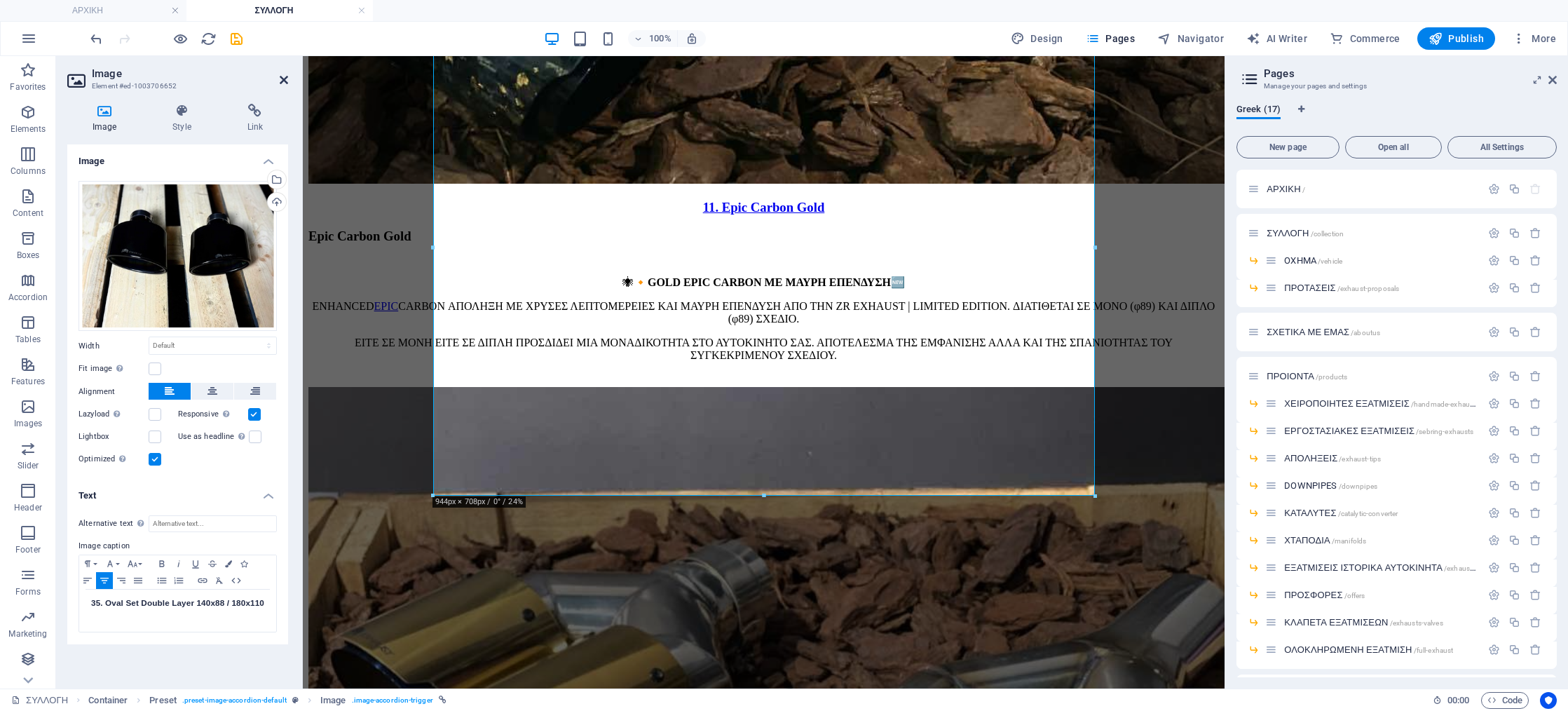
click at [284, 79] on icon at bounding box center [284, 79] width 9 height 11
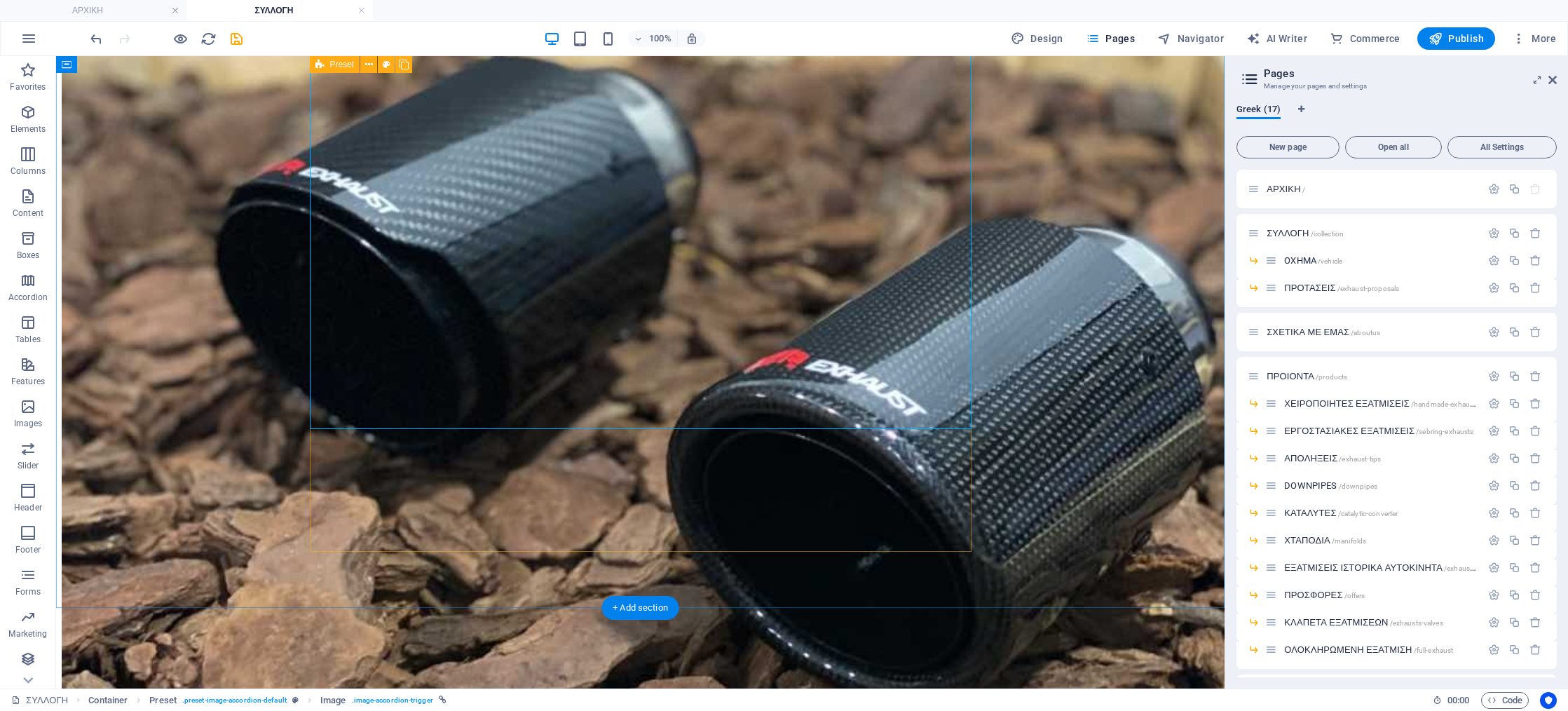
scroll to position [13031, 0]
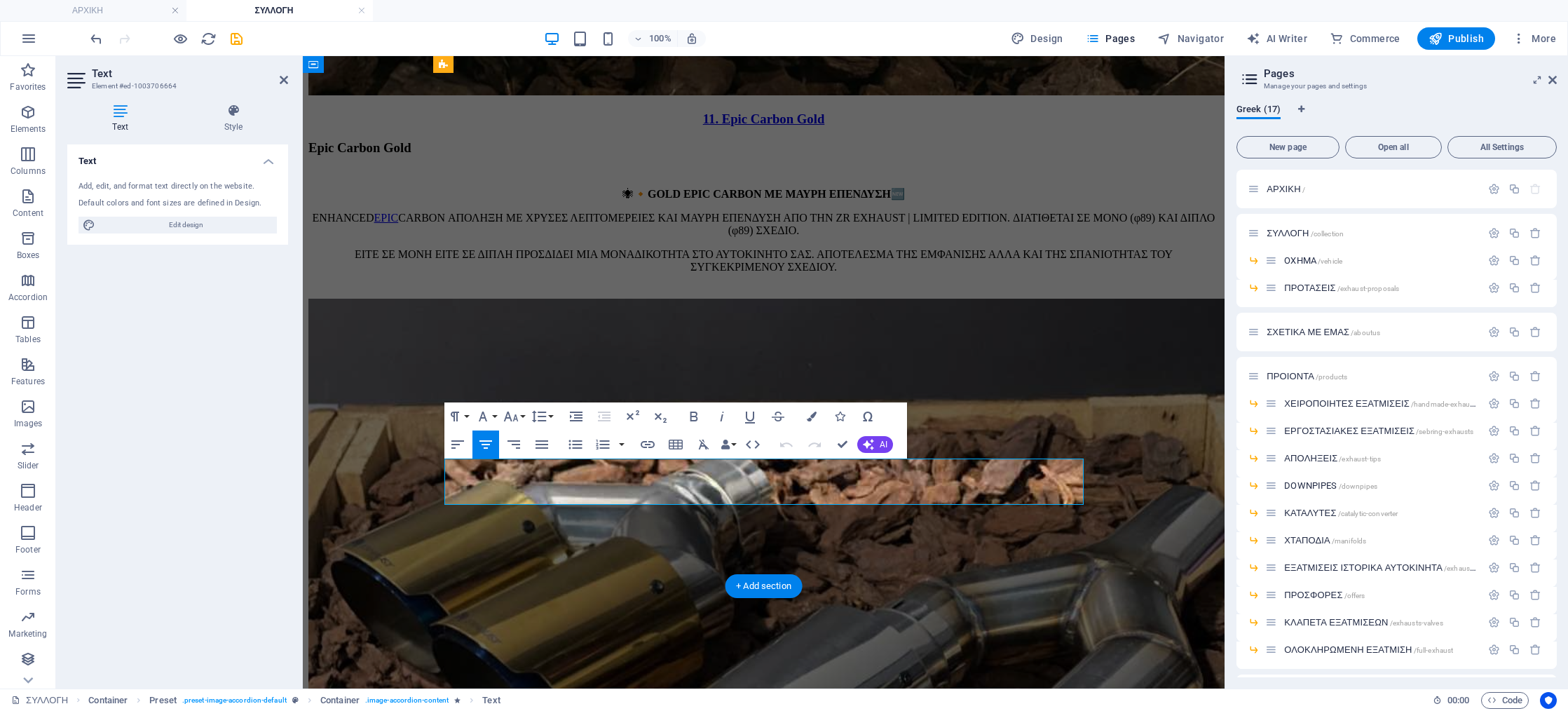
drag, startPoint x: 696, startPoint y: 466, endPoint x: 774, endPoint y: 468, distance: 78.0
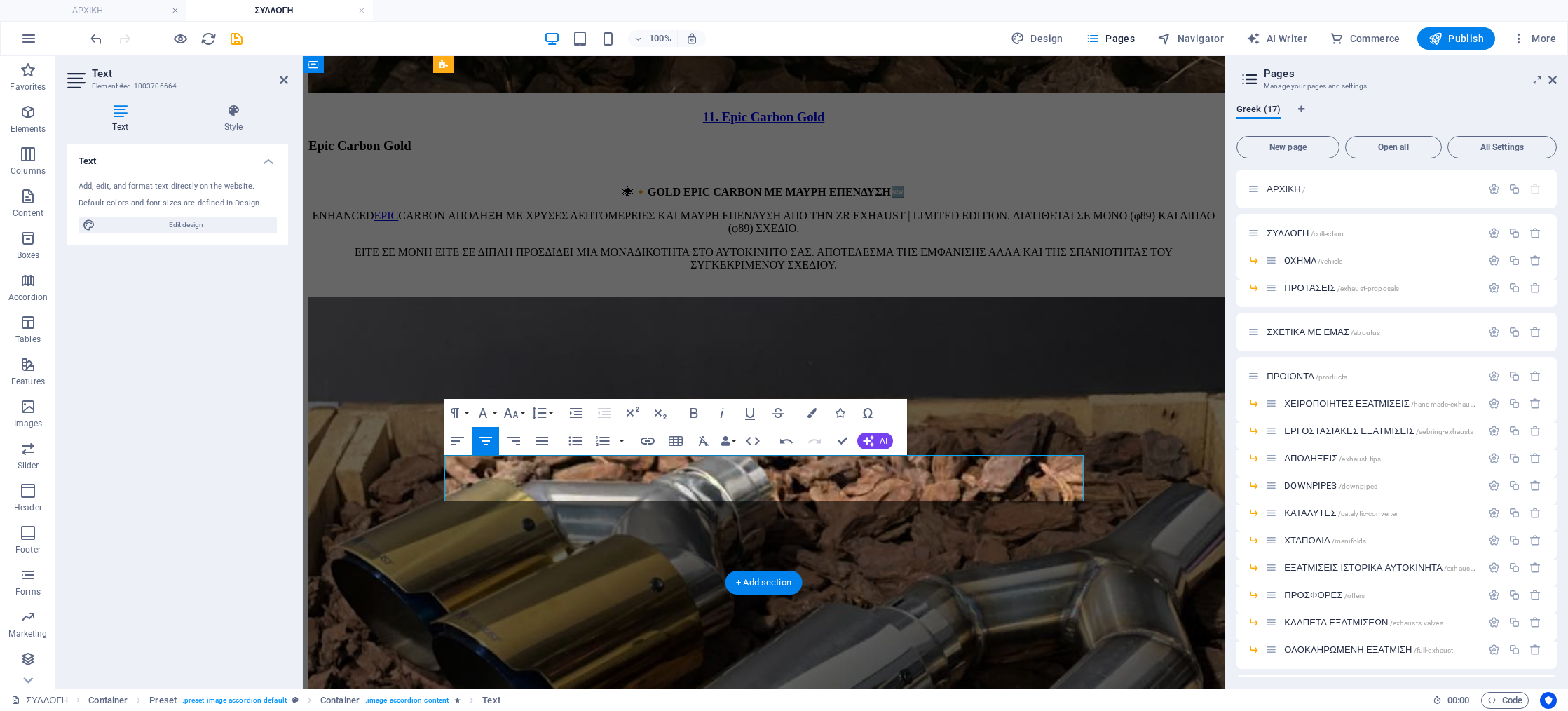
scroll to position [13035, 0]
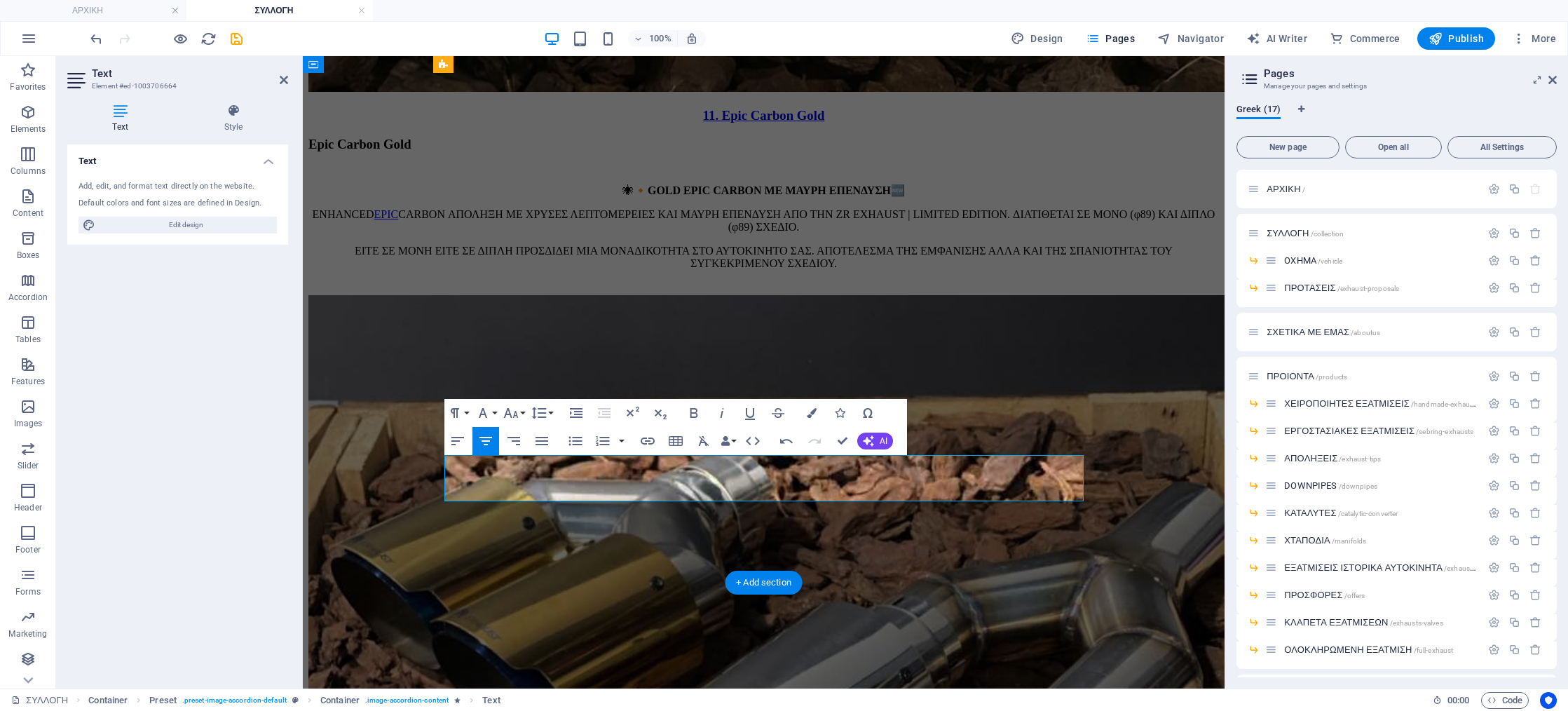
drag, startPoint x: 824, startPoint y: 487, endPoint x: 899, endPoint y: 482, distance: 75.2
drag, startPoint x: 841, startPoint y: 433, endPoint x: 1024, endPoint y: 190, distance: 304.2
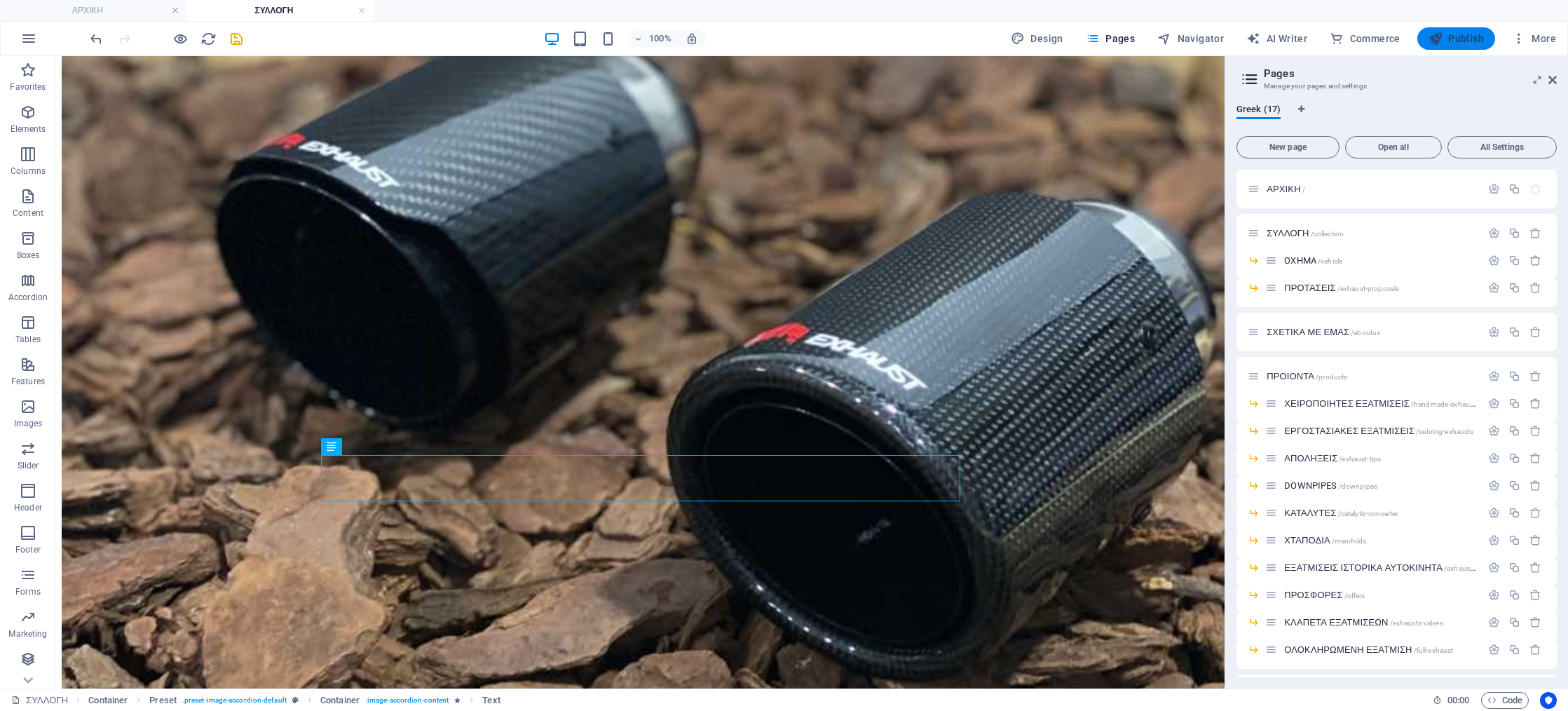
click at [1438, 32] on icon "button" at bounding box center [1435, 38] width 14 height 14
